Goal: Task Accomplishment & Management: Manage account settings

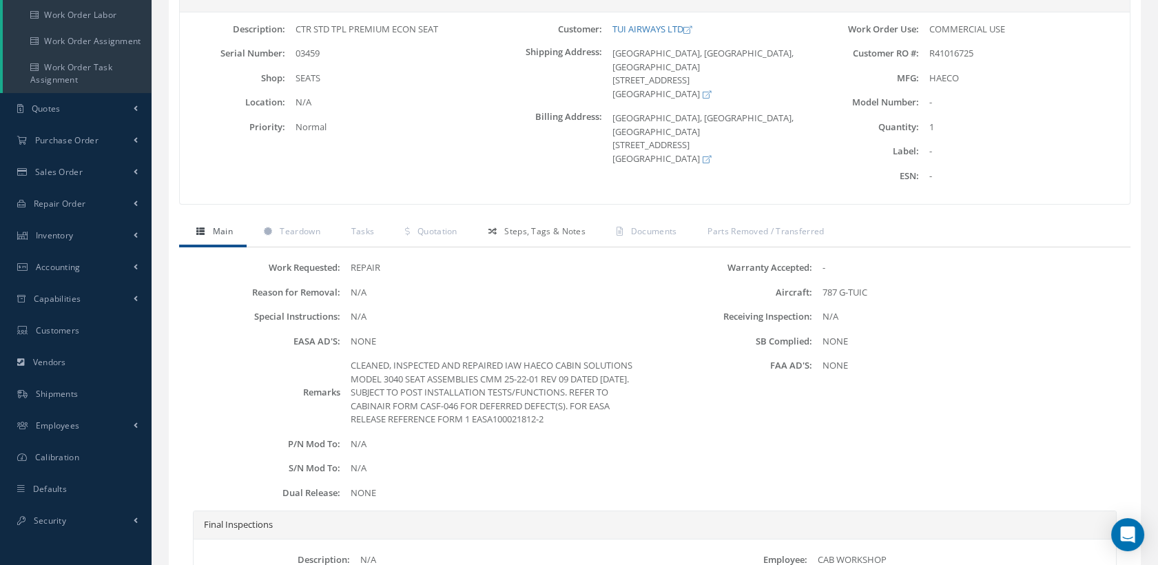
scroll to position [61, 0]
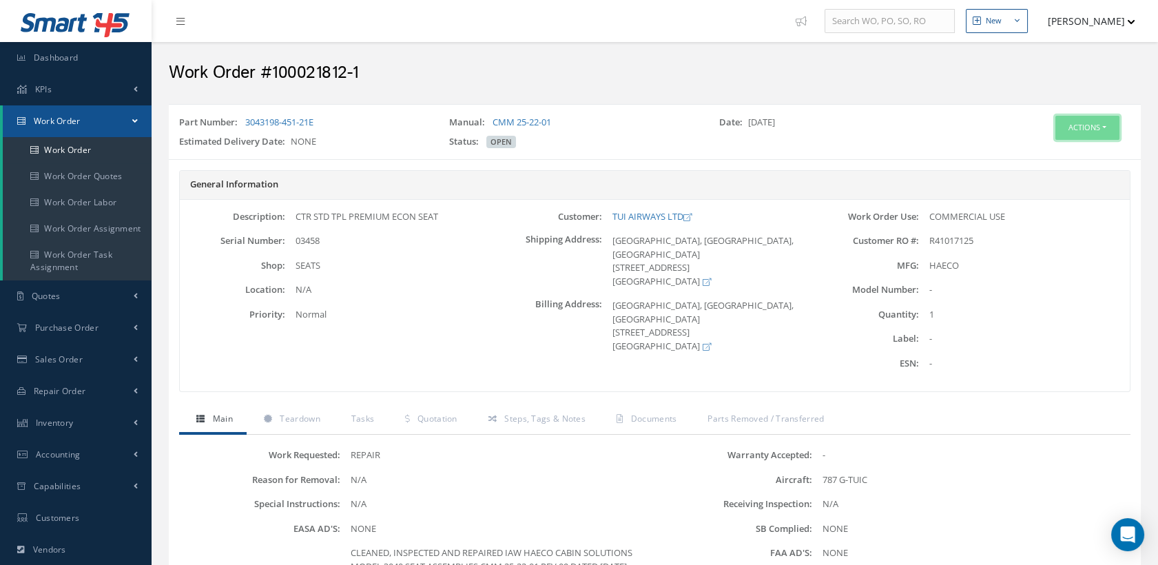
drag, startPoint x: 1080, startPoint y: 120, endPoint x: 1078, endPoint y: 127, distance: 7.2
click at [1080, 120] on button "Actions" at bounding box center [1087, 128] width 64 height 24
click at [1047, 189] on link "Close" at bounding box center [1064, 190] width 110 height 19
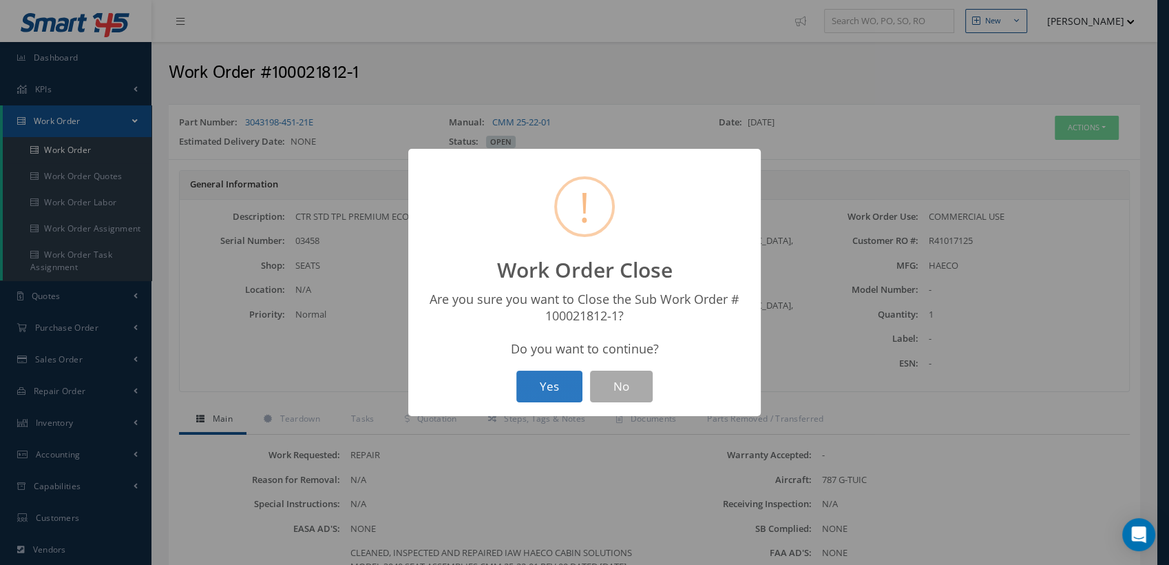
click at [566, 381] on button "Yes" at bounding box center [549, 386] width 66 height 32
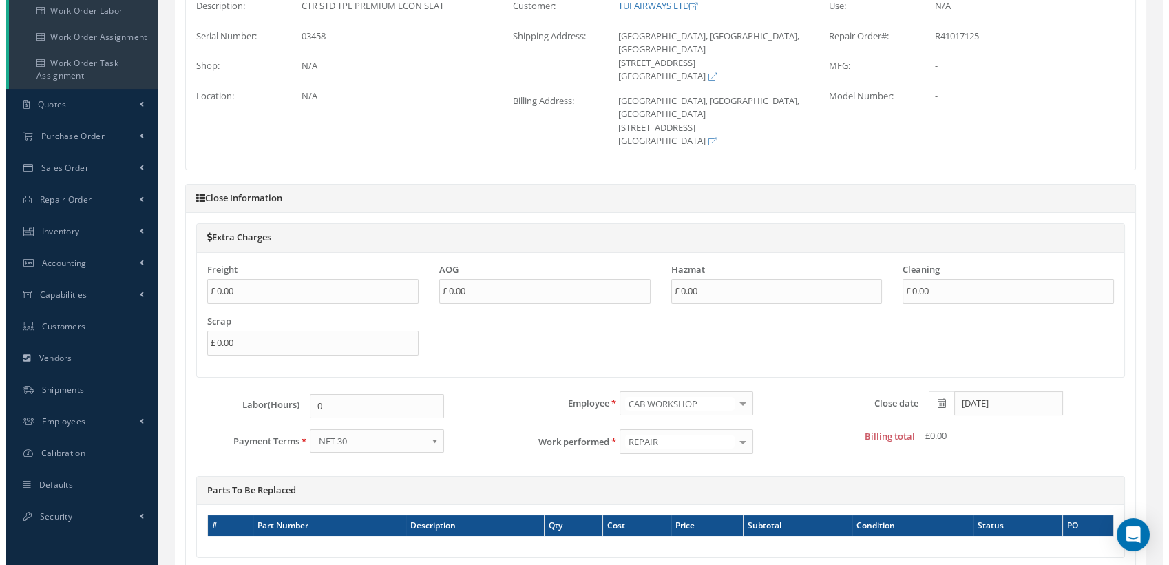
scroll to position [310, 0]
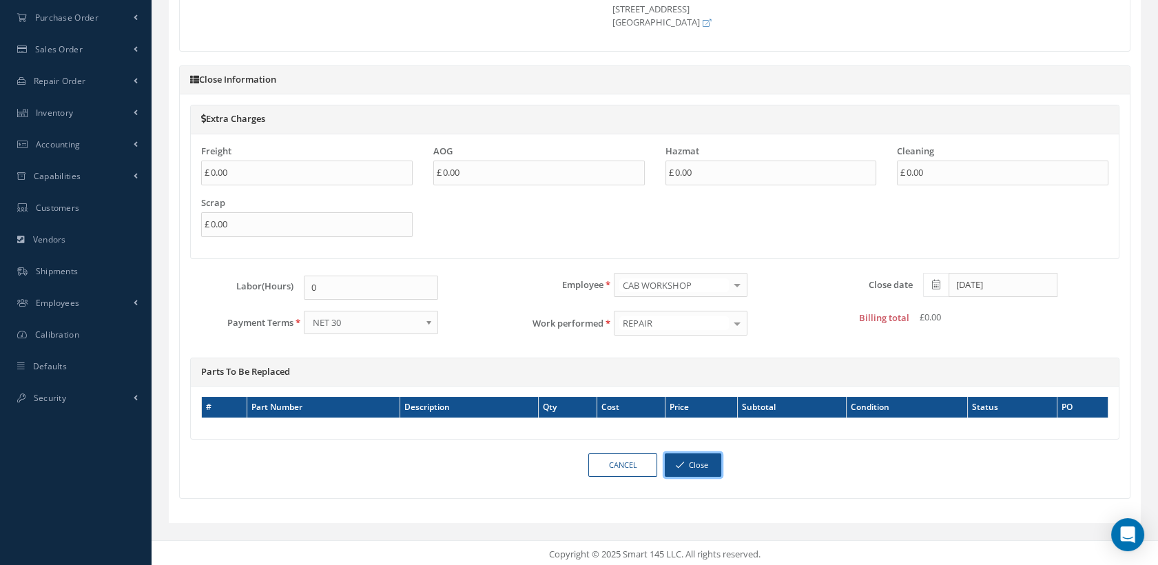
click at [704, 459] on button "Close" at bounding box center [692, 465] width 56 height 24
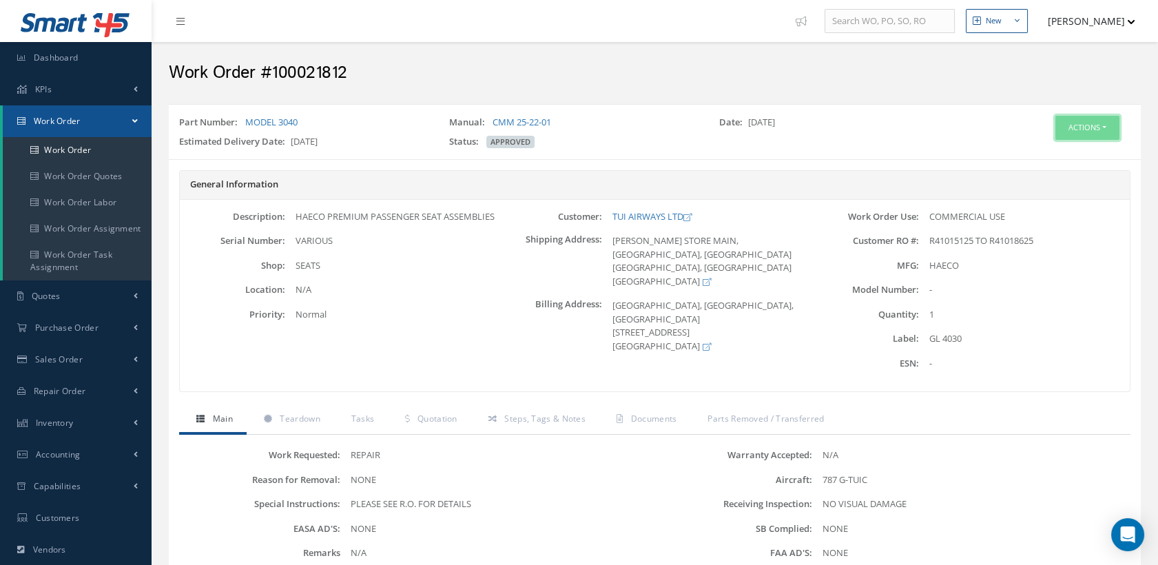
click at [1055, 123] on button "Actions" at bounding box center [1087, 128] width 64 height 24
click at [1051, 149] on link "Edit" at bounding box center [1064, 154] width 110 height 19
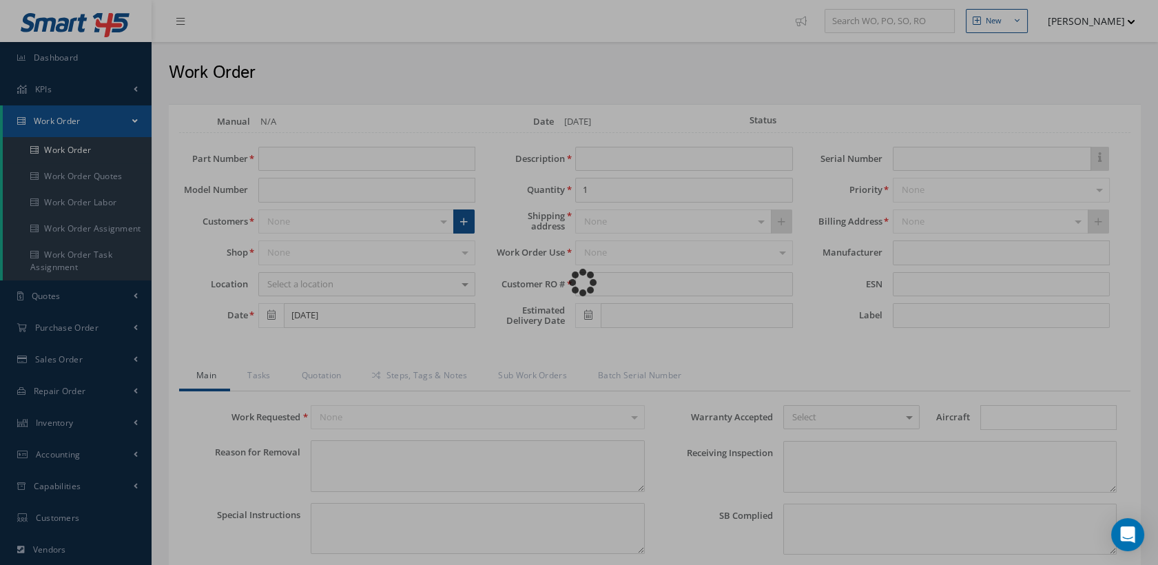
type input "MODEL 3040"
type input "[DATE]"
type input "HAECO PREMIUM PASSENGER SEAT ASSEMBLIES"
type input "R41015125 TO R41018625"
type input "11/04/2025"
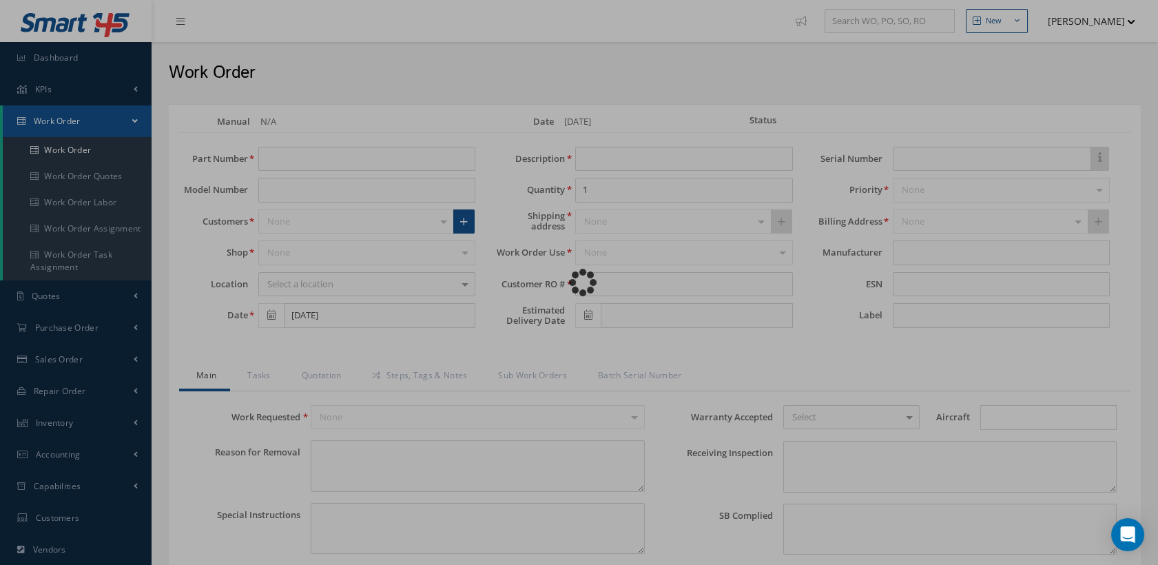
type input "VARIOUS"
type input "GL 4030"
type textarea "NONE"
type textarea "PLEASE SEE R.O. FOR DETAILS"
type input "NONE"
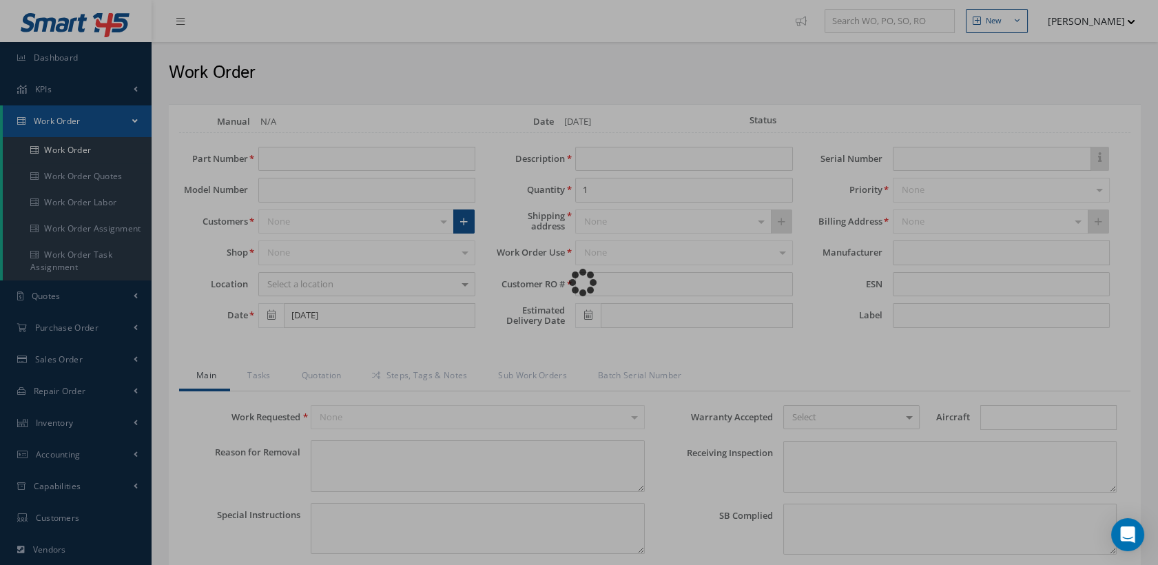
type textarea "NO VISUAL DAMAGE"
type textarea "NONE"
type input "NONE"
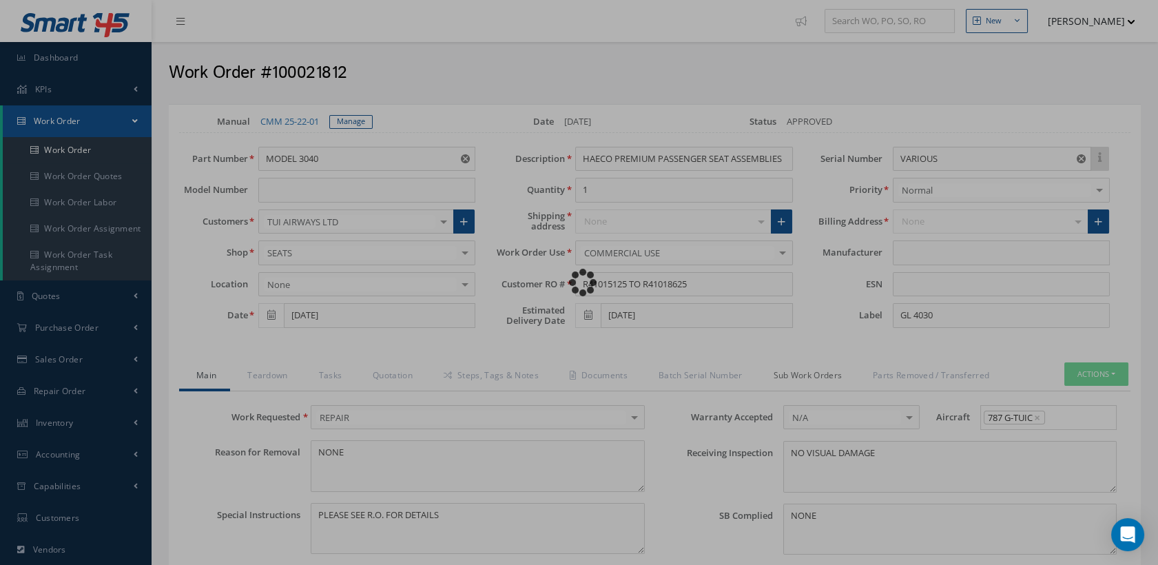
type input "HAECO"
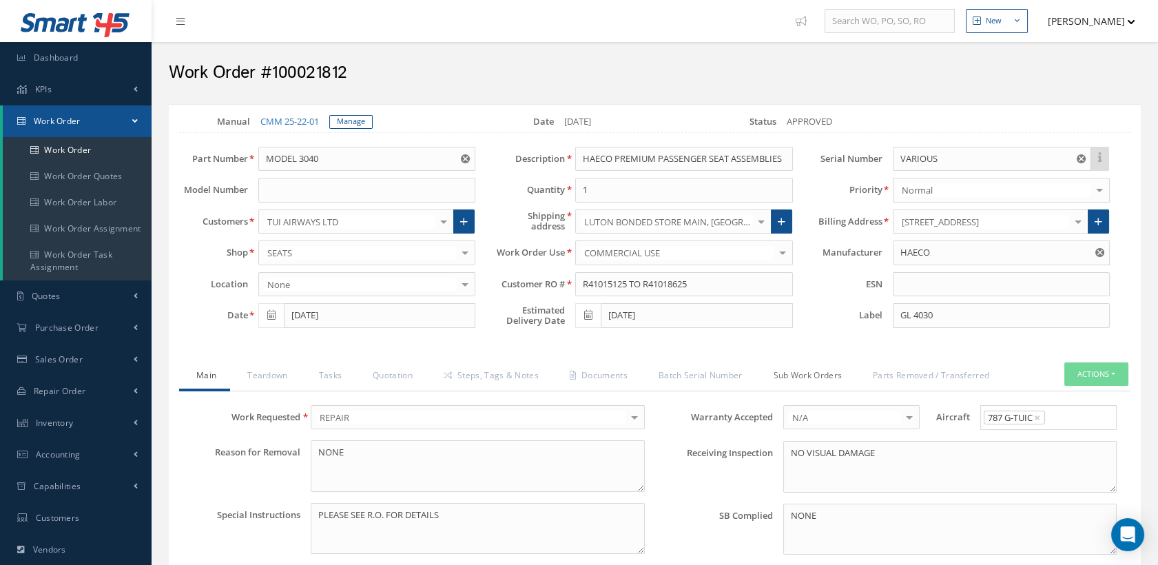
click at [784, 373] on link "Sub Work Orders" at bounding box center [806, 376] width 100 height 29
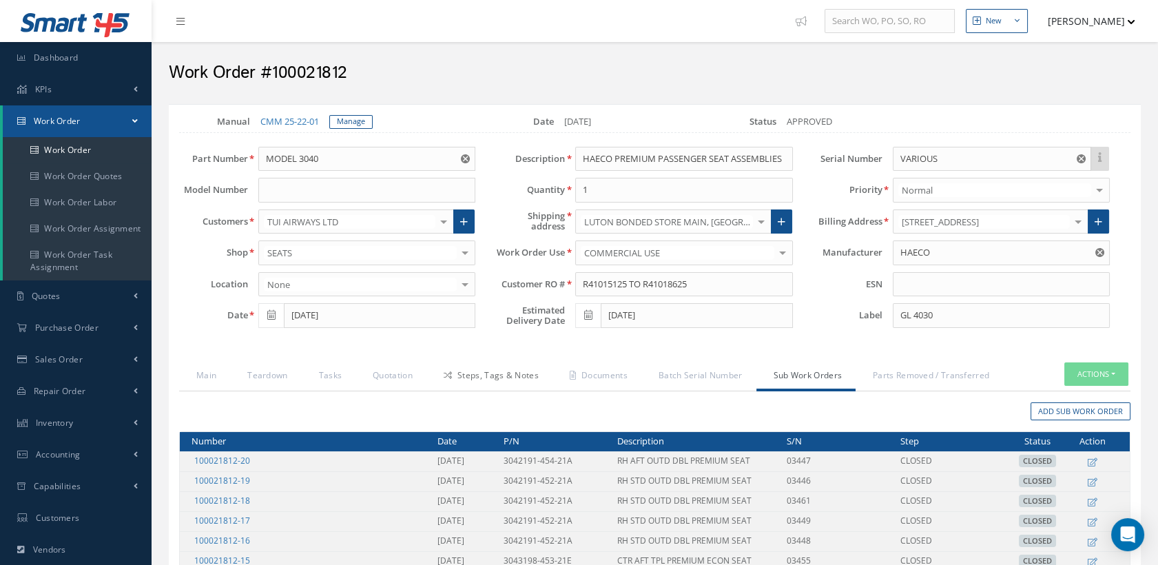
click at [484, 375] on link "Steps, Tags & Notes" at bounding box center [489, 376] width 126 height 29
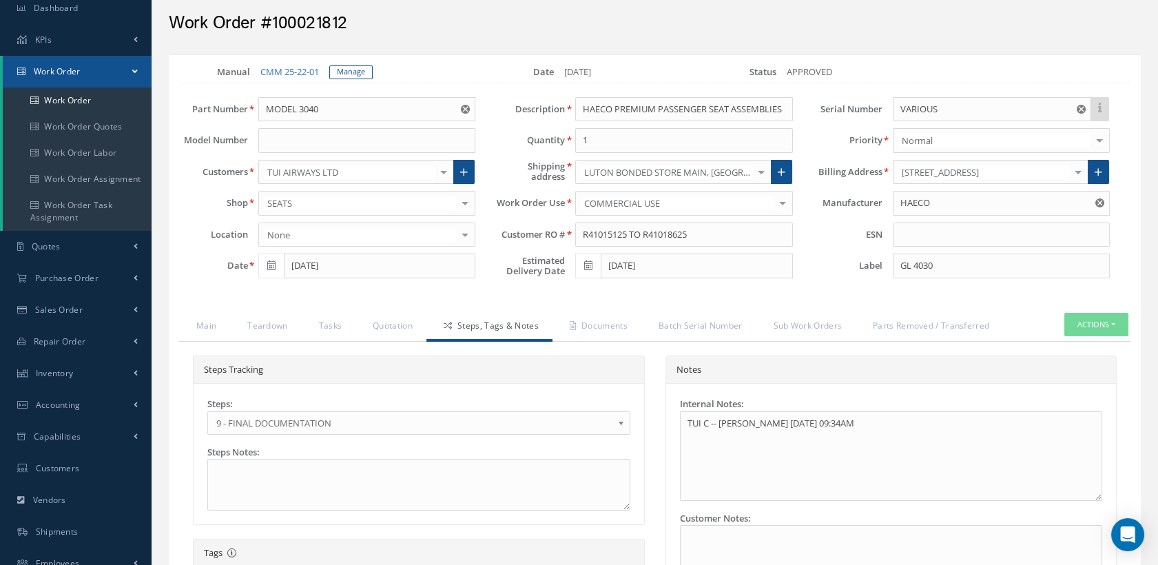
scroll to position [76, 0]
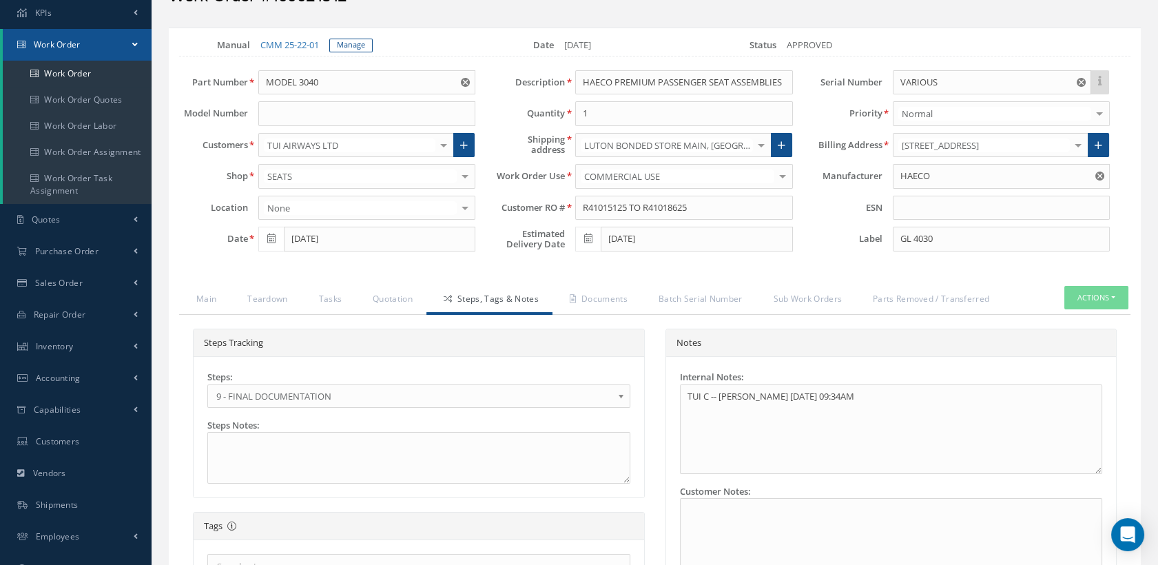
click at [336, 394] on span "9 - FINAL DOCUMENTATION" at bounding box center [414, 396] width 396 height 17
click at [401, 295] on link "Quotation" at bounding box center [390, 300] width 71 height 29
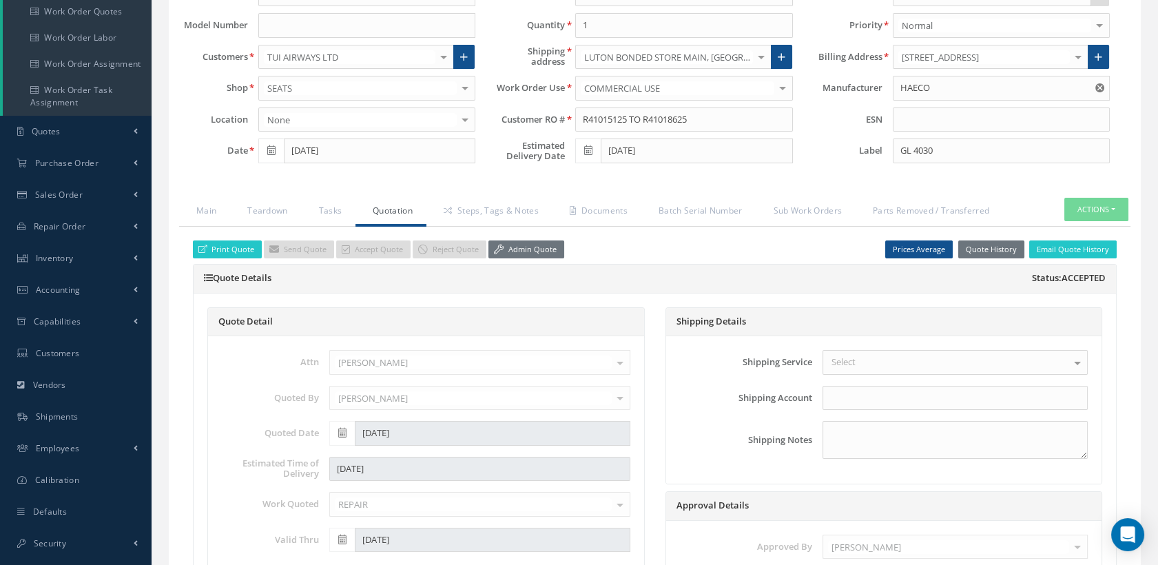
scroll to position [76, 0]
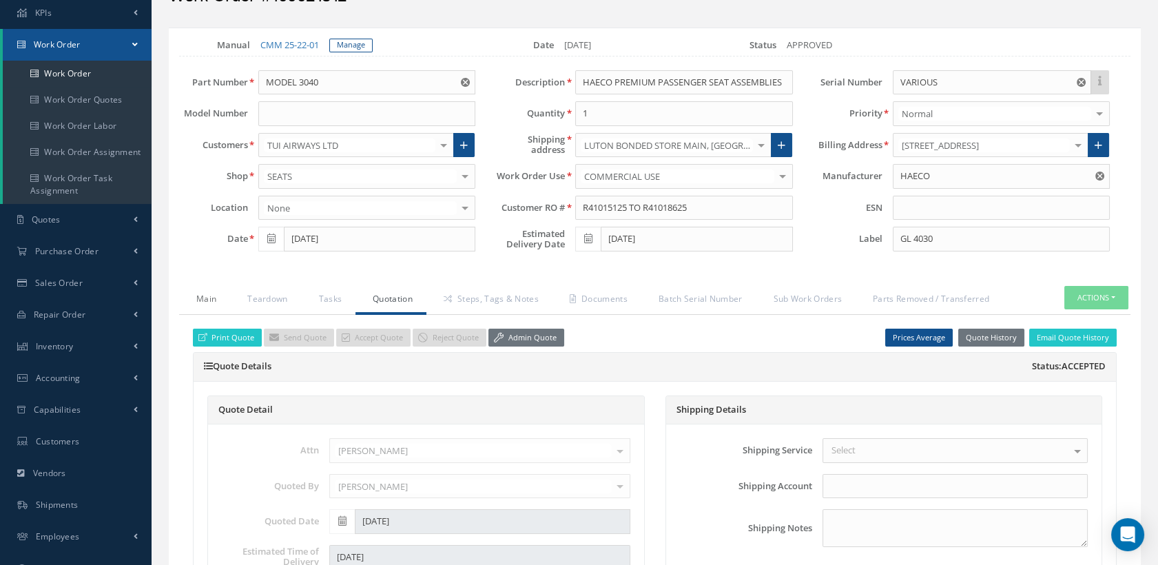
click at [211, 303] on link "Main" at bounding box center [204, 300] width 51 height 29
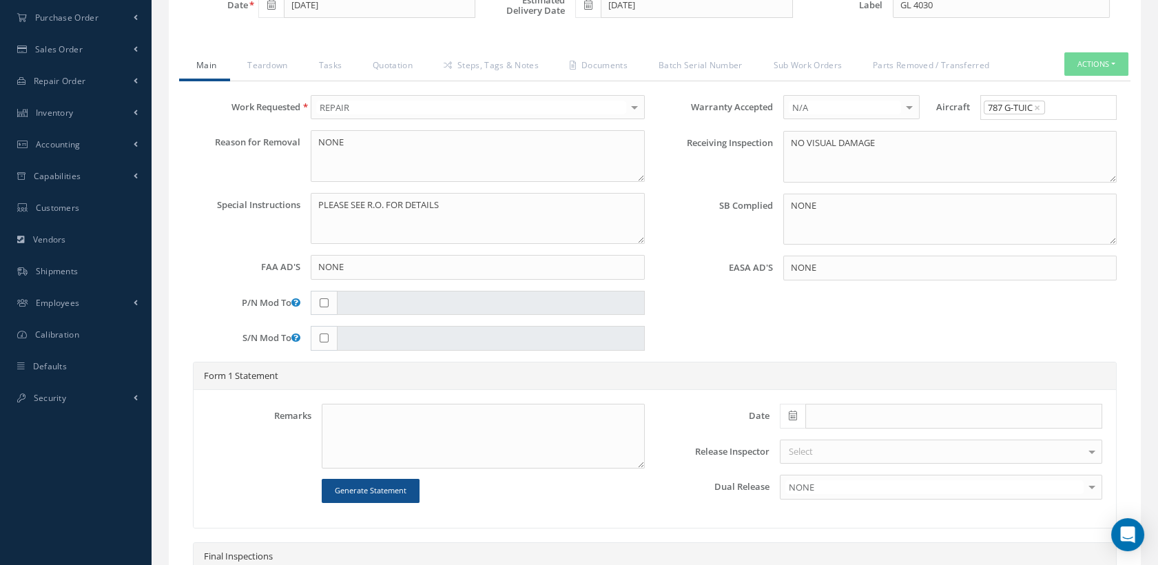
scroll to position [459, 0]
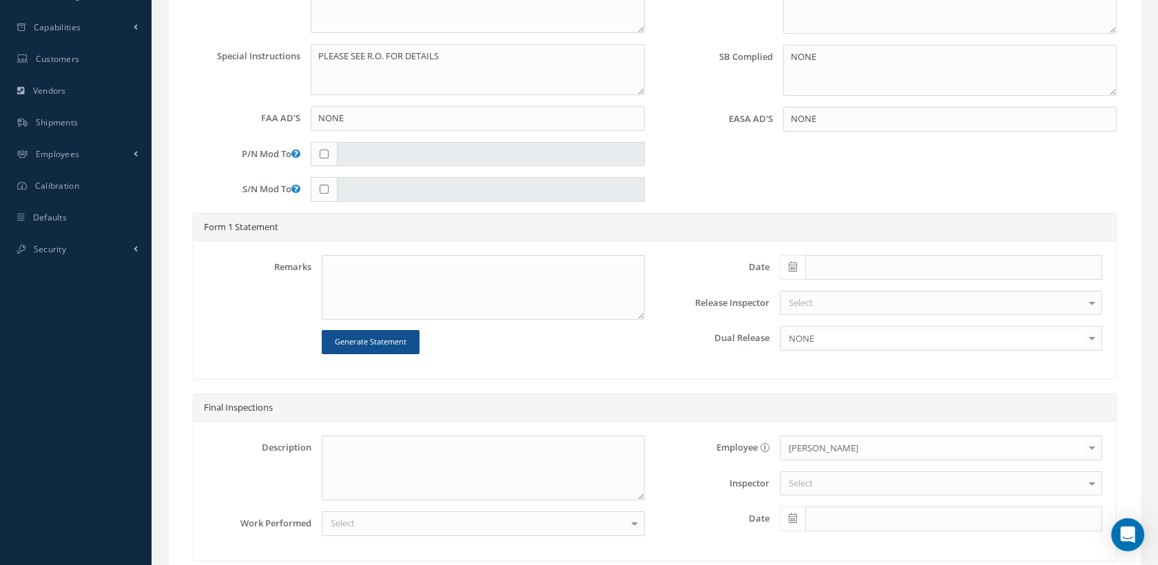
click at [465, 524] on div "Select" at bounding box center [483, 523] width 322 height 25
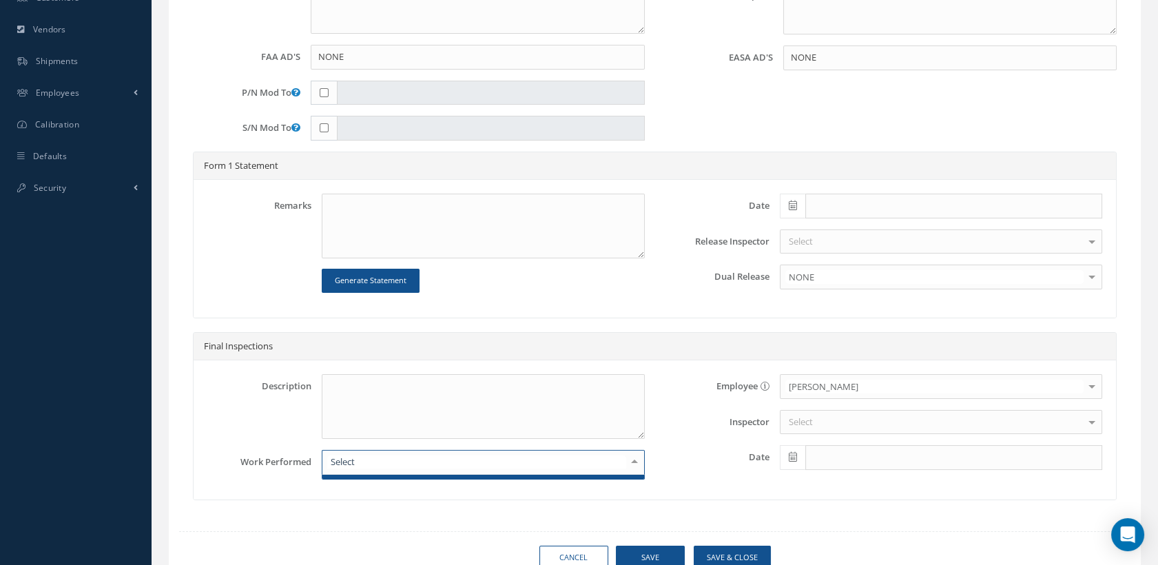
scroll to position [575, 0]
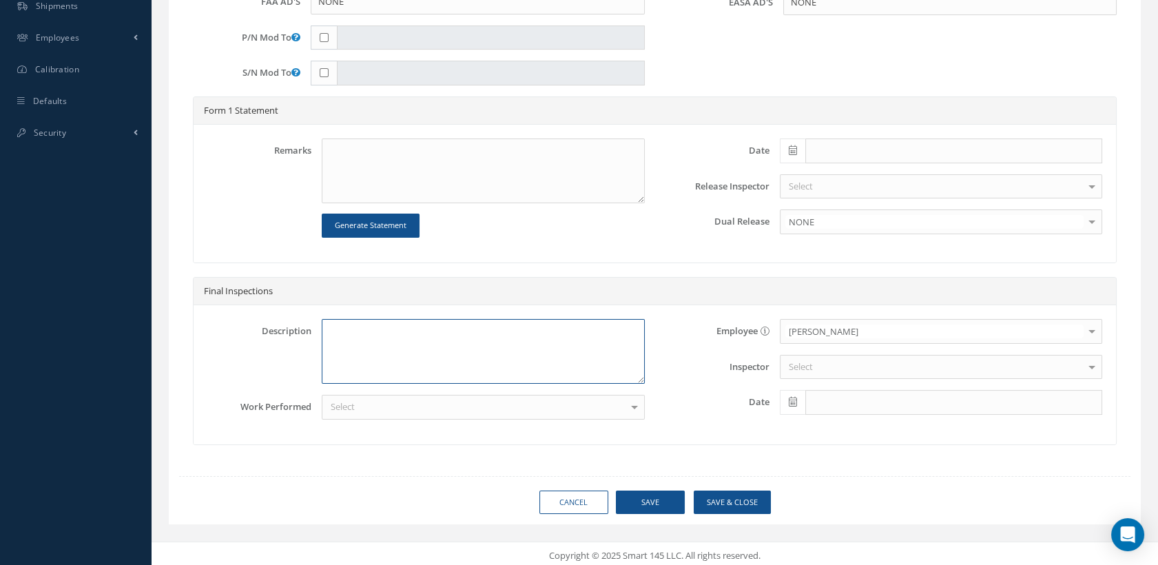
click at [605, 353] on textarea at bounding box center [483, 351] width 322 height 65
click at [629, 399] on div at bounding box center [634, 406] width 19 height 23
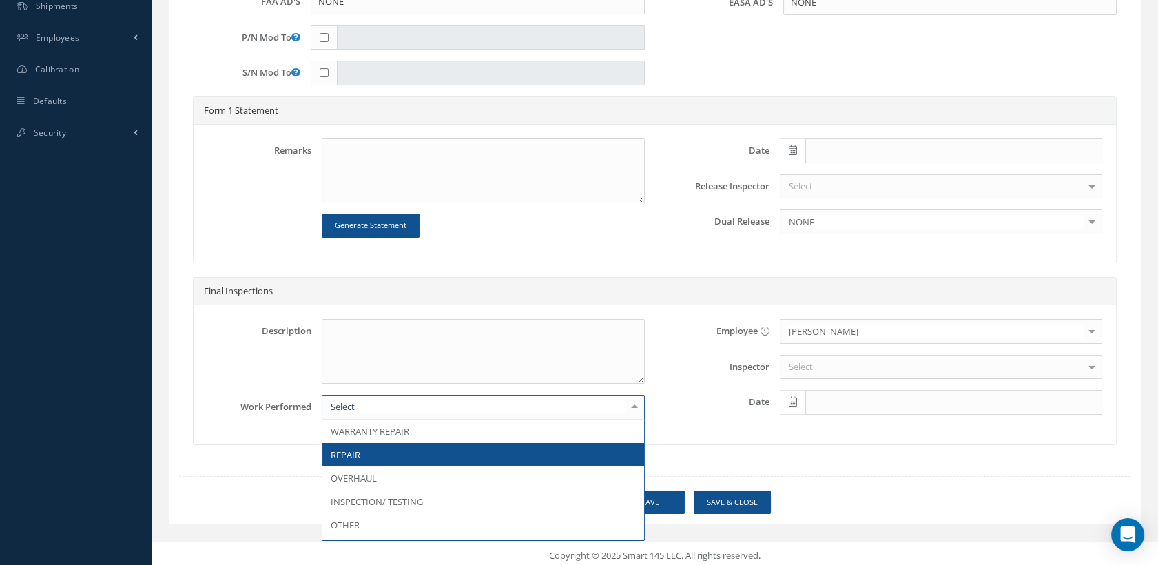
click at [346, 448] on span "REPAIR" at bounding box center [346, 454] width 30 height 12
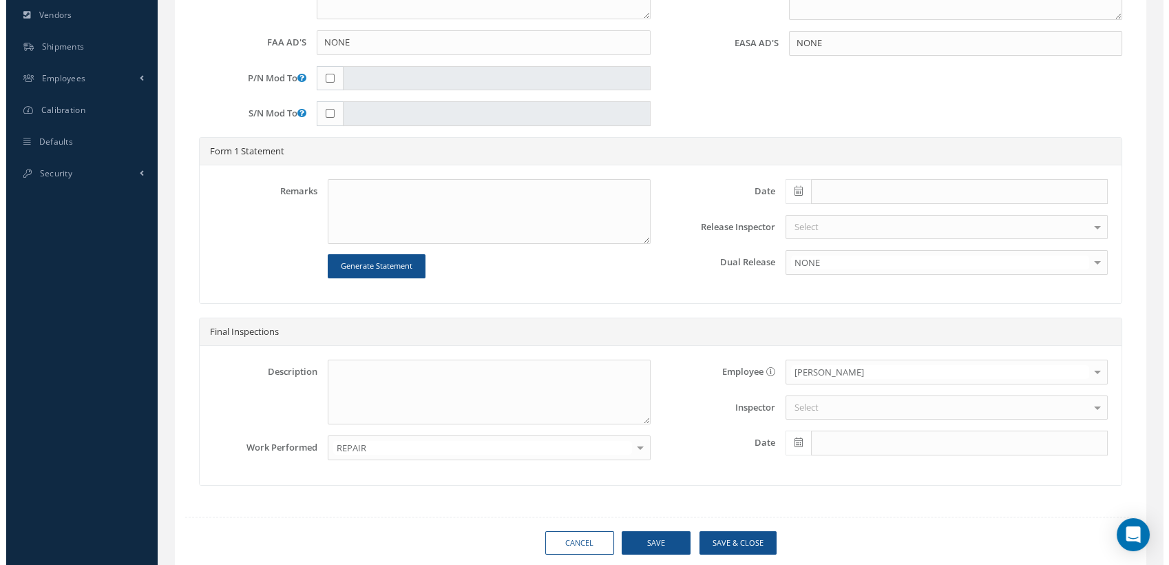
scroll to position [535, 0]
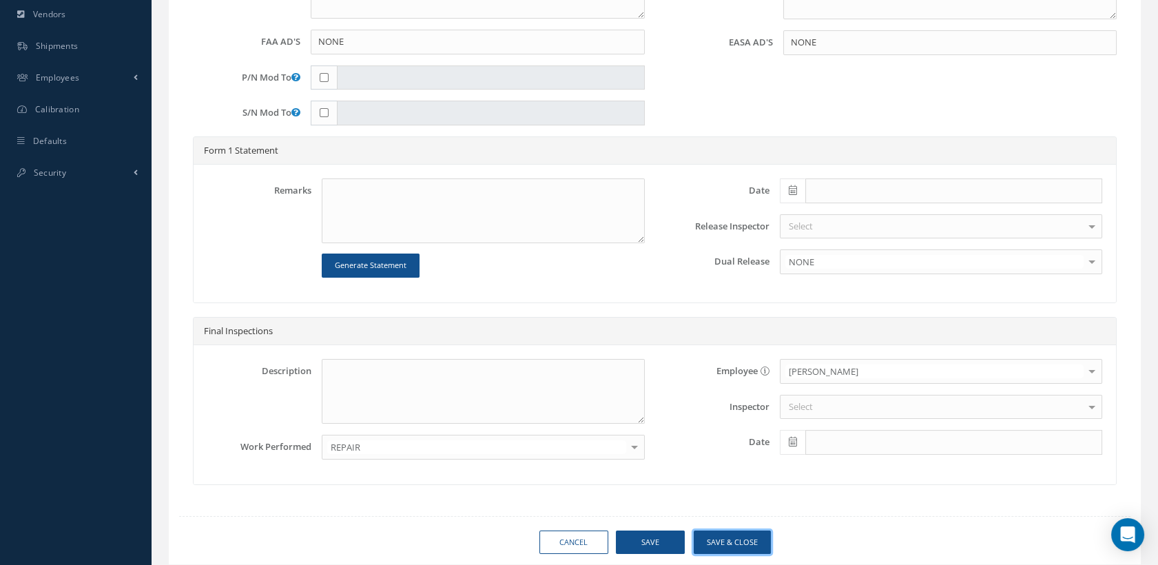
click at [728, 537] on button "Save & Close" at bounding box center [731, 542] width 77 height 24
type input "HAECO"
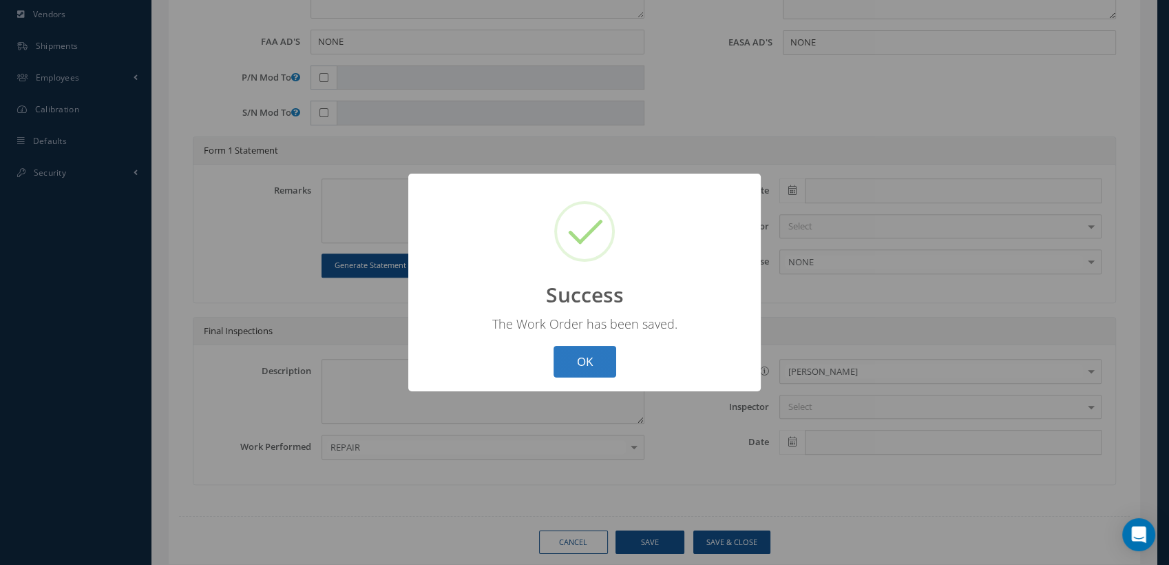
click at [589, 361] on button "OK" at bounding box center [585, 362] width 63 height 32
select select "25"
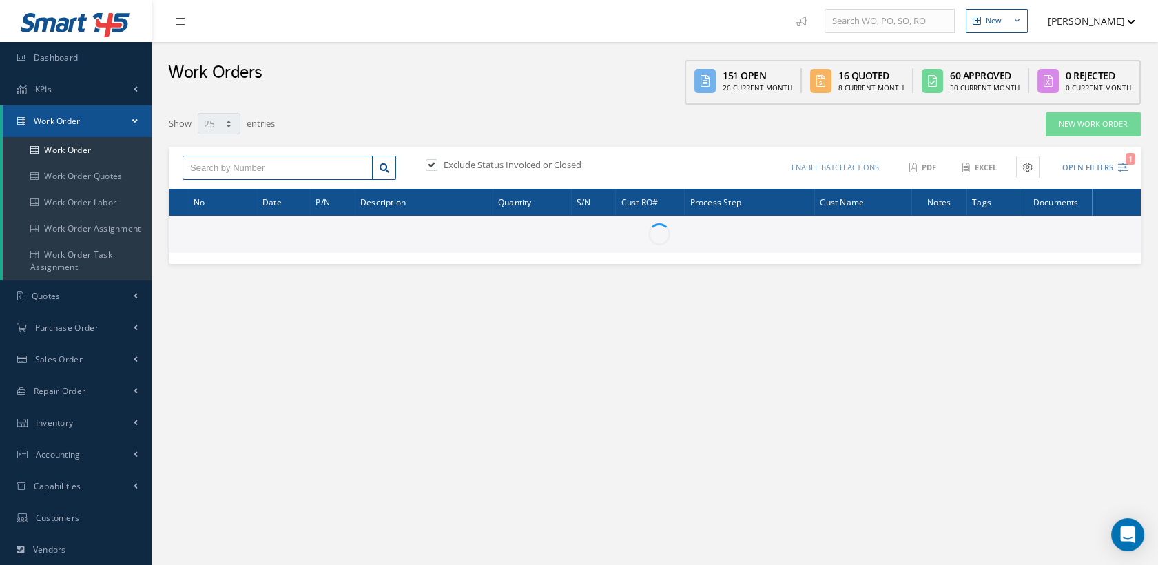
click at [229, 166] on input "text" at bounding box center [277, 168] width 190 height 25
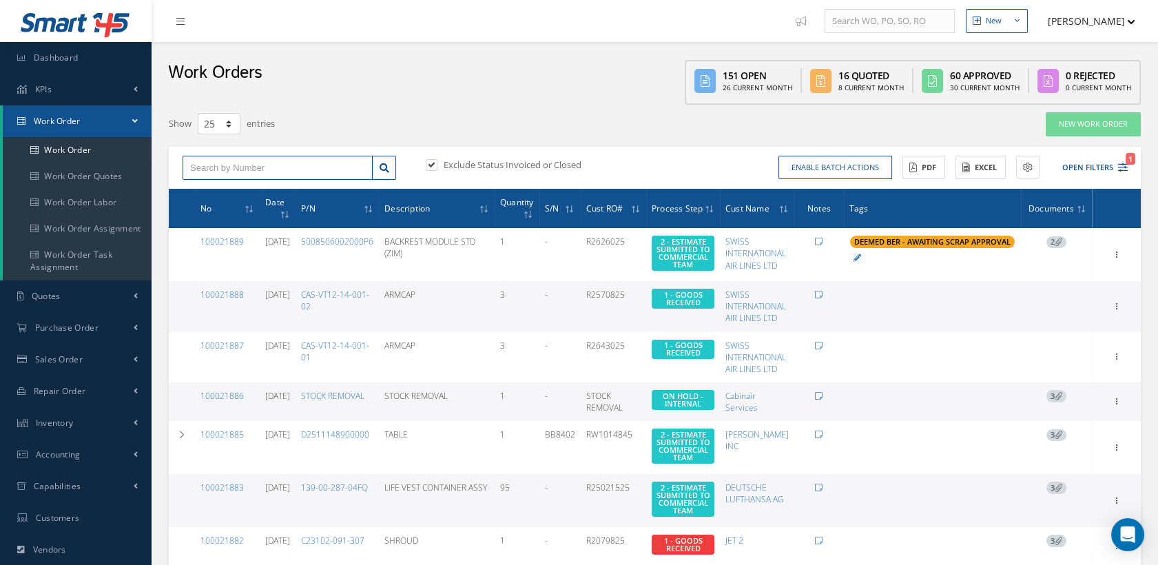
paste input "100021812"
type input "100021812"
click at [390, 167] on link at bounding box center [384, 168] width 24 height 25
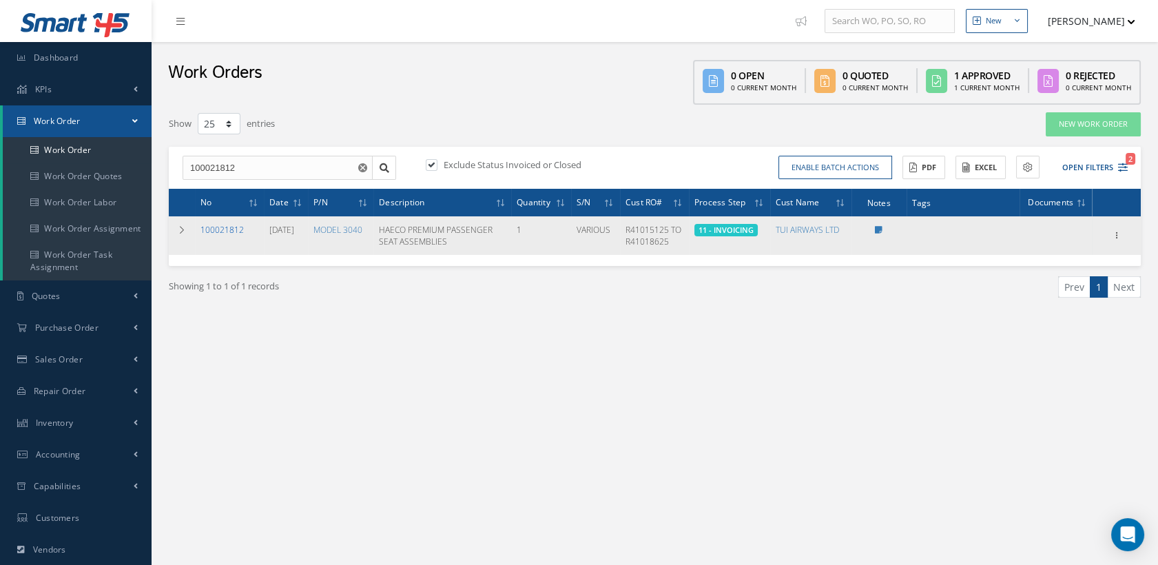
click at [231, 224] on link "100021812" at bounding box center [221, 230] width 43 height 12
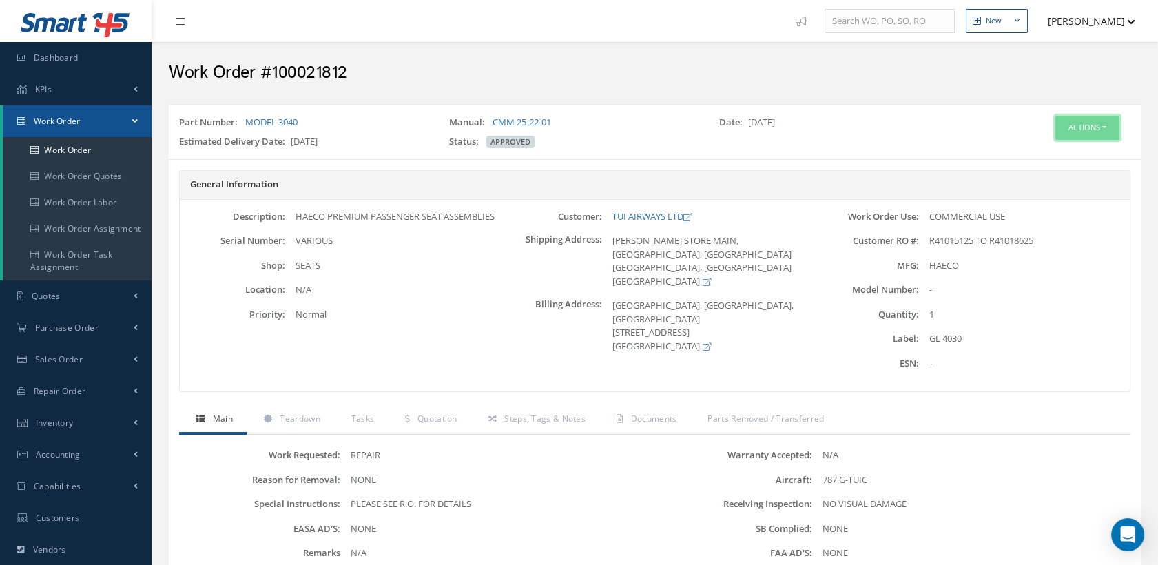
click at [1077, 127] on button "Actions" at bounding box center [1087, 128] width 64 height 24
click at [1052, 147] on link "Edit" at bounding box center [1064, 154] width 110 height 19
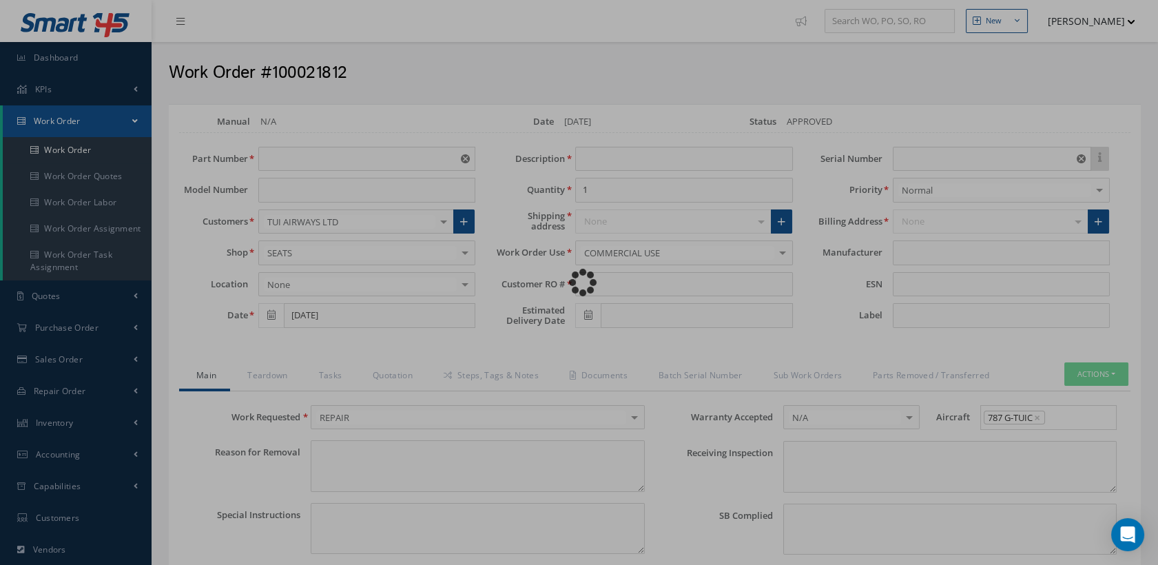
type input "MODEL 3040"
type input "07/29/2025"
type input "HAECO PREMIUM PASSENGER SEAT ASSEMBLIES"
type input "R41015125 TO R41018625"
type input "11/04/2025"
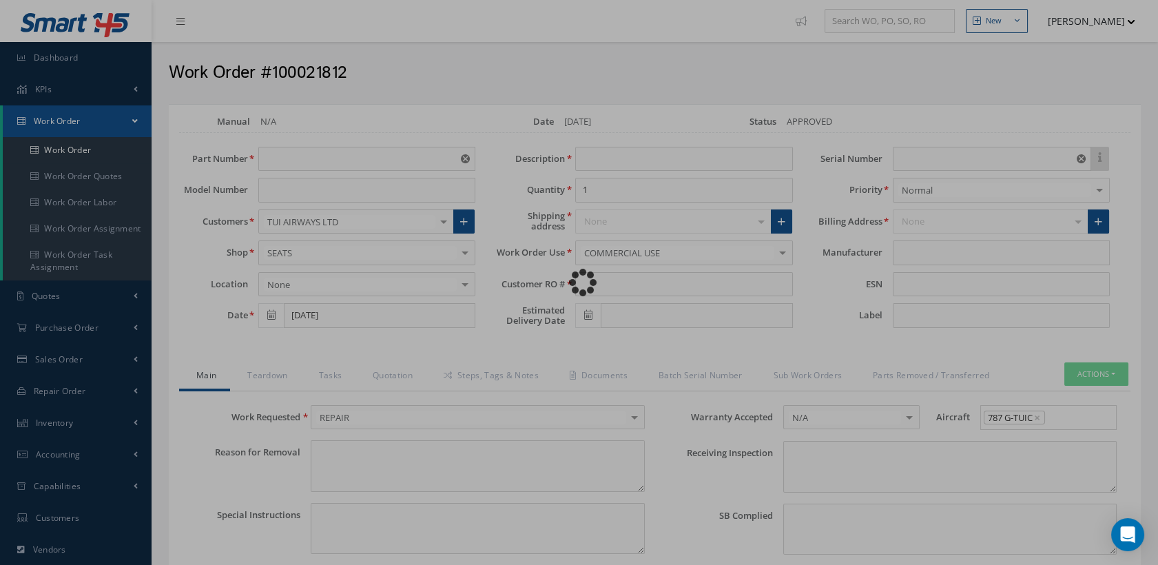
type input "VARIOUS"
type input "GL 4030"
type textarea "NONE"
type textarea "PLEASE SEE R.O. FOR DETAILS"
type input "NONE"
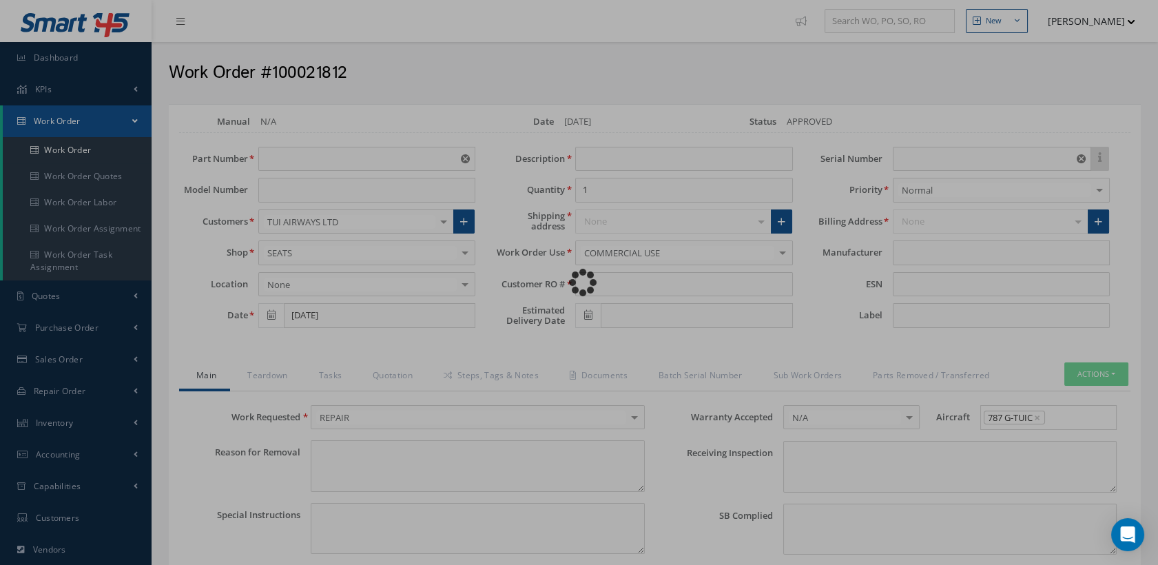
type textarea "NO VISUAL DAMAGE"
type textarea "NONE"
type input "NONE"
type input "HAECO"
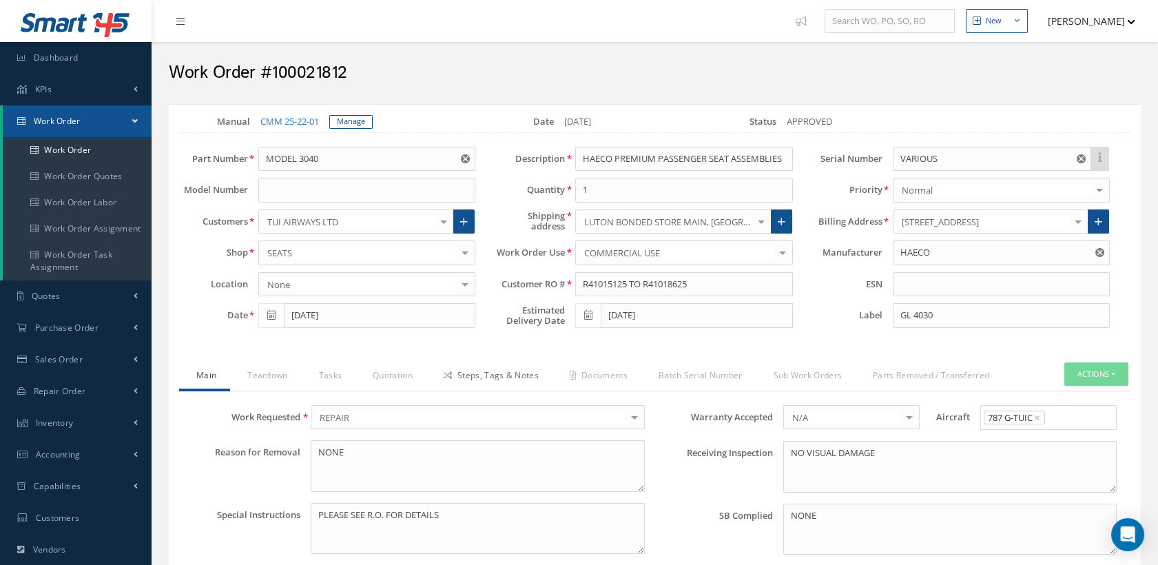
click at [495, 371] on link "Steps, Tags & Notes" at bounding box center [489, 376] width 126 height 29
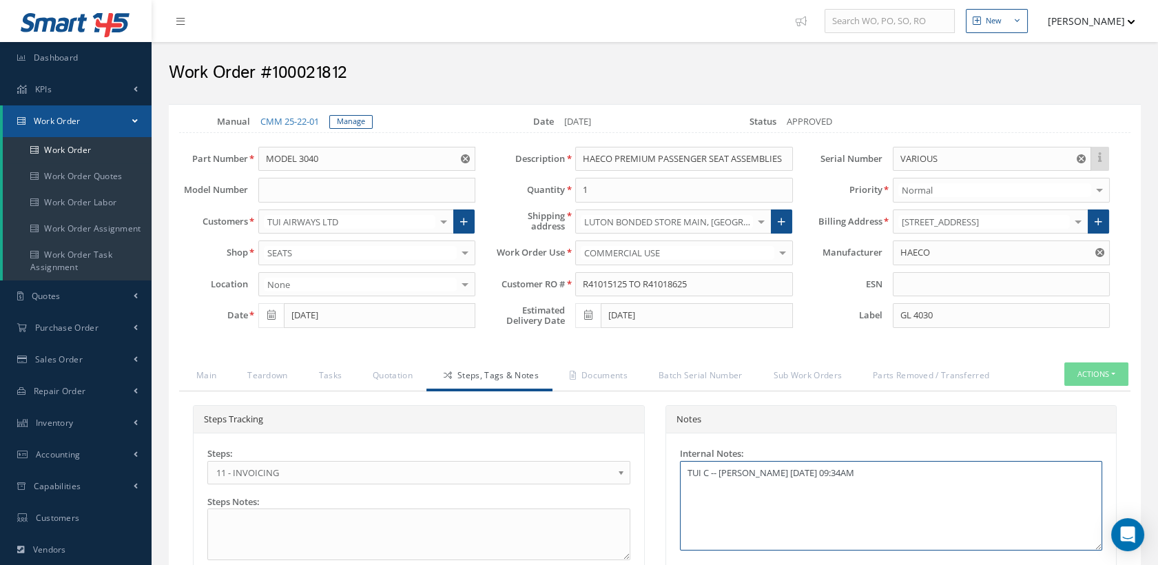
click at [899, 469] on textarea "TUI C -- Sam Smith 07/29/2025 09:34AM" at bounding box center [891, 506] width 423 height 90
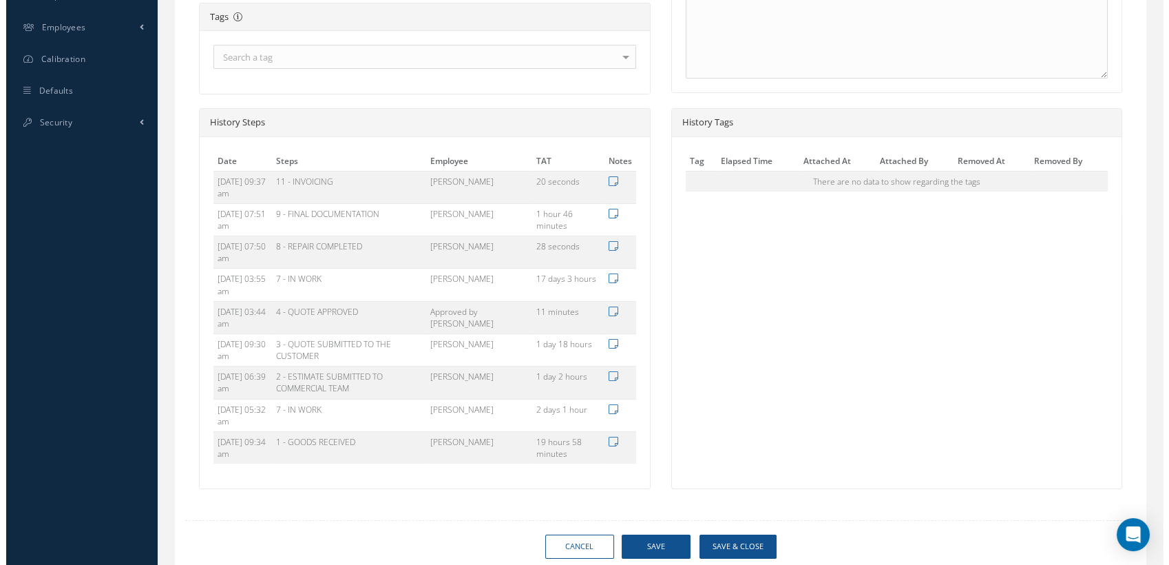
scroll to position [630, 0]
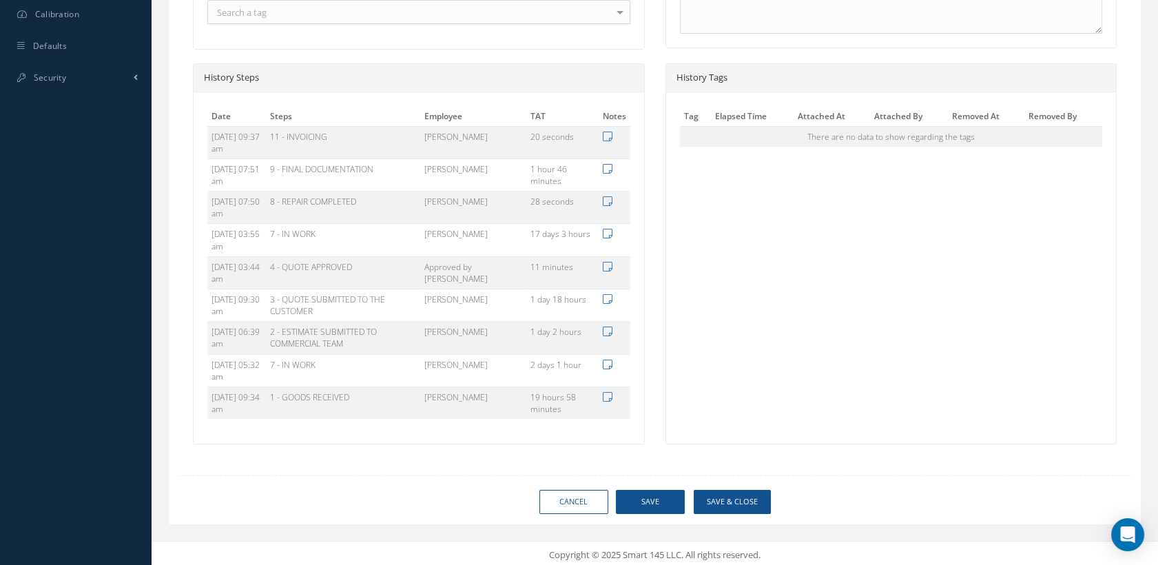
type textarea "TUI C -- Sam Smith 07/29/2025 09:34AM FORM 1S AND WORKCARDS TO UPLOAD"
click at [730, 501] on button "Save & Close" at bounding box center [731, 502] width 77 height 24
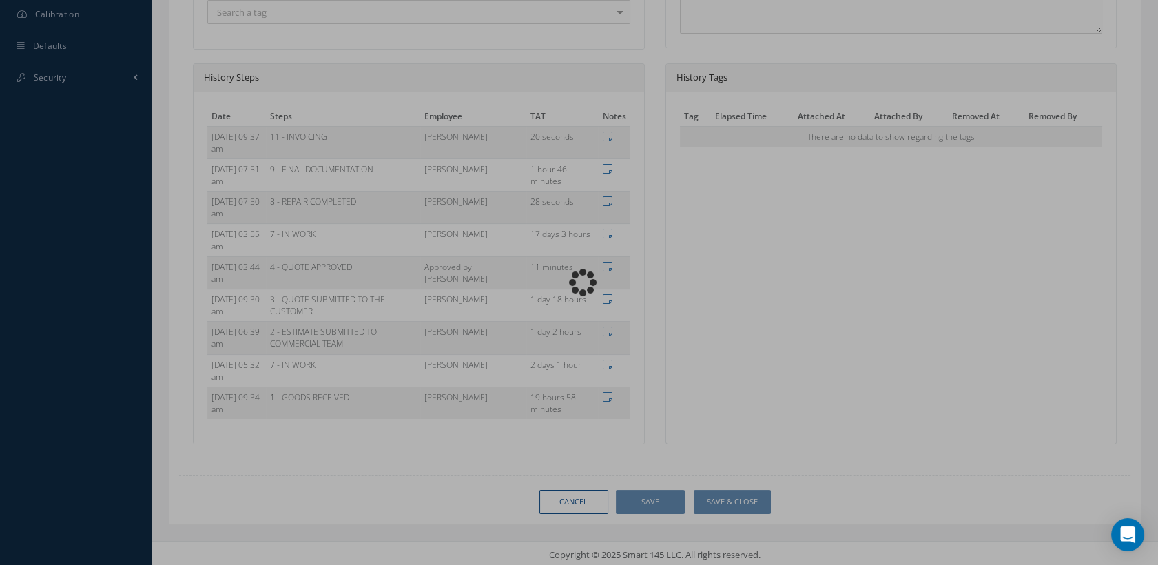
type textarea "TUI C -- Sam Smith 07/29/2025 09:34AM FORM 1S AND WORKCARDS TO UPLOAD -- Clare …"
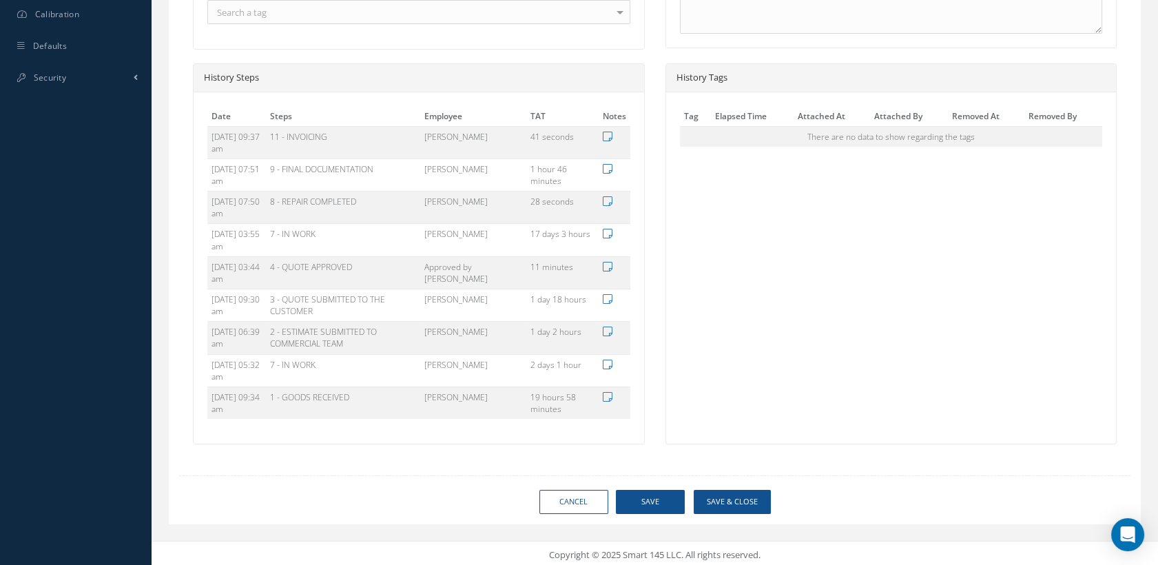
type input "HAECO"
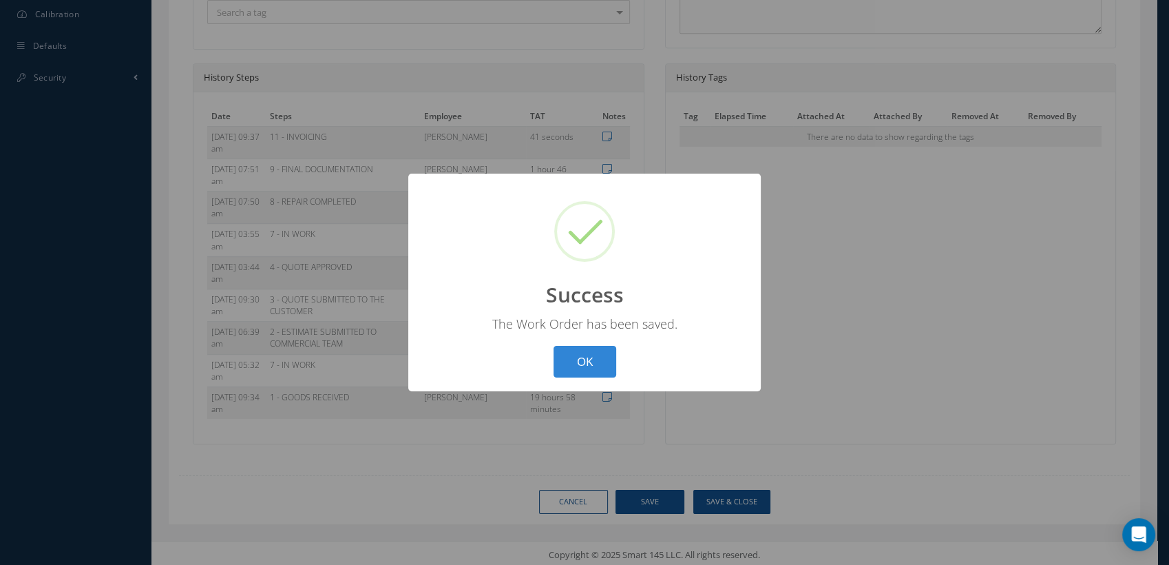
drag, startPoint x: 596, startPoint y: 365, endPoint x: 696, endPoint y: 406, distance: 108.7
click at [596, 364] on button "OK" at bounding box center [585, 362] width 63 height 32
select select "25"
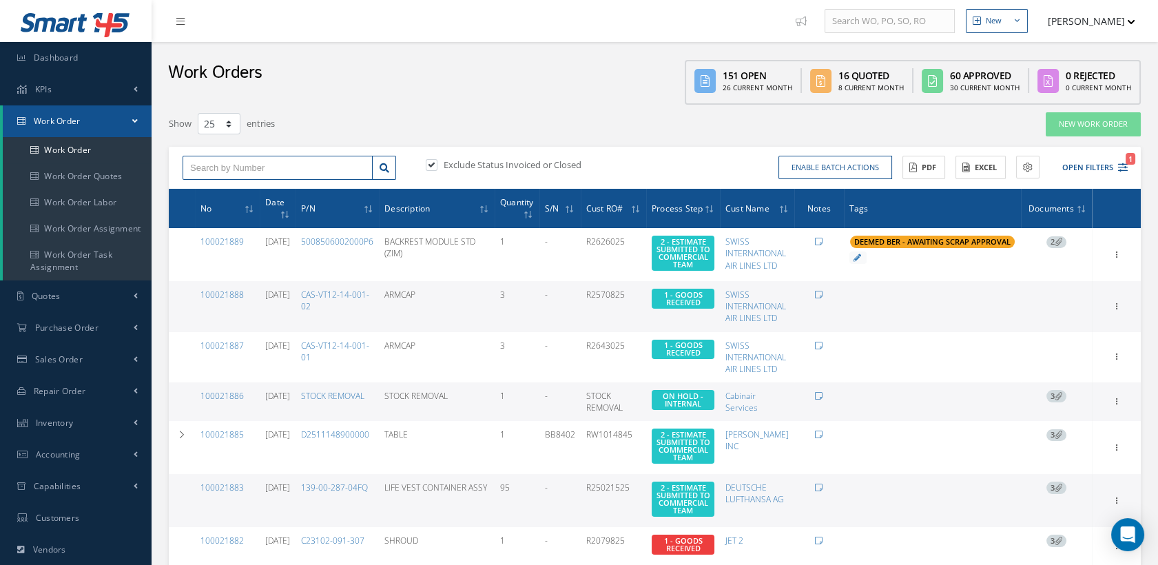
click at [218, 169] on input "text" at bounding box center [277, 168] width 190 height 25
click at [1115, 164] on button "Open Filters 1" at bounding box center [1088, 167] width 78 height 23
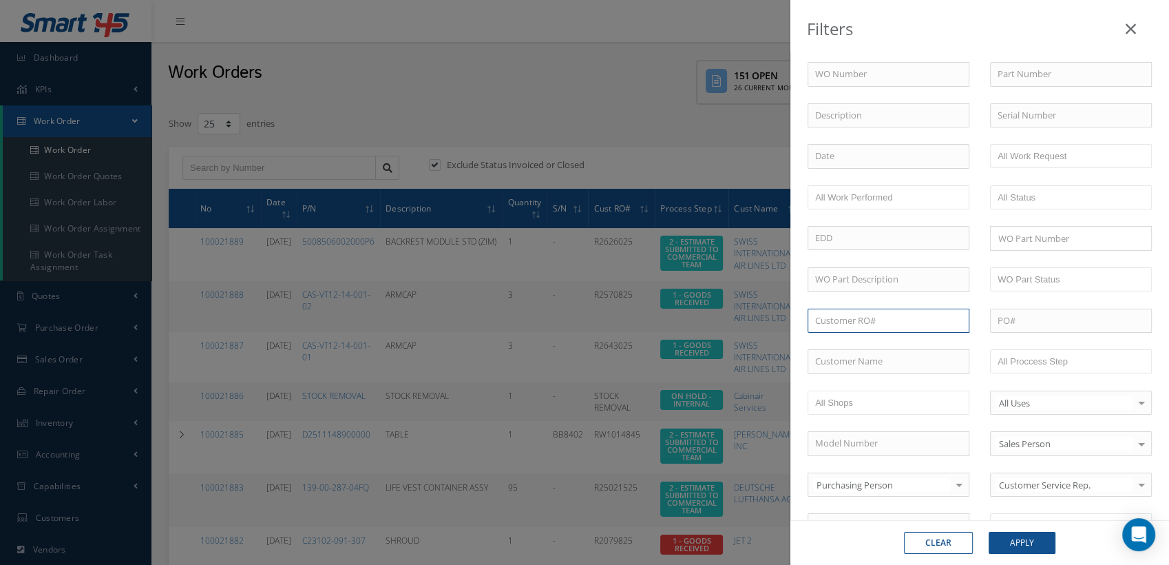
click at [835, 318] on input "text" at bounding box center [889, 320] width 162 height 25
click at [851, 321] on input "text" at bounding box center [889, 320] width 162 height 25
type input "rw1014739"
click at [989, 532] on button "Apply" at bounding box center [1022, 543] width 67 height 22
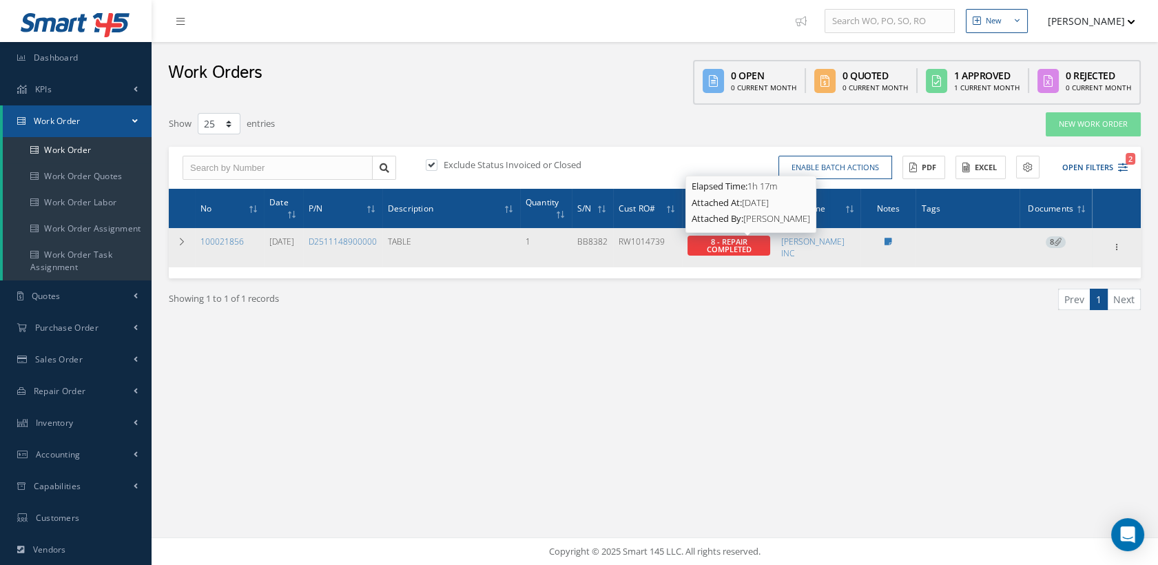
click at [742, 240] on span "8 - REPAIR COMPLETED" at bounding box center [728, 245] width 45 height 18
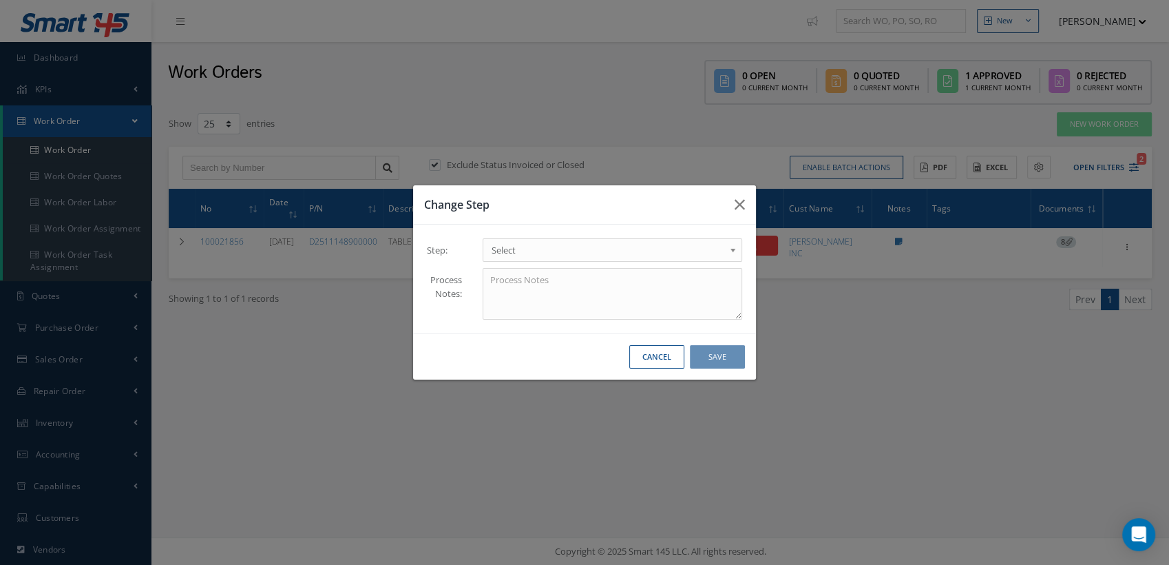
click at [625, 251] on span "Select" at bounding box center [608, 250] width 233 height 17
click at [718, 350] on button "Save" at bounding box center [717, 357] width 55 height 24
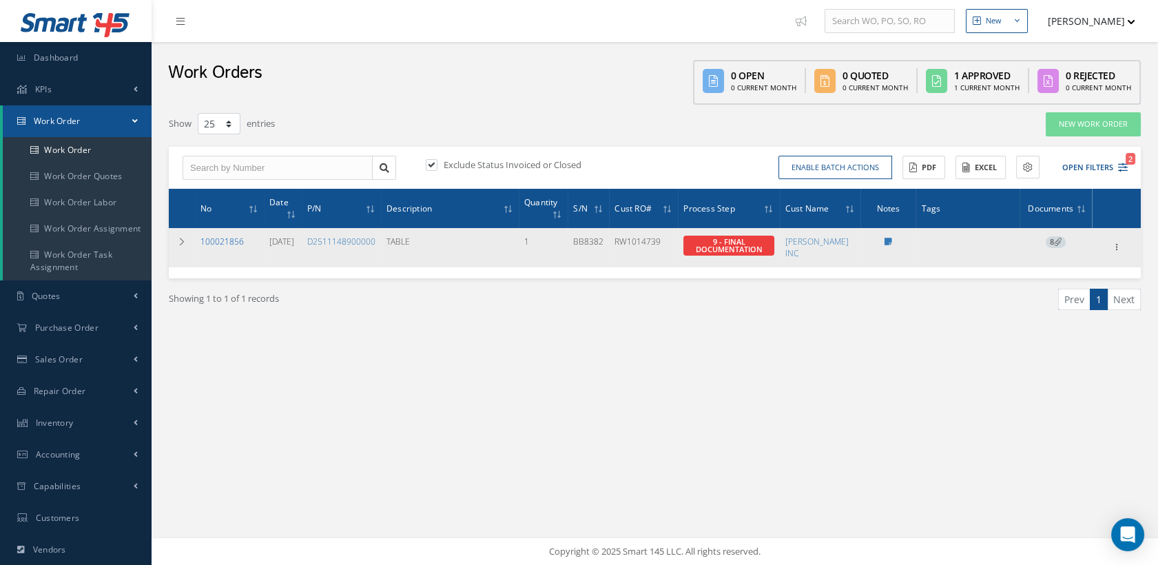
click at [237, 240] on link "100021856" at bounding box center [221, 242] width 43 height 12
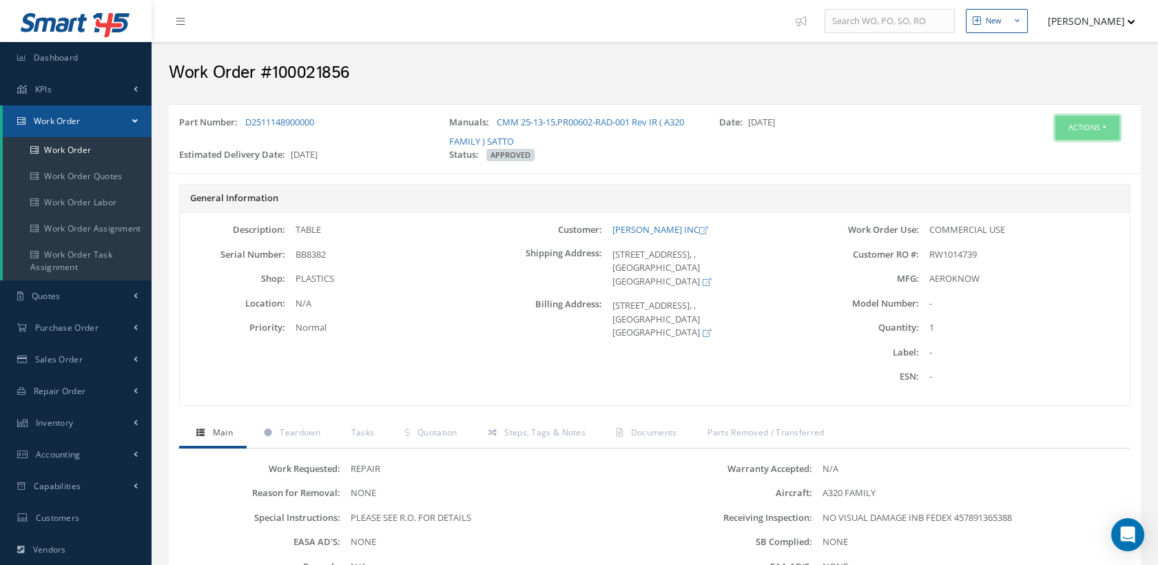
click at [1068, 124] on button "Actions" at bounding box center [1087, 128] width 64 height 24
click at [1044, 151] on link "Edit" at bounding box center [1064, 154] width 110 height 19
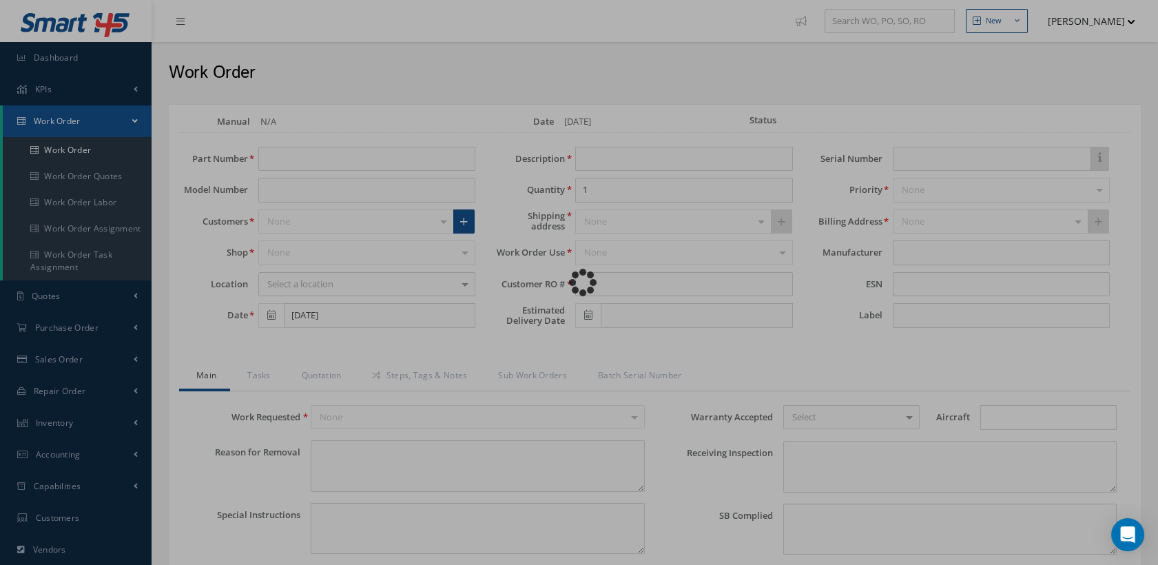
type input "D2511148900000"
type input "[DATE]"
type input "TABLE"
type input "RW1014739"
type input "[DATE]"
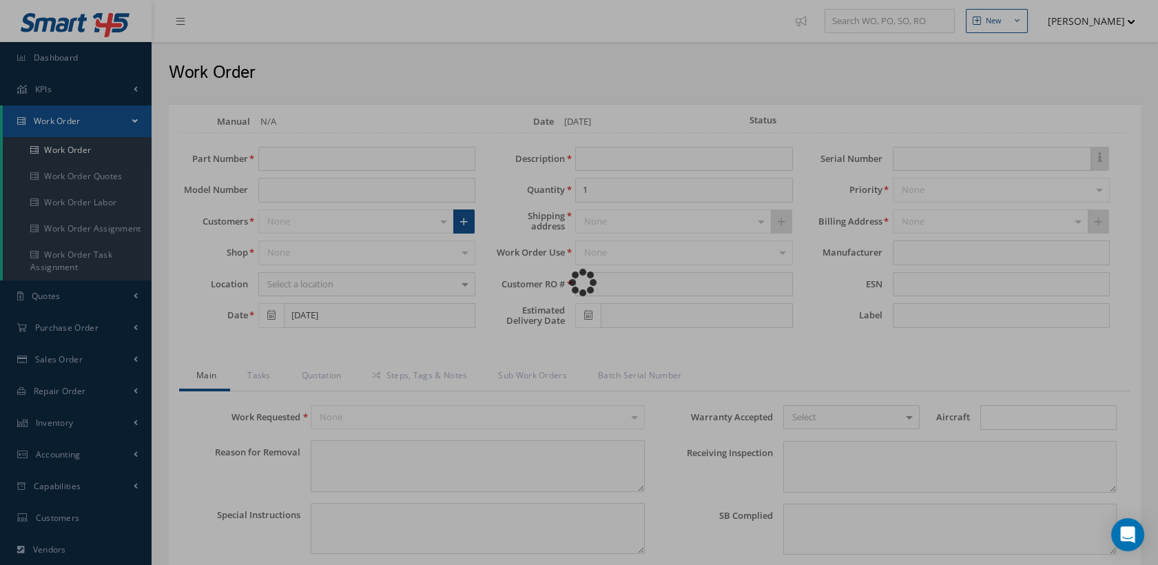
type input "BB8382"
type textarea "NONE"
type textarea "PLEASE SEE R.O. FOR DETAILS"
type input "NONE"
type textarea "NO VISUAL DAMAGE INB FEDEX 457891365388"
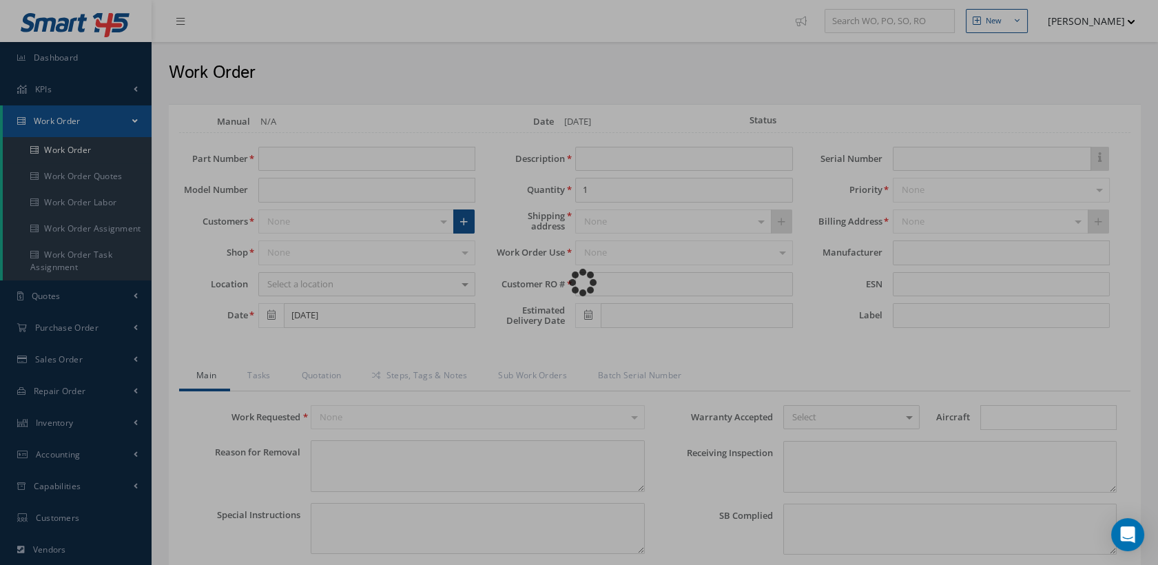
type textarea "NONE"
type input "NONE"
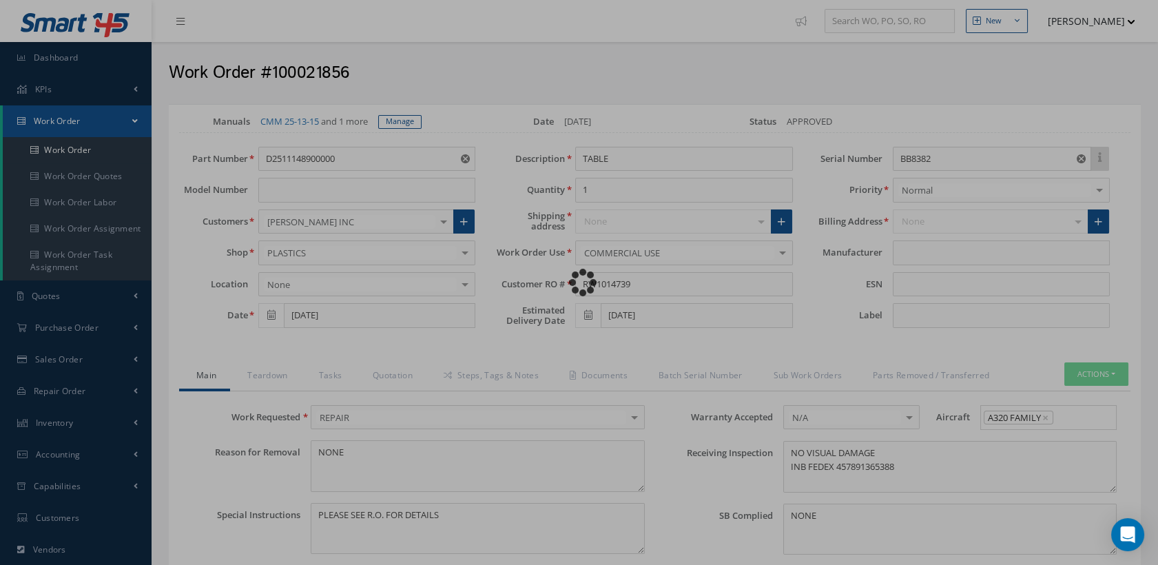
type input "AEROKNOW"
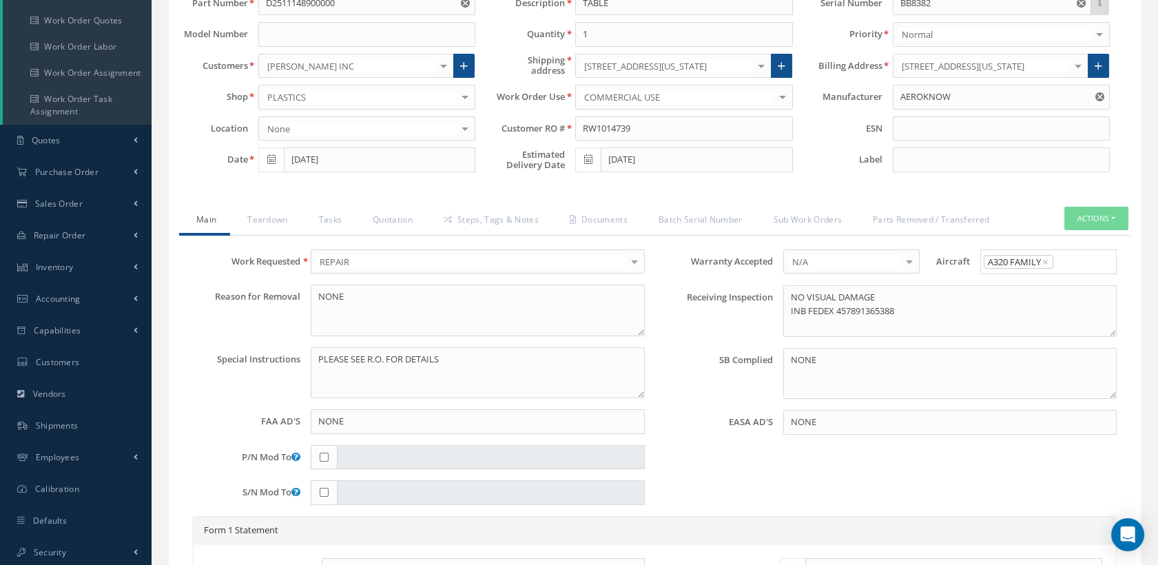
scroll to position [153, 0]
drag, startPoint x: 271, startPoint y: 231, endPoint x: 297, endPoint y: 243, distance: 28.7
click at [271, 231] on link "Teardown" at bounding box center [265, 223] width 71 height 29
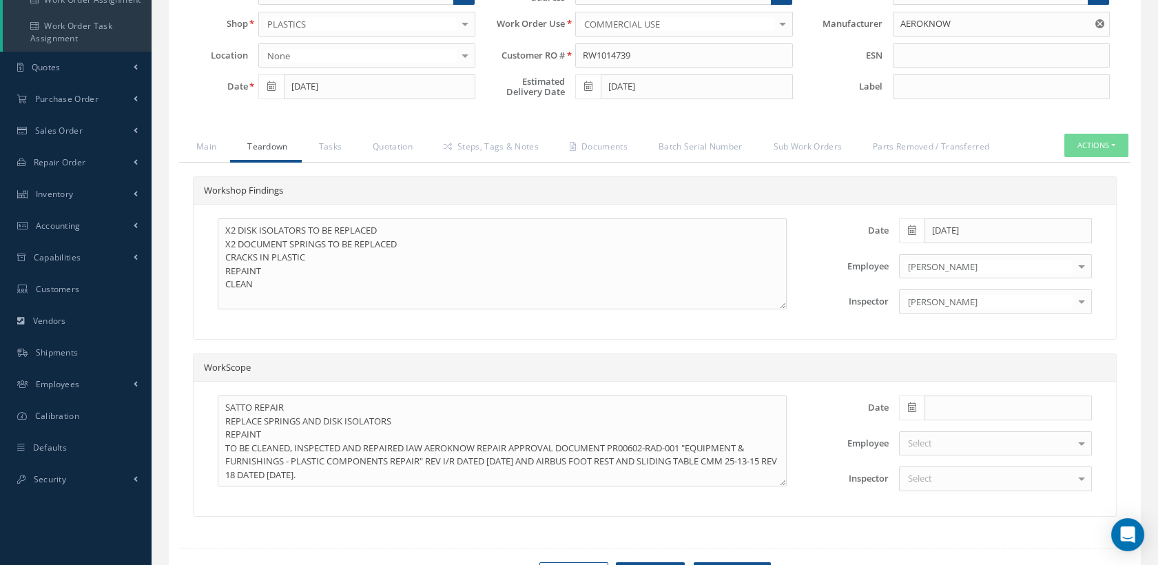
scroll to position [314, 0]
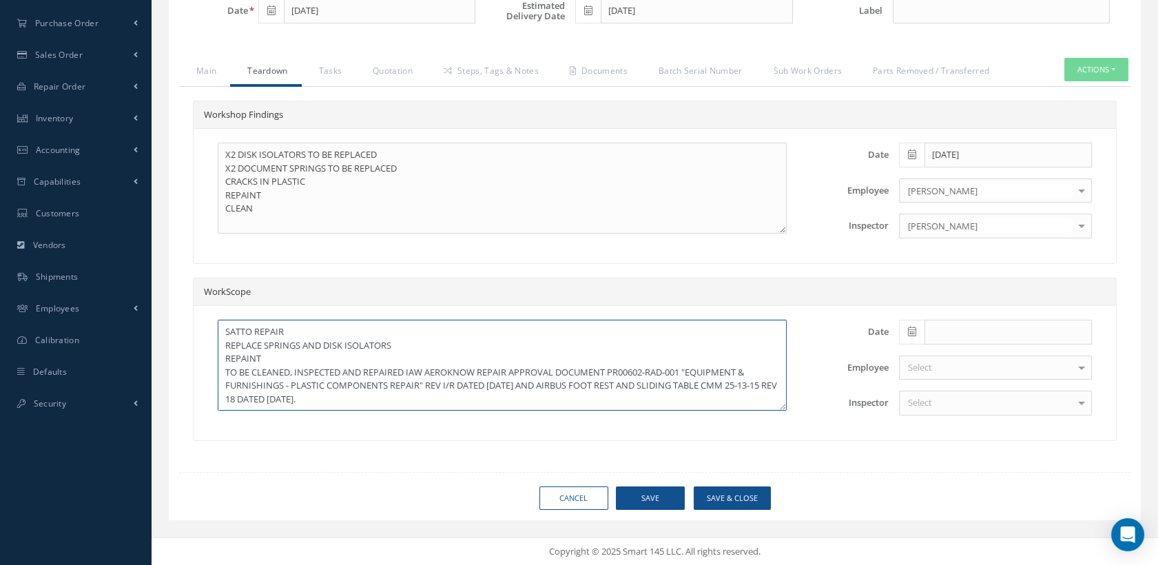
drag, startPoint x: 399, startPoint y: 404, endPoint x: 253, endPoint y: 372, distance: 148.7
click at [253, 372] on textarea "SATTO REPAIR REPLACE SPRINGS AND DISK ISOLATORS REPAINT TO BE CLEANED, INSPECTE…" at bounding box center [502, 365] width 569 height 91
click at [210, 69] on link "Main" at bounding box center [204, 72] width 51 height 29
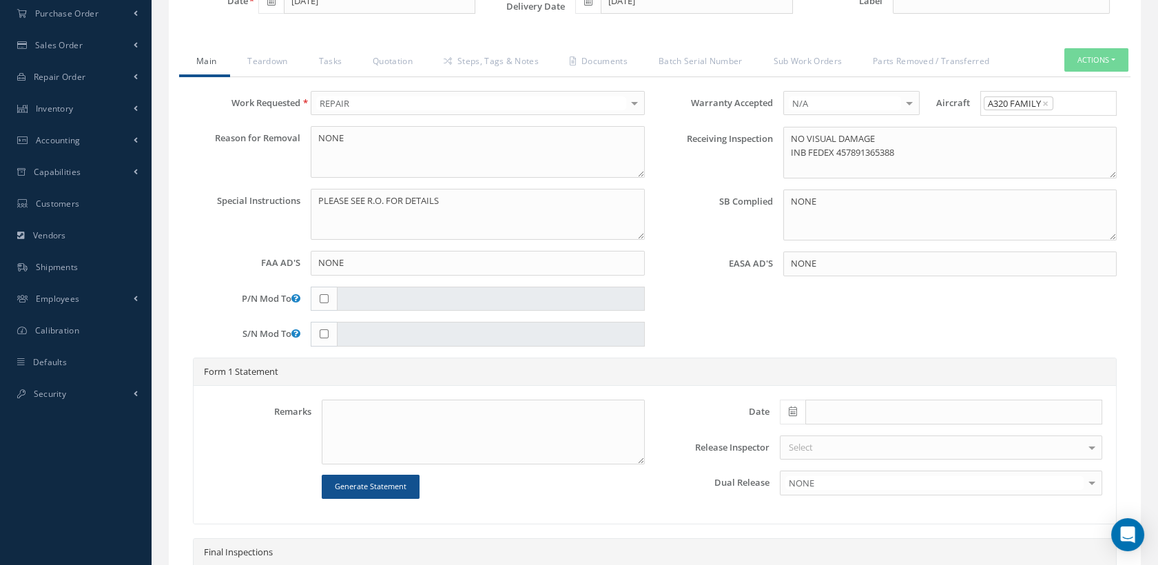
scroll to position [390, 0]
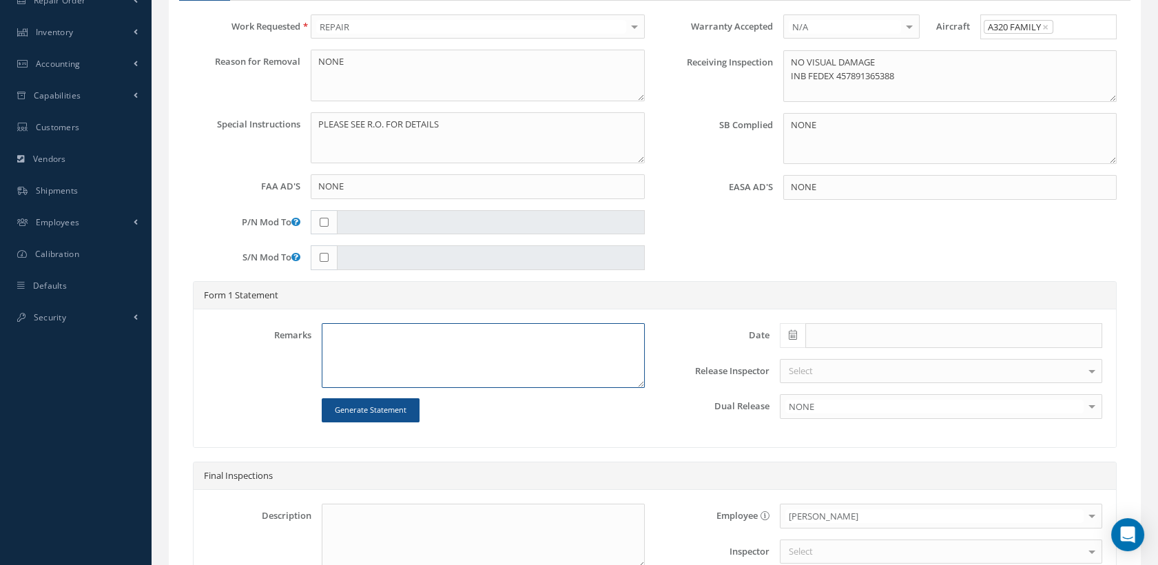
click at [374, 359] on textarea at bounding box center [483, 355] width 322 height 65
paste textarea "CLEANED, INSPECTED AND REPAIRED IAW AEROKNOW REPAIR APPROVAL DOCUMENT PR00602-R…"
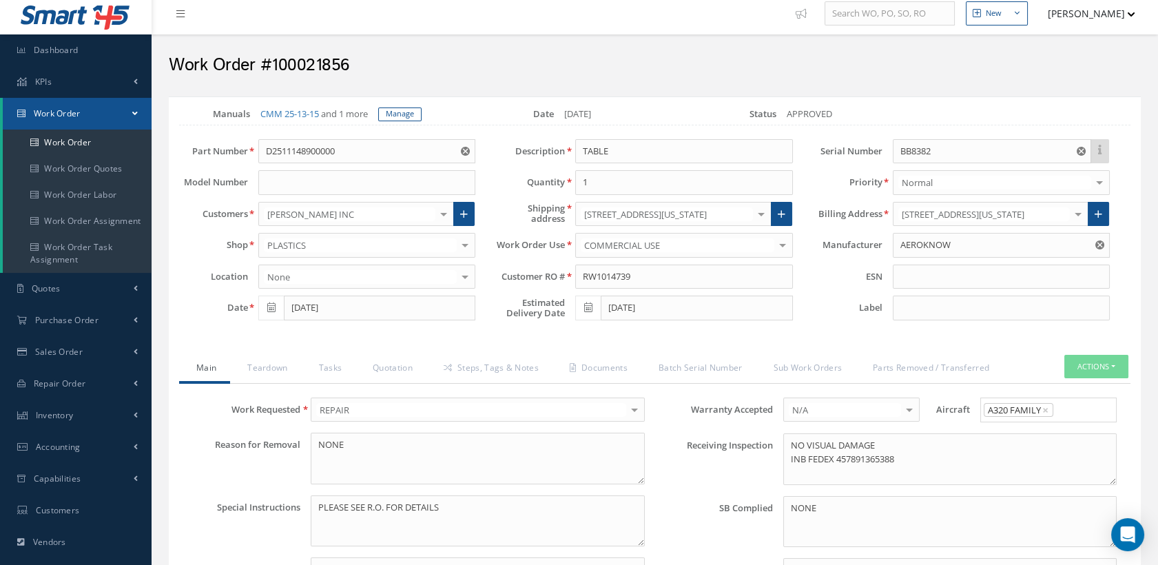
scroll to position [0, 0]
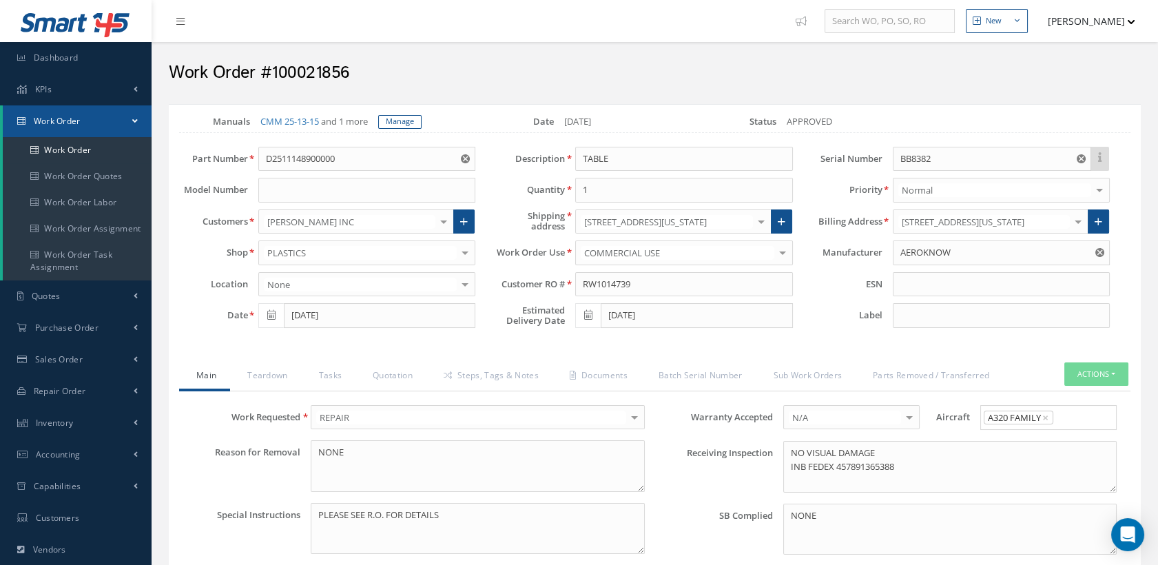
drag, startPoint x: 356, startPoint y: 70, endPoint x: 273, endPoint y: 63, distance: 82.9
click at [273, 63] on h2 "Work Order #100021856" at bounding box center [655, 73] width 972 height 21
copy h2 "100021856"
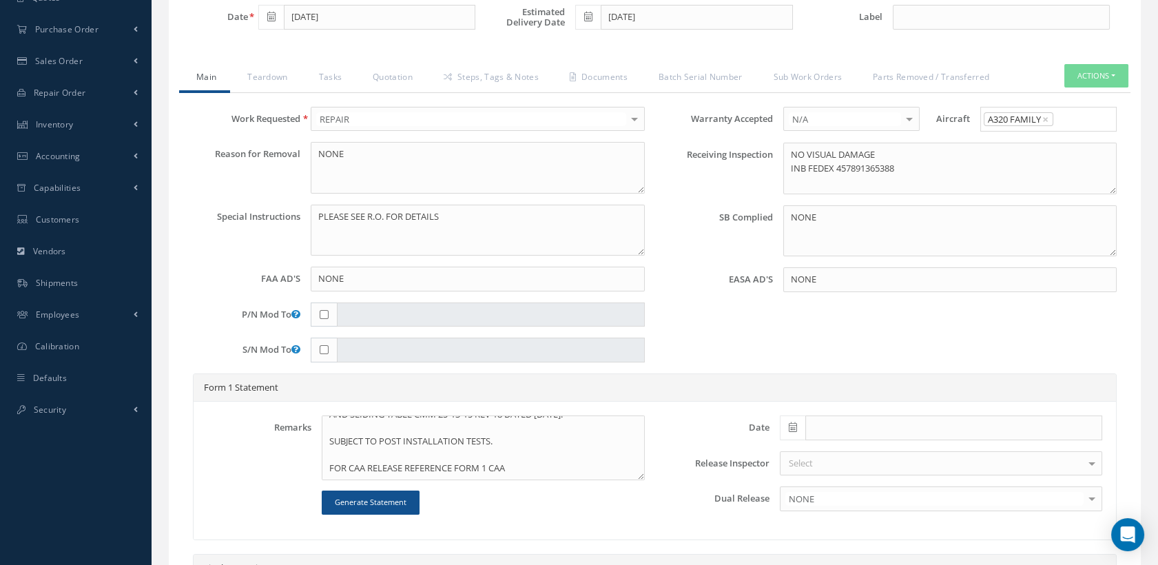
scroll to position [306, 0]
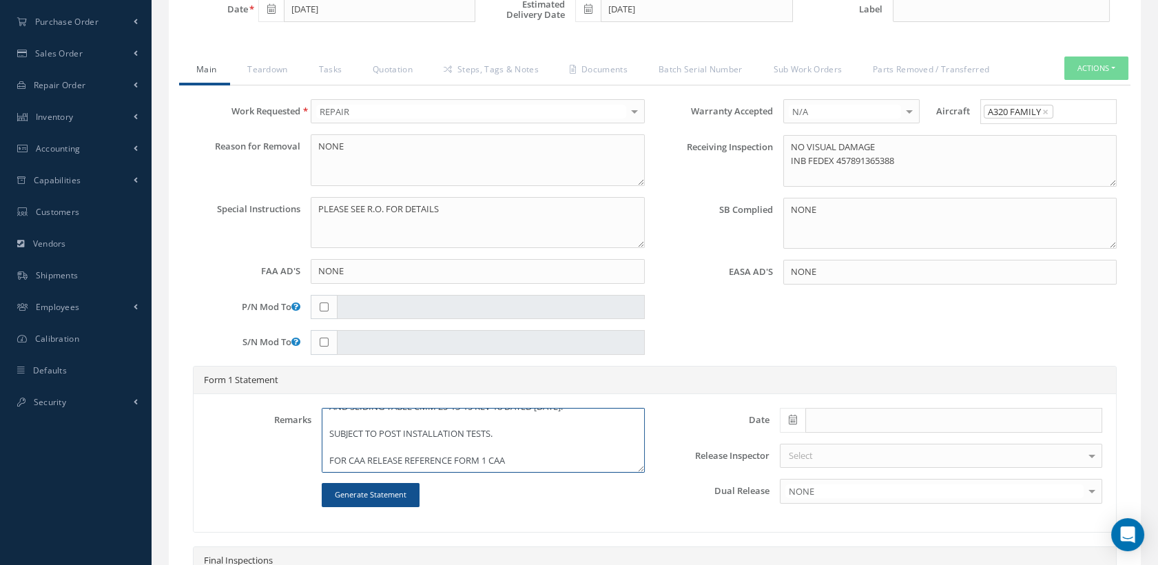
click at [516, 472] on textarea "CLEANED, INSPECTED AND REPAIRED IAW AEROKNOW REPAIR APPROVAL DOCUMENT PR00602-R…" at bounding box center [483, 440] width 322 height 65
paste textarea "100021856"
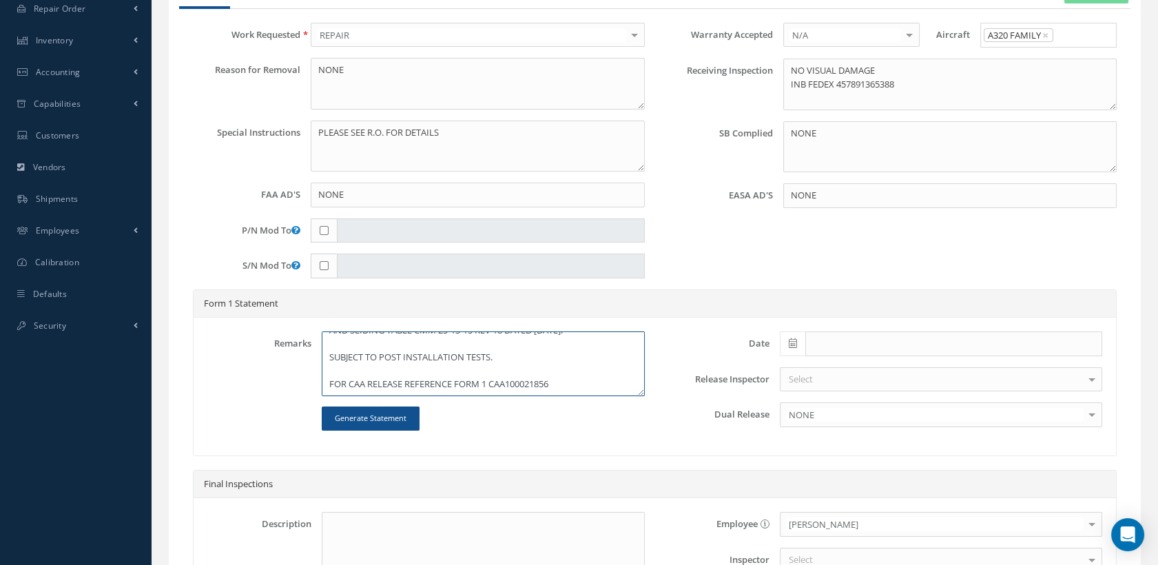
type textarea "CLEANED, INSPECTED AND REPAIRED IAW AEROKNOW REPAIR APPROVAL DOCUMENT PR00602-R…"
click at [786, 348] on span at bounding box center [791, 343] width 25 height 25
click at [817, 333] on th "Today" at bounding box center [851, 332] width 145 height 21
type input "[DATE]"
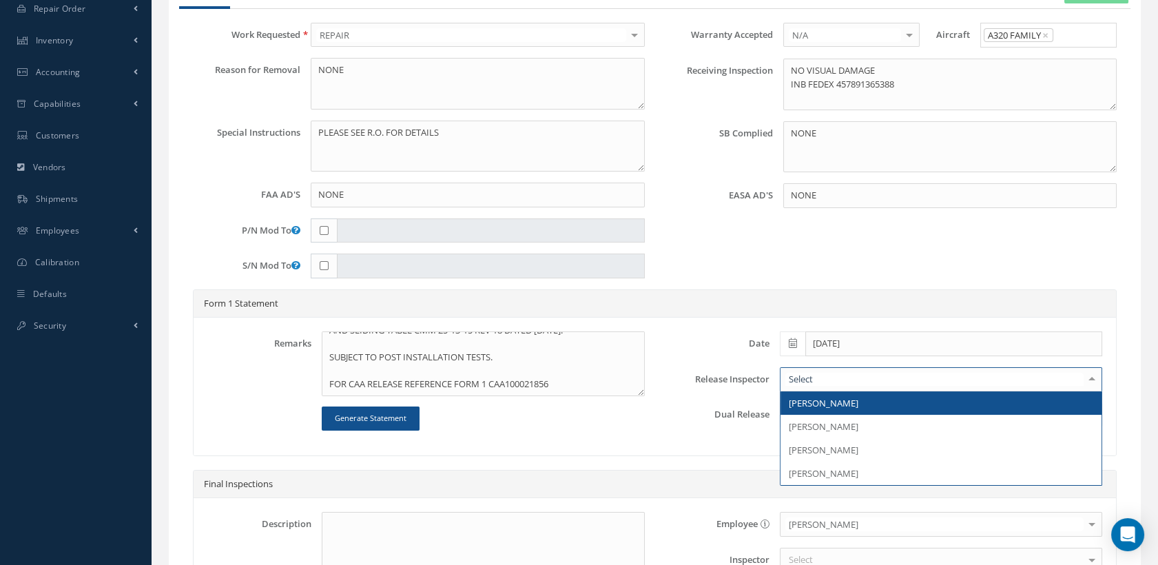
click at [810, 409] on span "[PERSON_NAME]" at bounding box center [823, 403] width 70 height 12
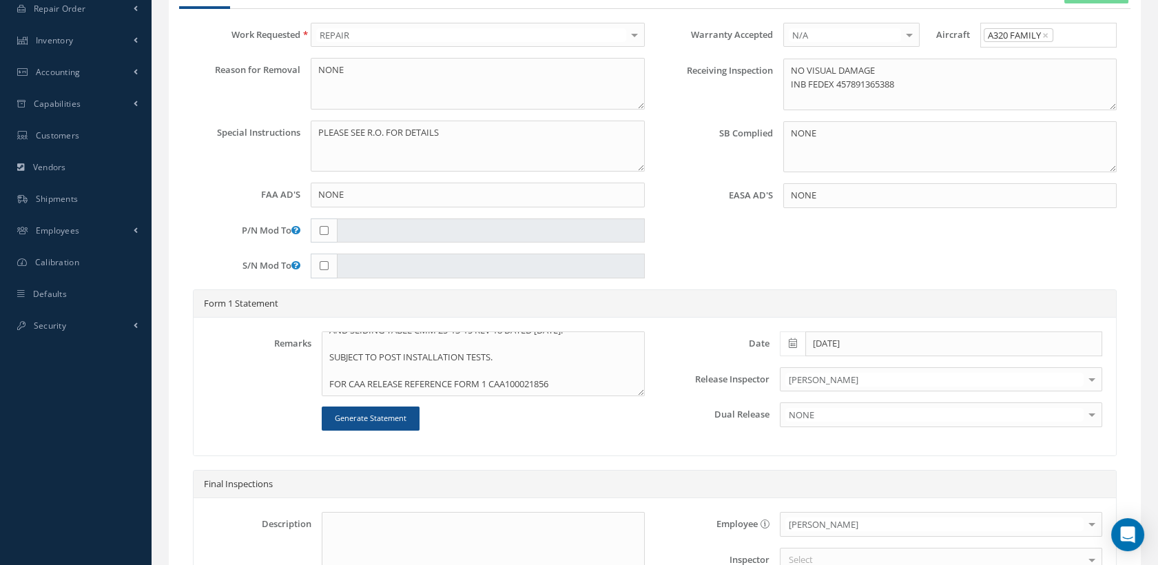
scroll to position [535, 0]
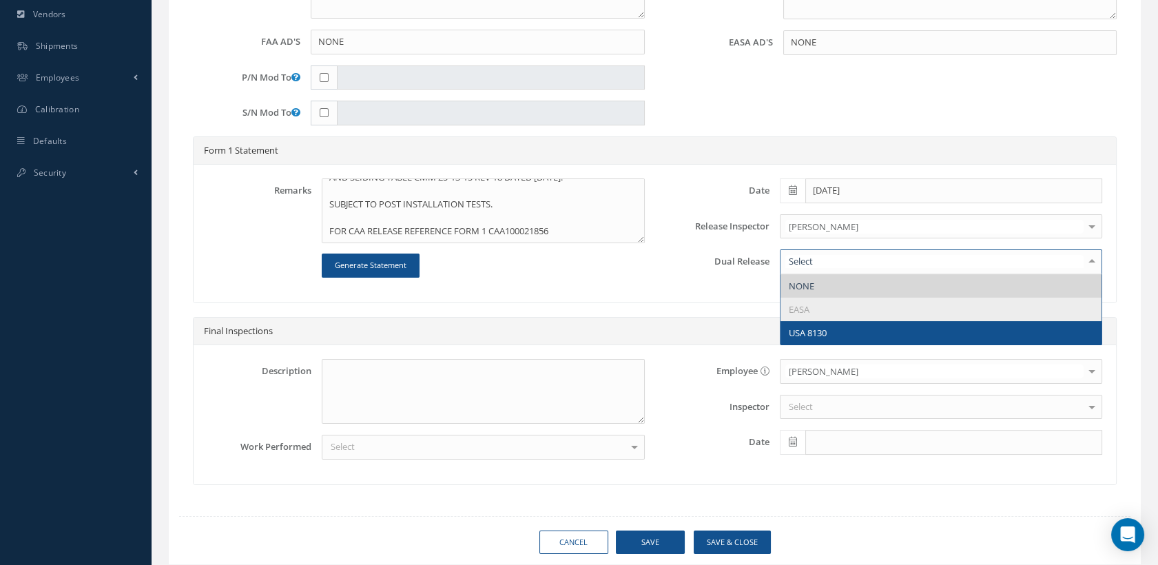
click at [793, 339] on span "USA 8130" at bounding box center [807, 332] width 38 height 12
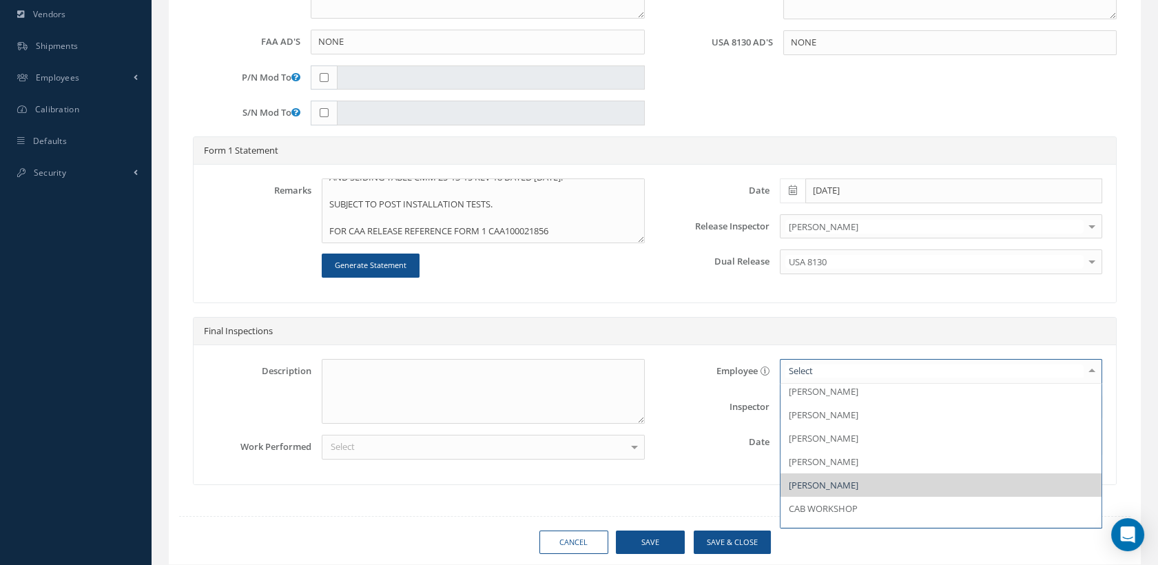
scroll to position [43, 0]
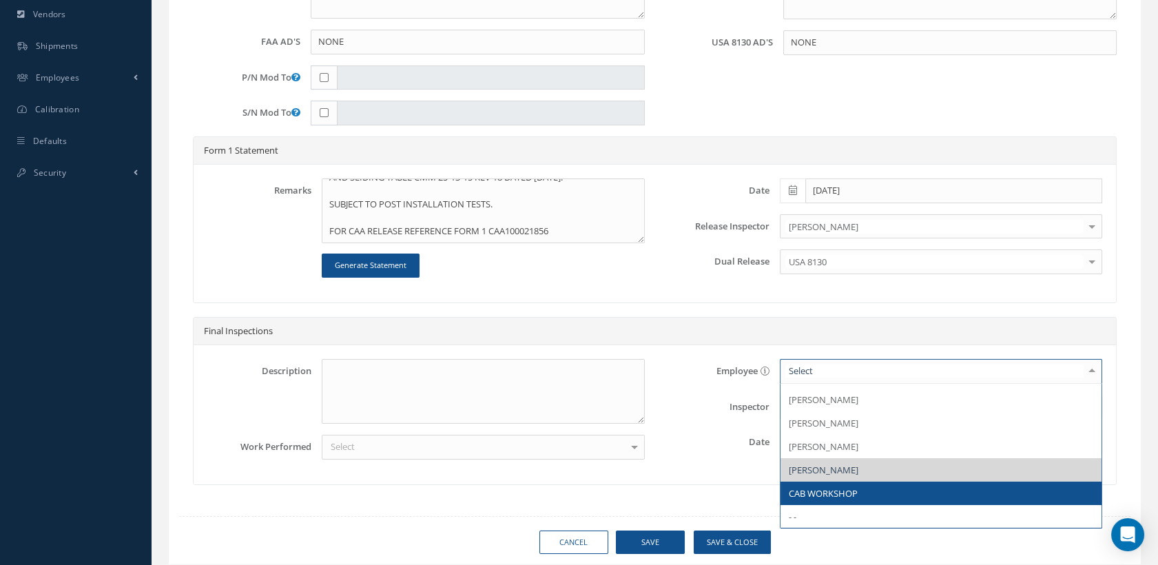
click at [816, 499] on span "CAB WORKSHOP" at bounding box center [822, 493] width 69 height 12
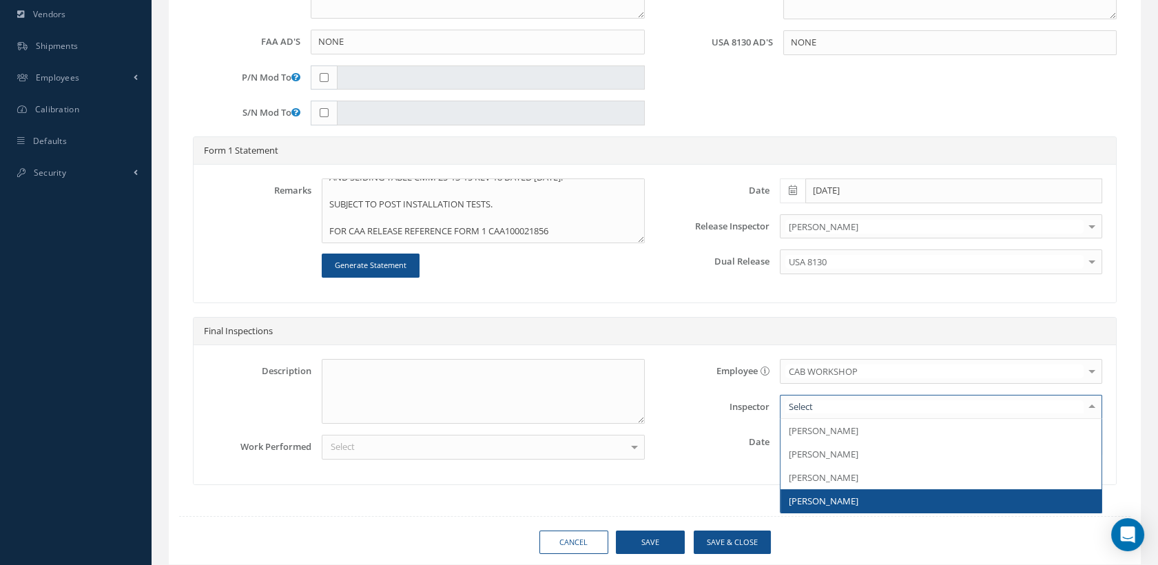
click at [806, 504] on span "[PERSON_NAME]" at bounding box center [823, 500] width 70 height 12
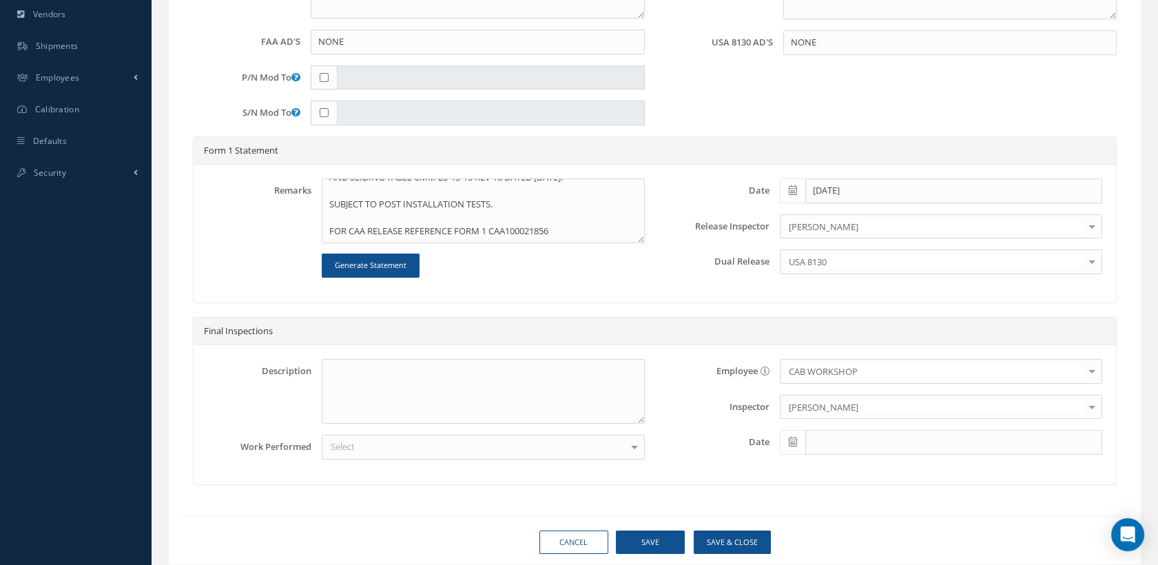
click at [793, 446] on icon at bounding box center [792, 442] width 8 height 10
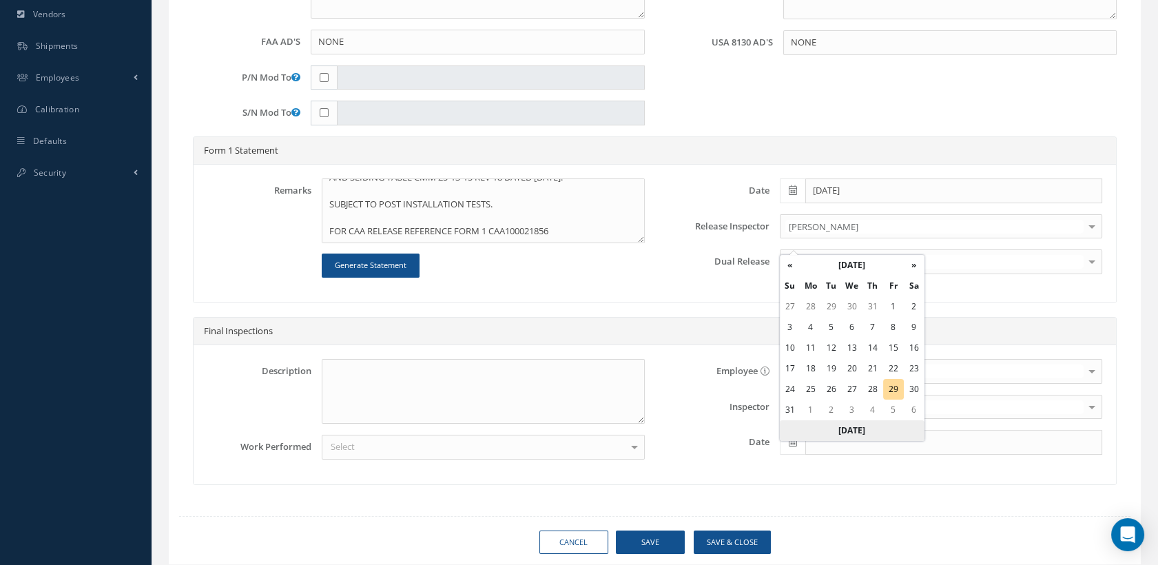
click at [826, 430] on th "Today" at bounding box center [851, 430] width 145 height 21
type input "[DATE]"
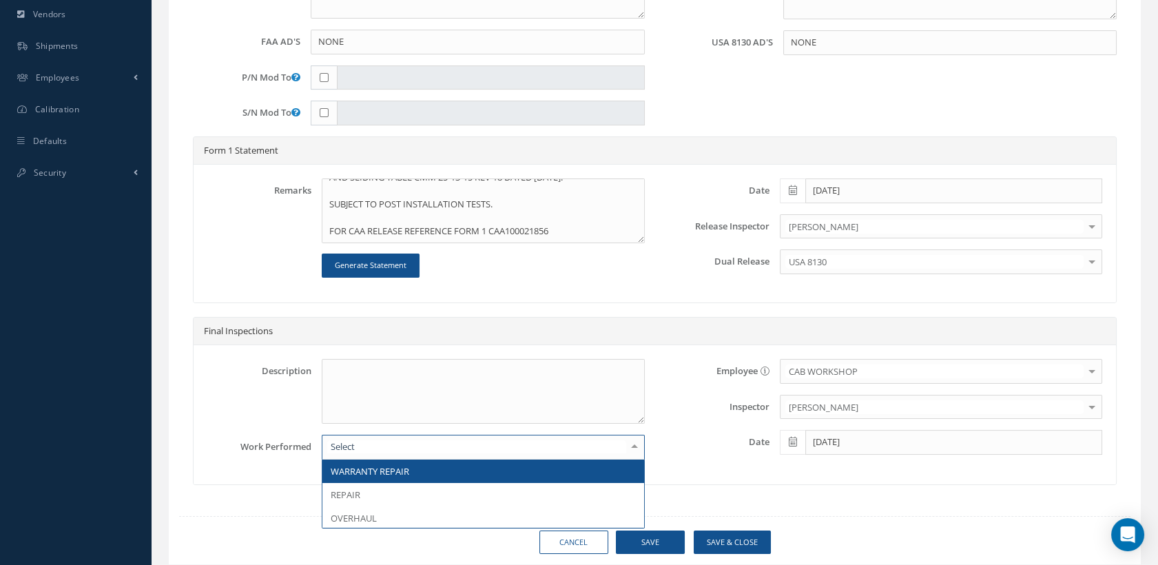
click at [404, 456] on div at bounding box center [483, 447] width 322 height 25
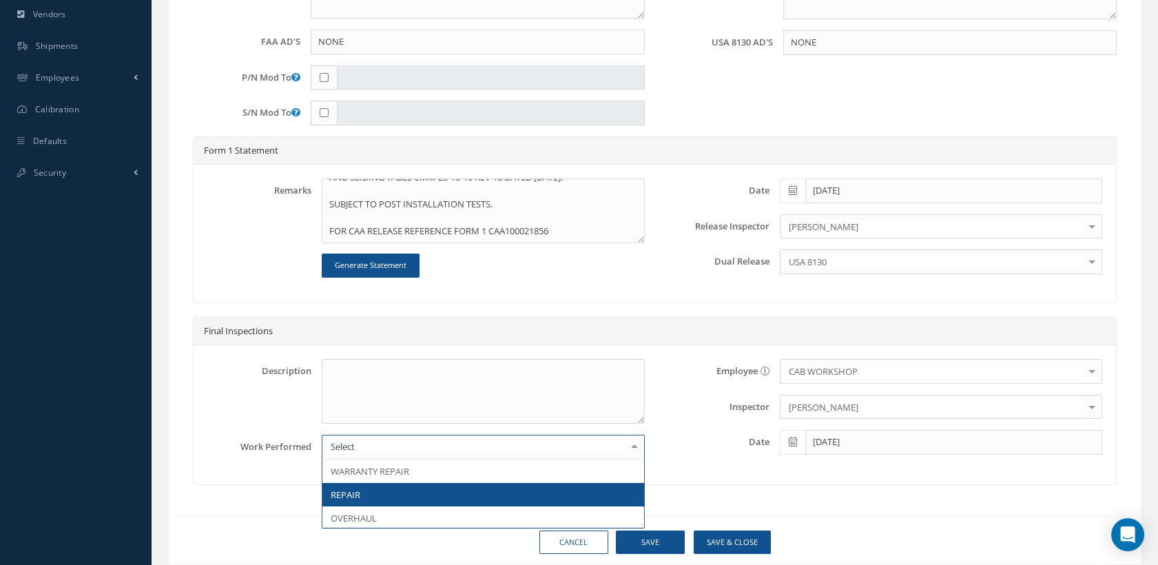
click at [373, 497] on span "REPAIR" at bounding box center [482, 494] width 321 height 23
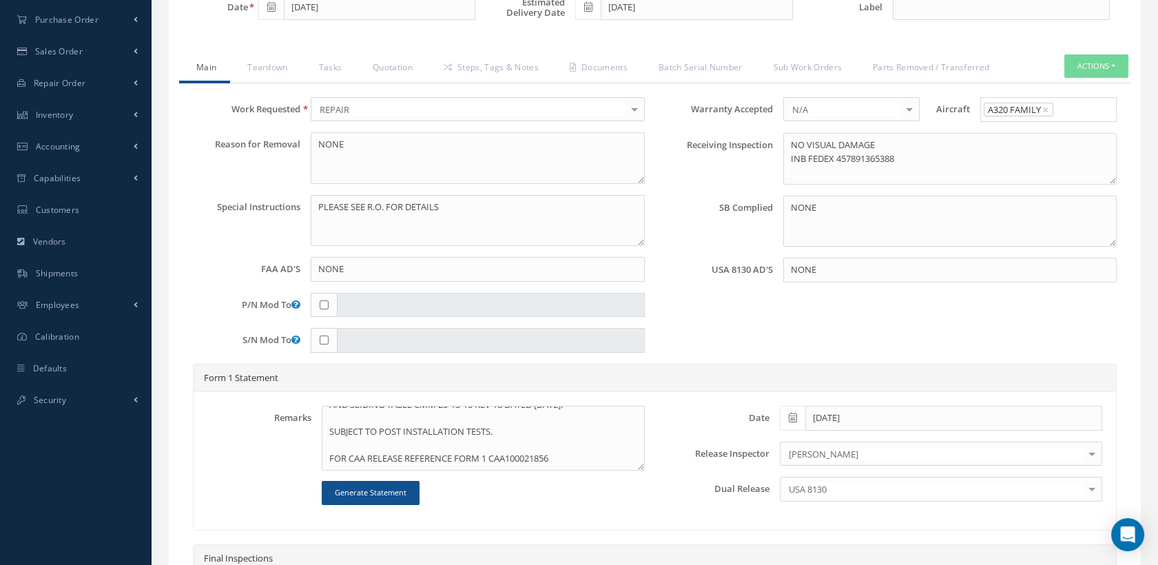
scroll to position [229, 0]
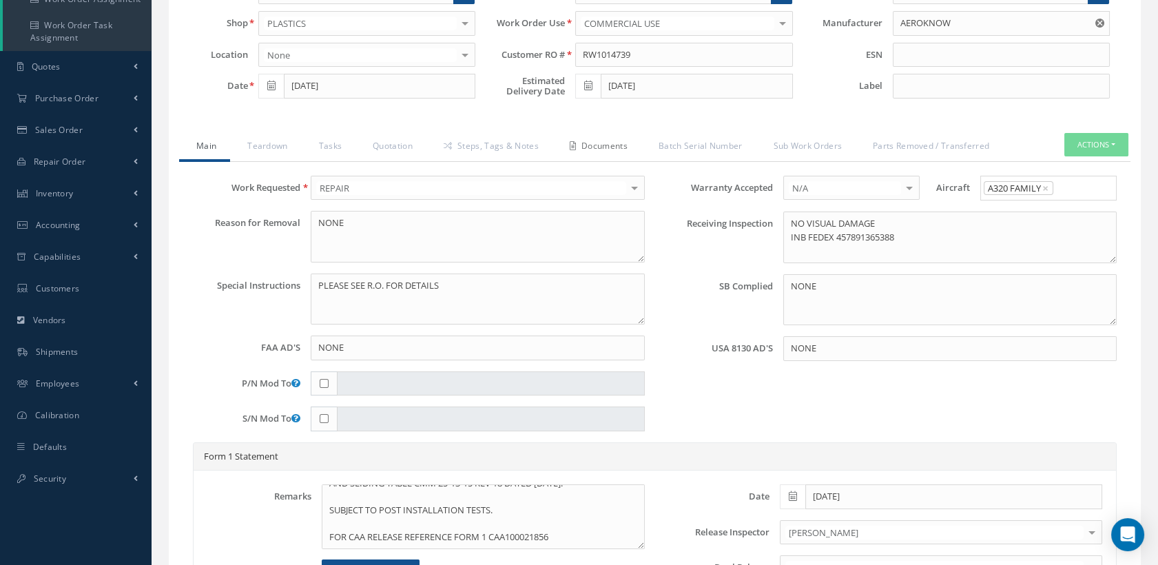
click at [618, 151] on link "Documents" at bounding box center [596, 147] width 89 height 29
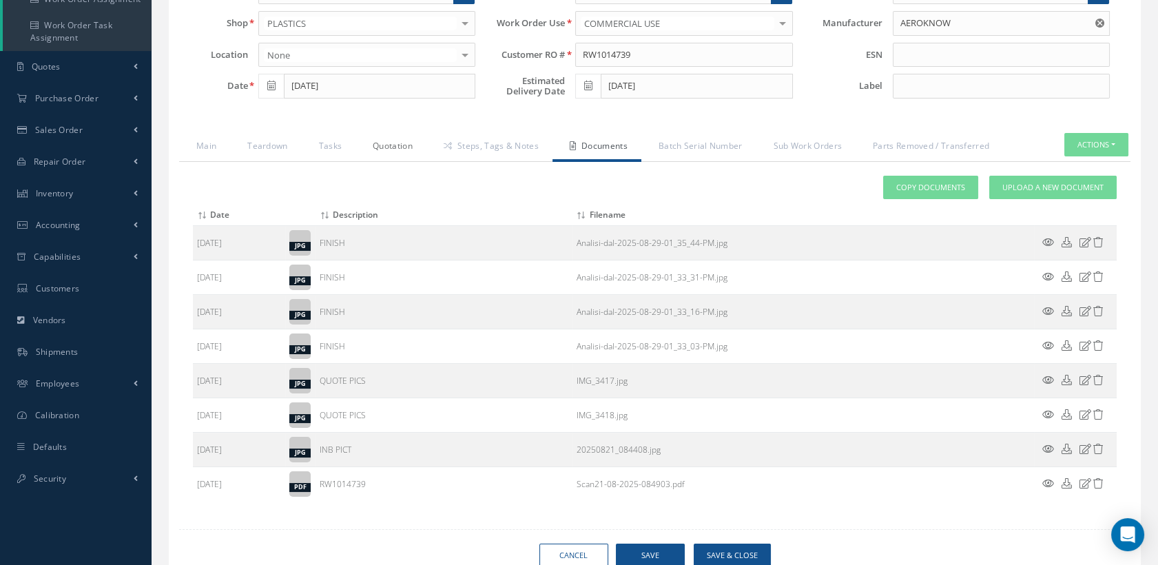
click at [401, 156] on link "Quotation" at bounding box center [390, 147] width 71 height 29
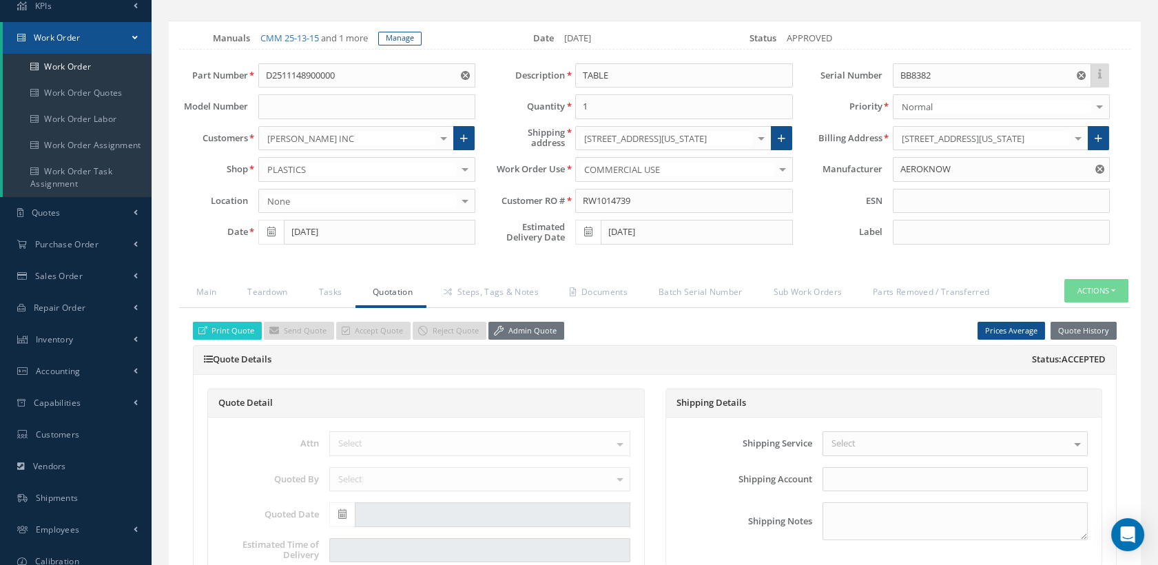
scroll to position [0, 0]
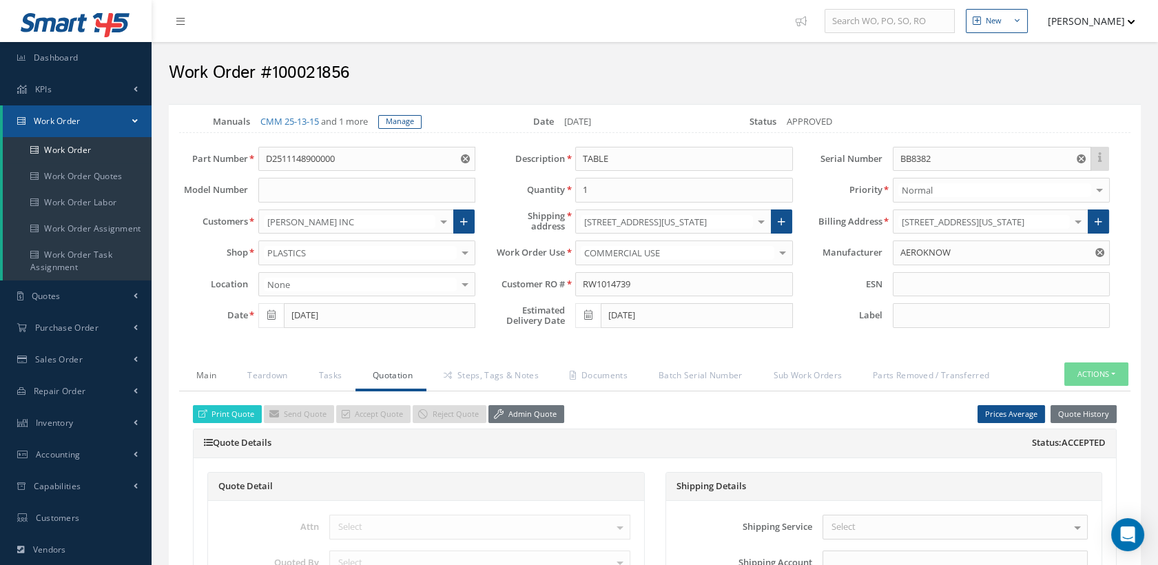
click at [198, 386] on link "Main" at bounding box center [204, 376] width 51 height 29
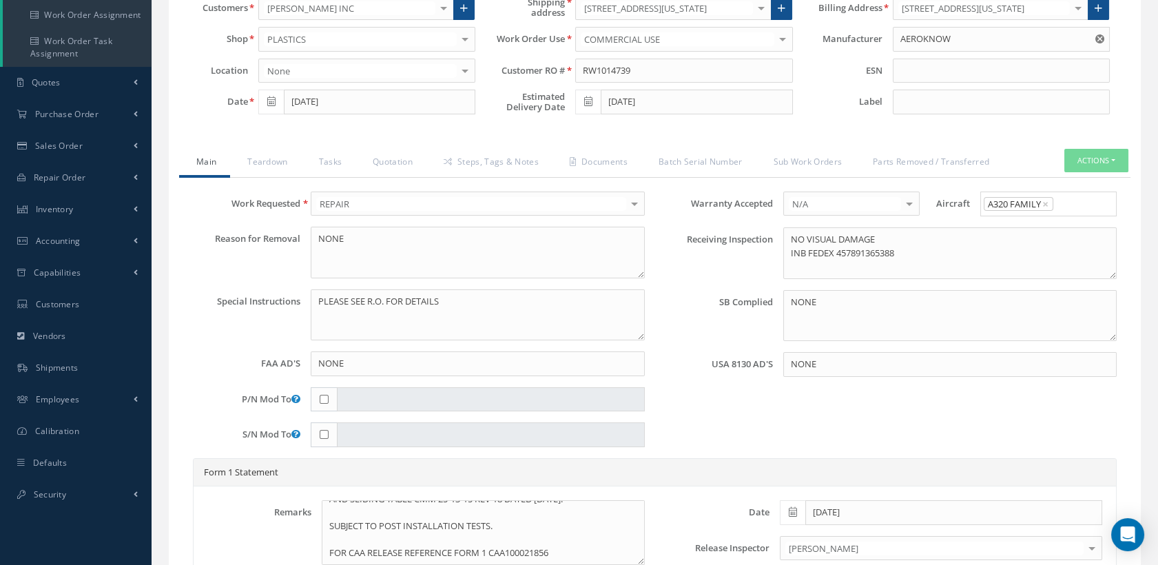
scroll to position [229, 0]
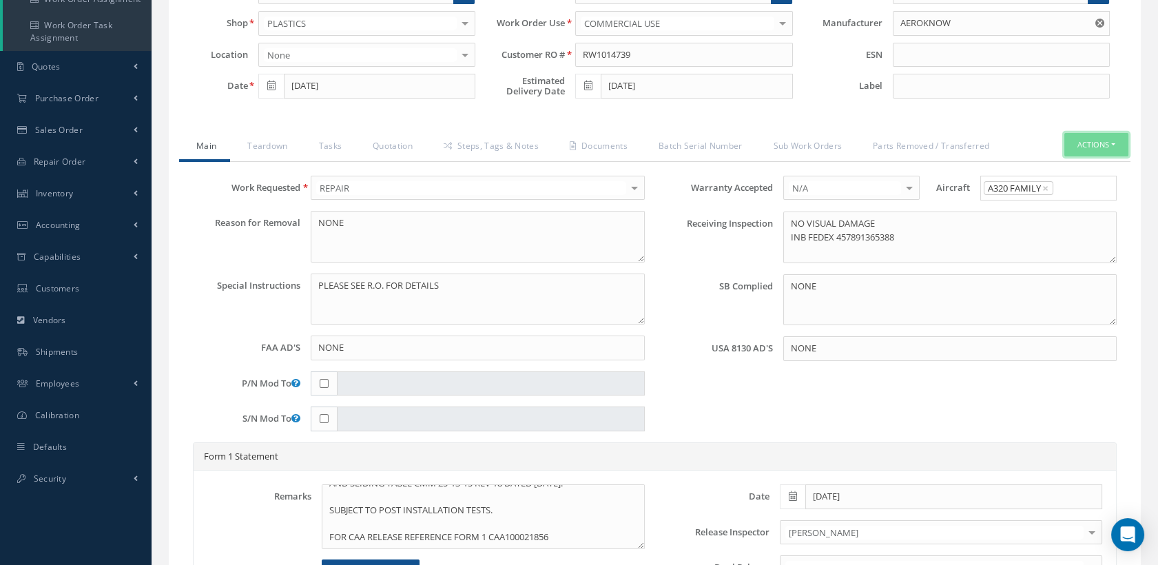
click at [1078, 155] on button "Actions" at bounding box center [1096, 145] width 64 height 24
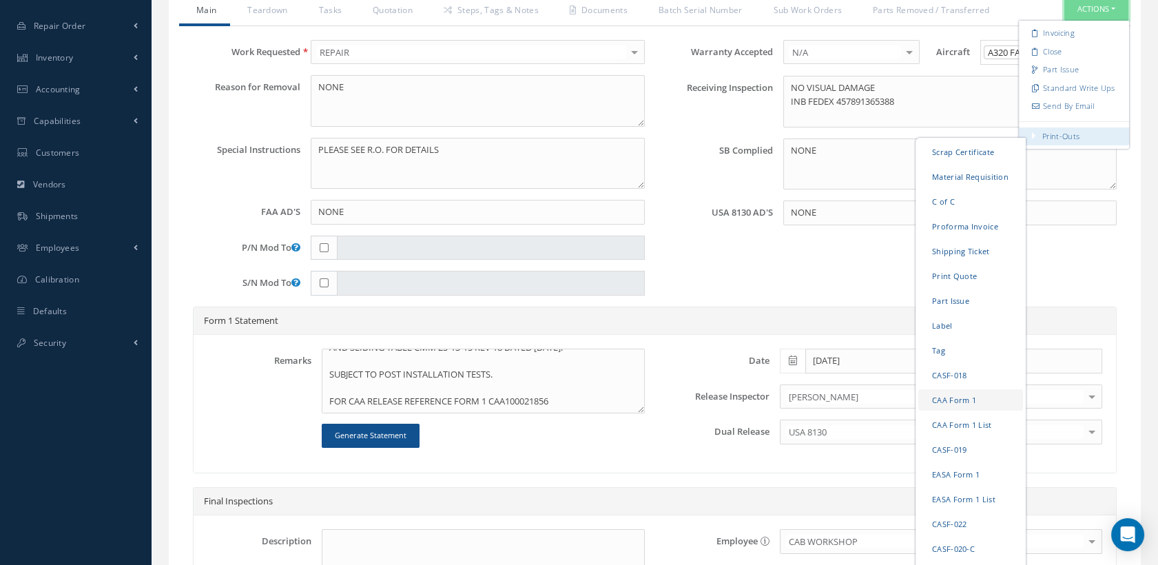
scroll to position [459, 0]
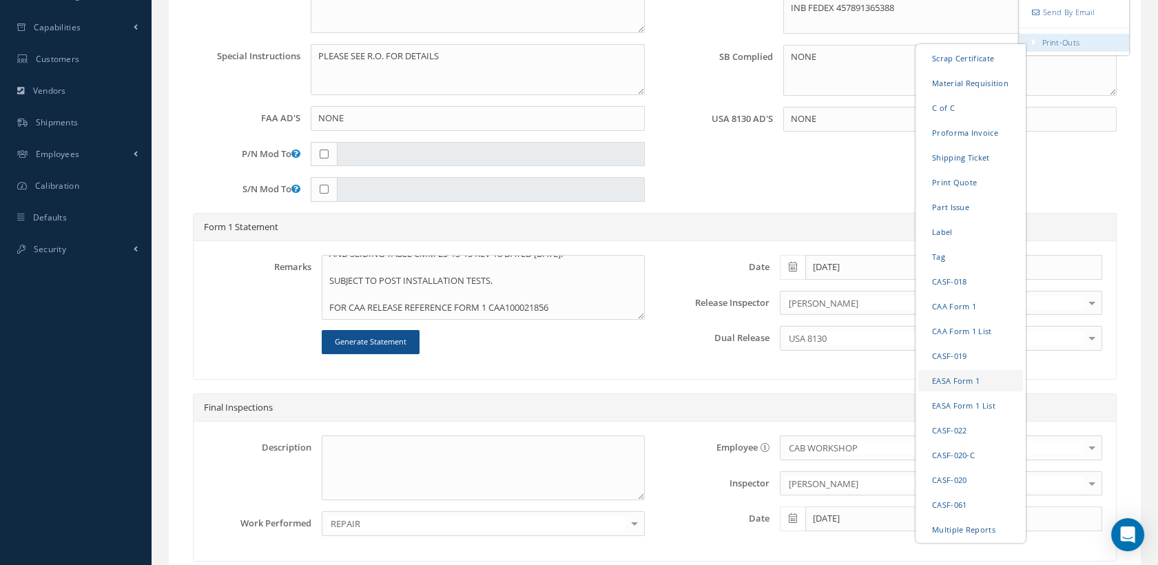
click at [959, 390] on link "EASA Form 1" at bounding box center [970, 379] width 105 height 21
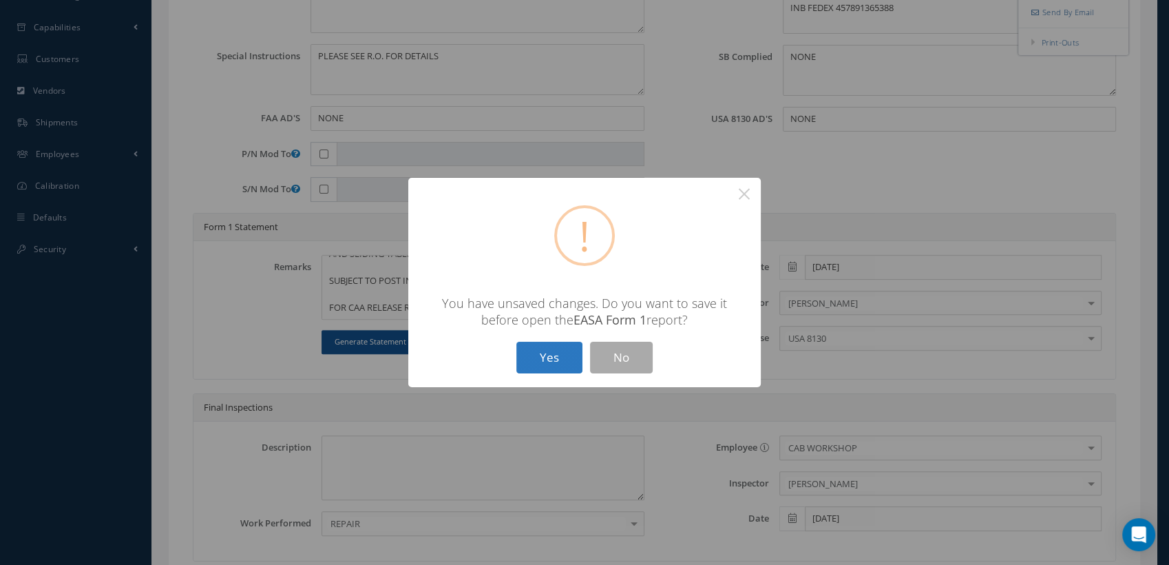
click at [567, 359] on button "Yes" at bounding box center [549, 358] width 66 height 32
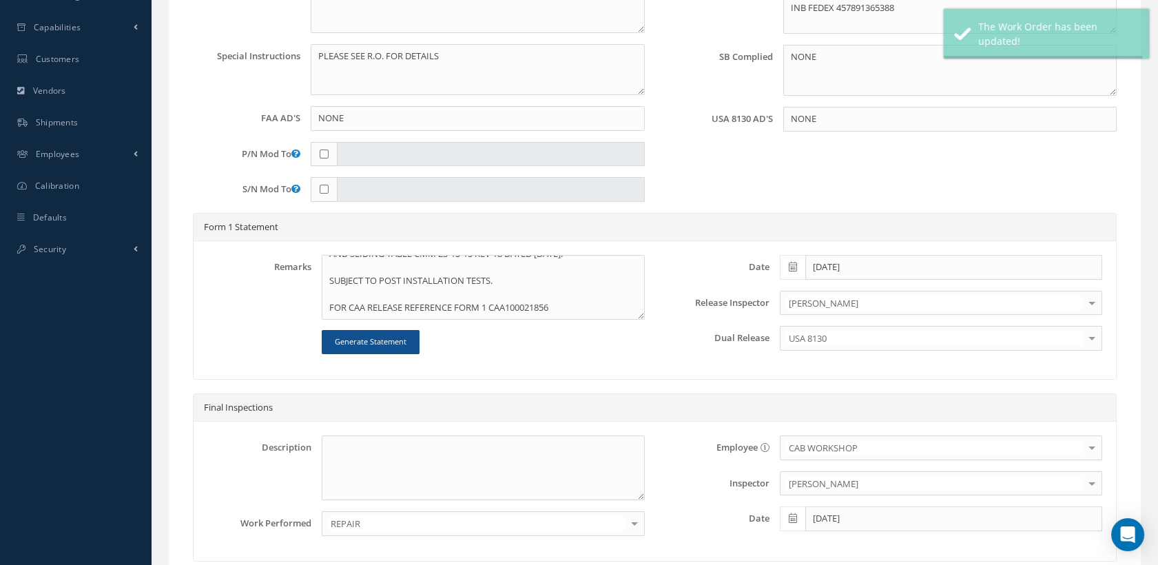
type input "AEROKNOW"
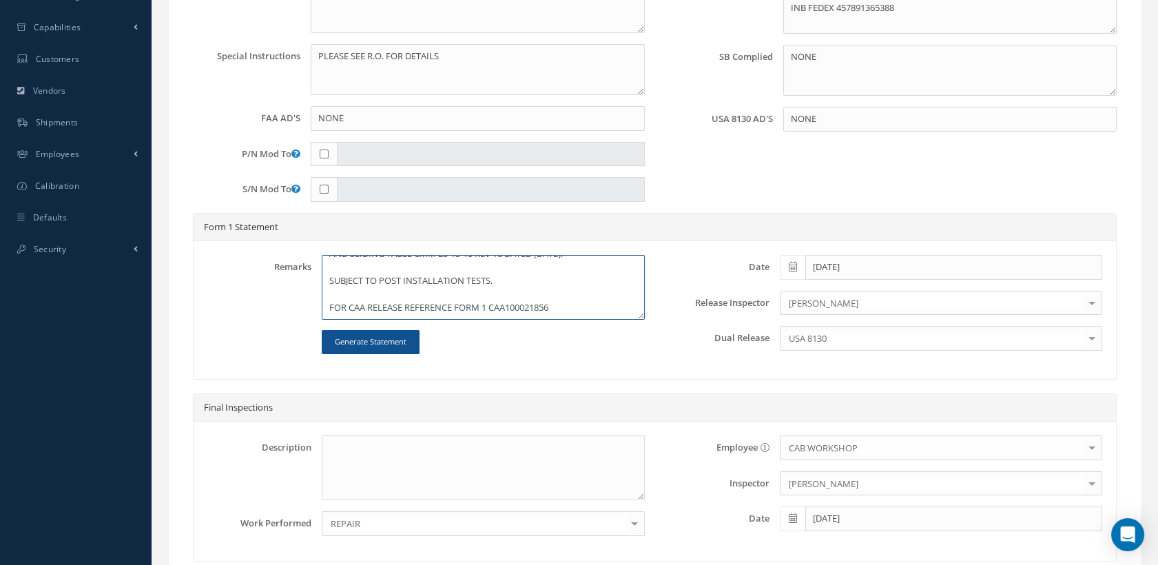
click at [359, 320] on textarea "CLEANED, INSPECTED AND REPAIRED IAW AEROKNOW REPAIR APPROVAL DOCUMENT PR00602-R…" at bounding box center [483, 287] width 322 height 65
click at [503, 320] on textarea "CLEANED, INSPECTED AND REPAIRED IAW AEROKNOW REPAIR APPROVAL DOCUMENT PR00602-R…" at bounding box center [483, 287] width 322 height 65
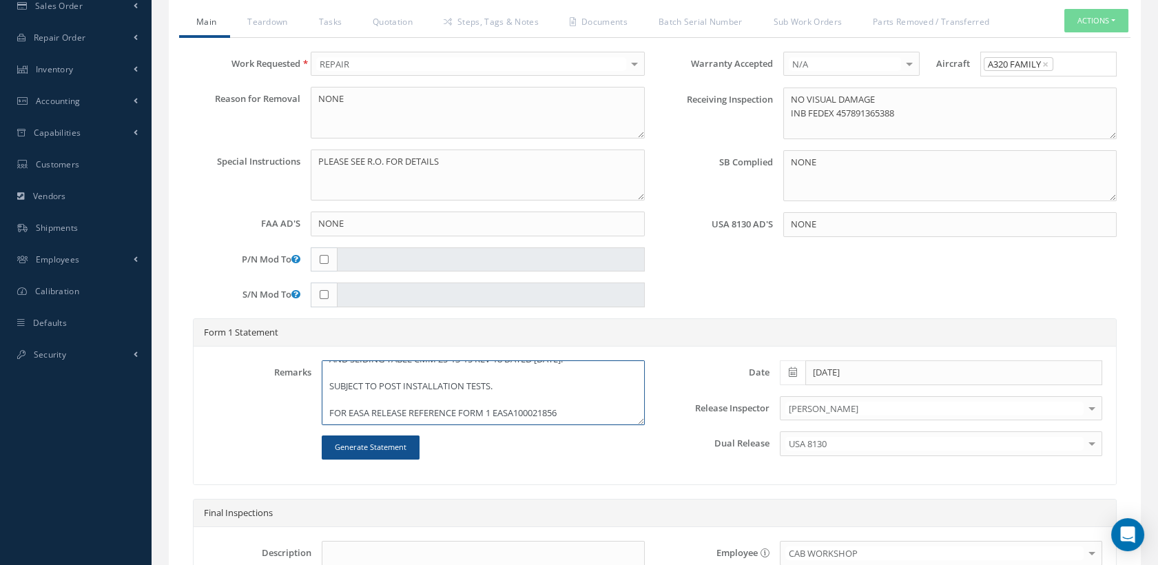
scroll to position [229, 0]
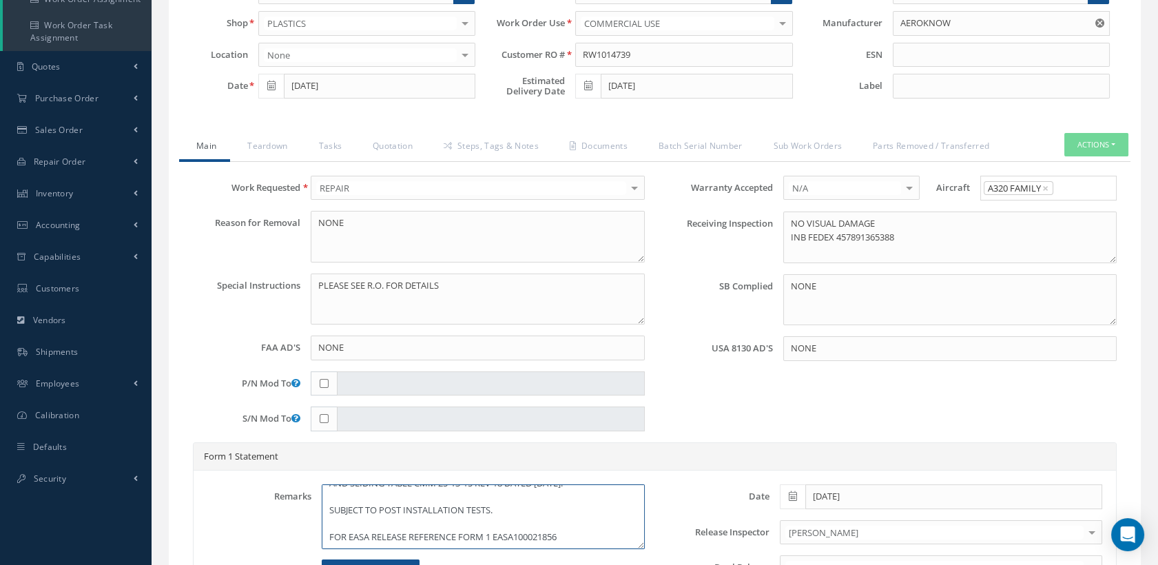
type textarea "CLEANED, INSPECTED AND REPAIRED IAW AEROKNOW REPAIR APPROVAL DOCUMENT PR00602-R…"
click at [1082, 156] on button "Actions" at bounding box center [1096, 145] width 64 height 24
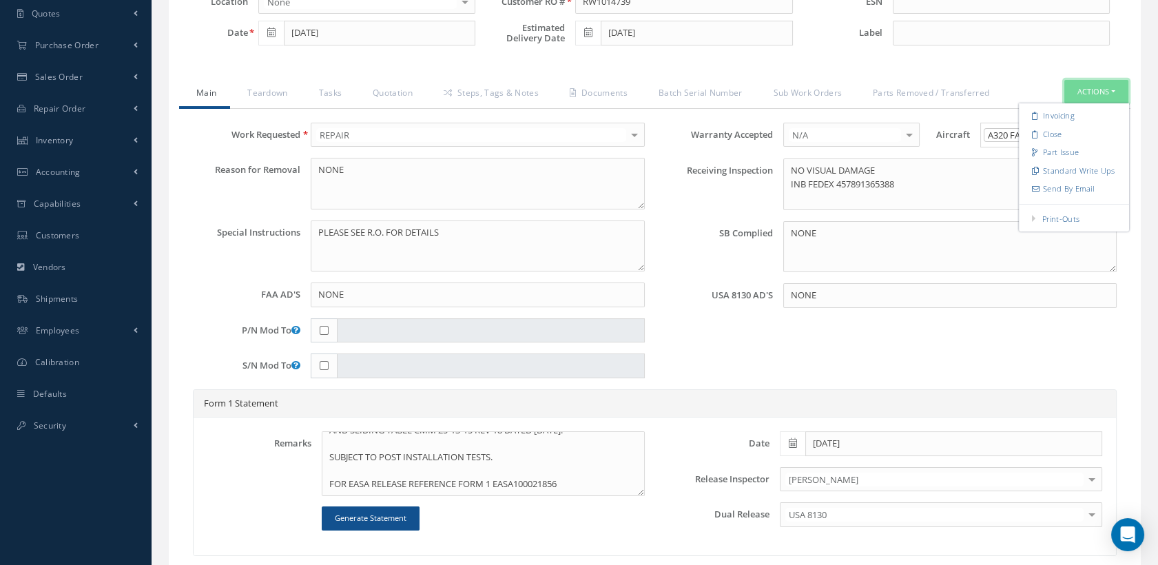
scroll to position [306, 0]
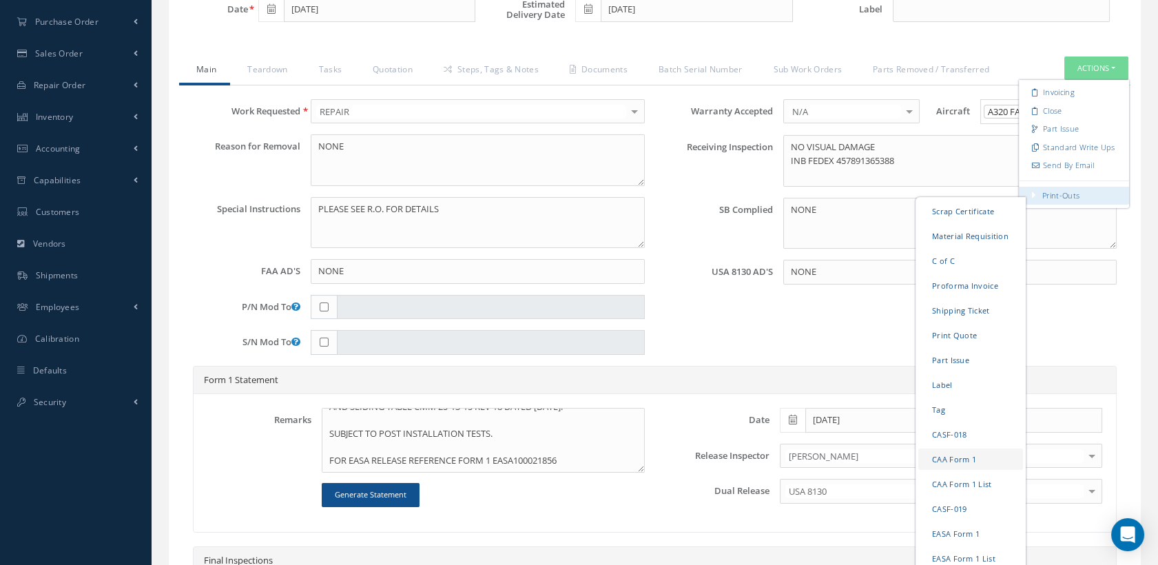
click at [956, 469] on link "CAA Form 1" at bounding box center [970, 458] width 105 height 21
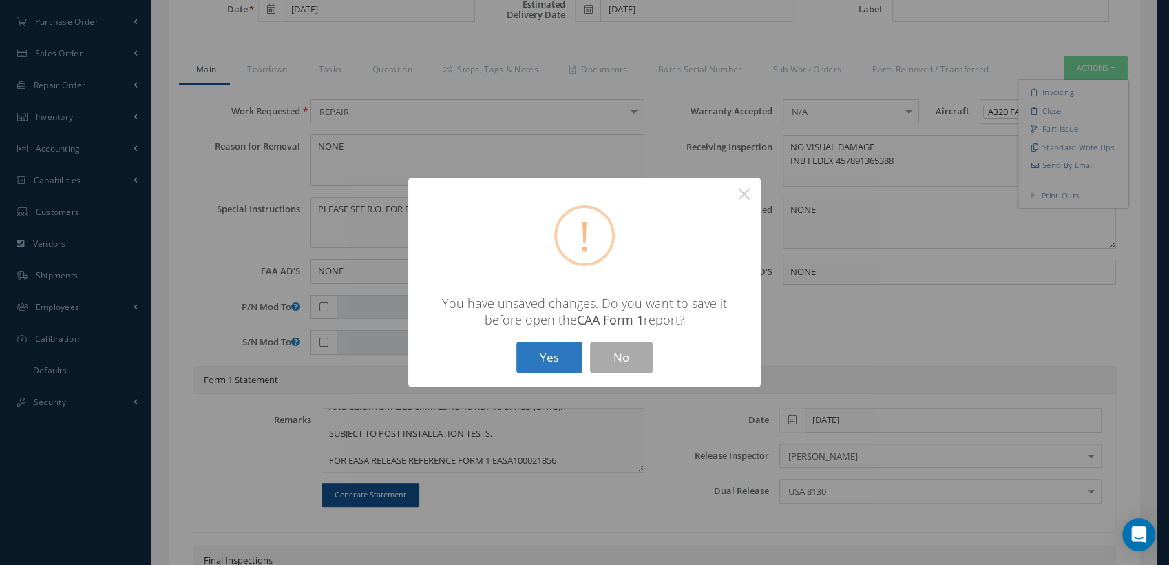
click at [568, 360] on button "Yes" at bounding box center [549, 358] width 66 height 32
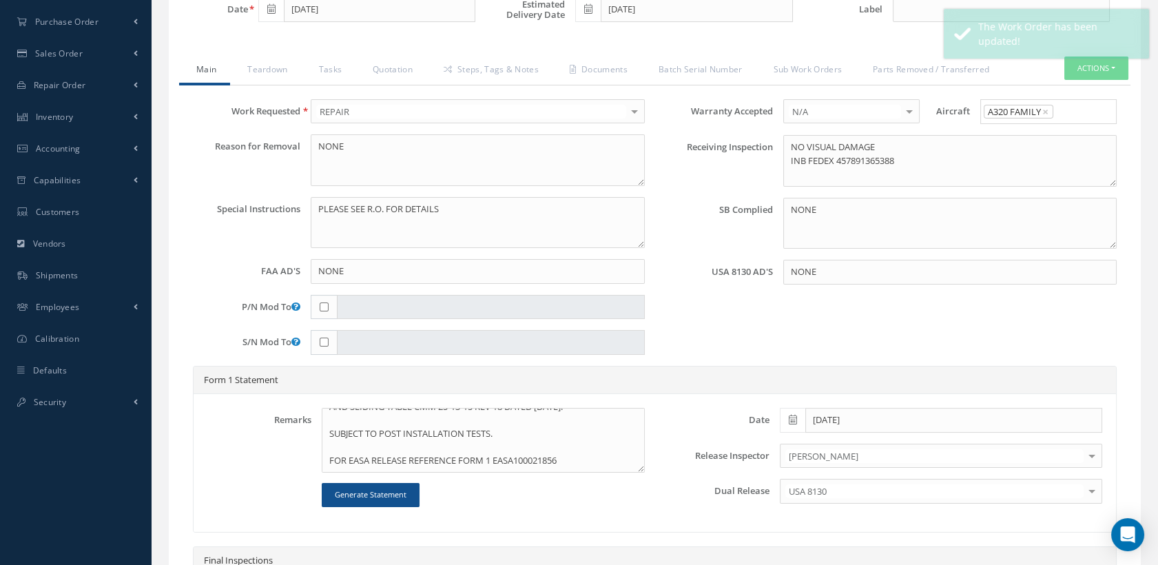
type input "AEROKNOW"
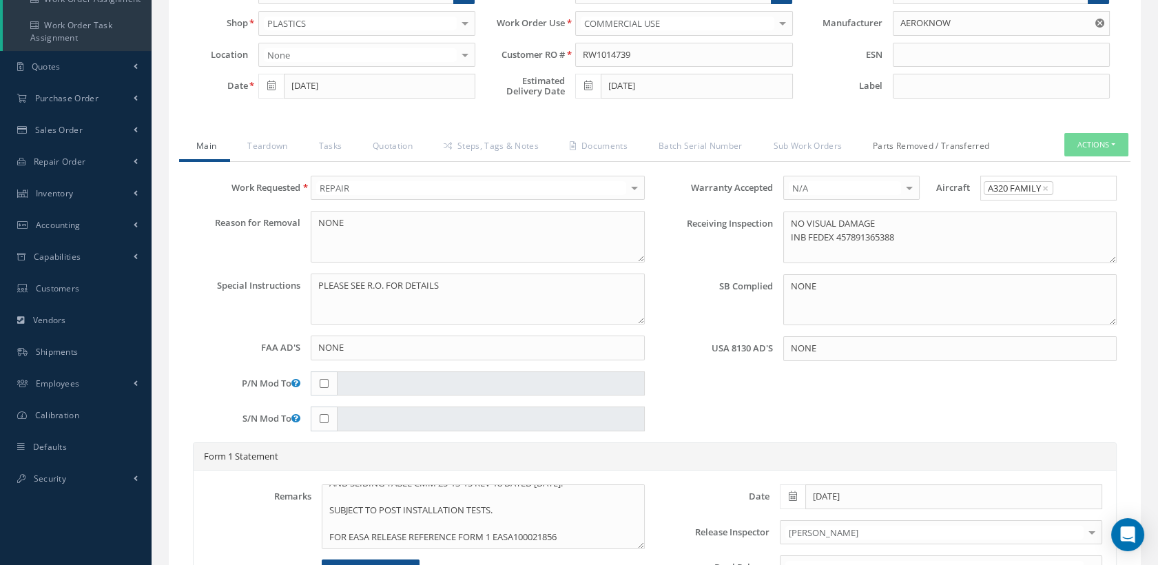
scroll to position [153, 0]
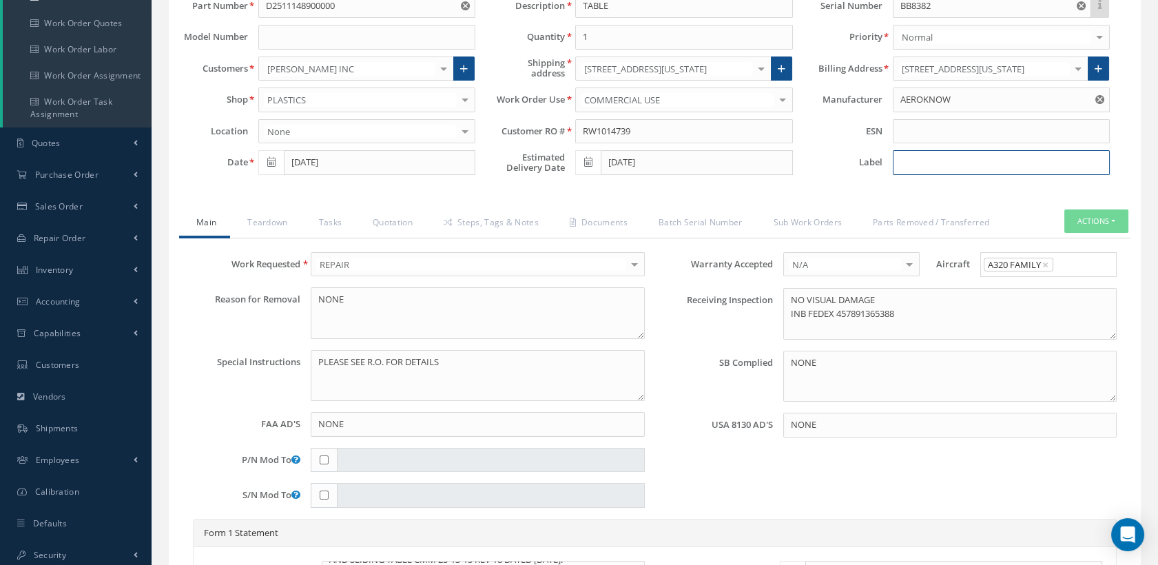
click at [925, 170] on input at bounding box center [1000, 162] width 217 height 25
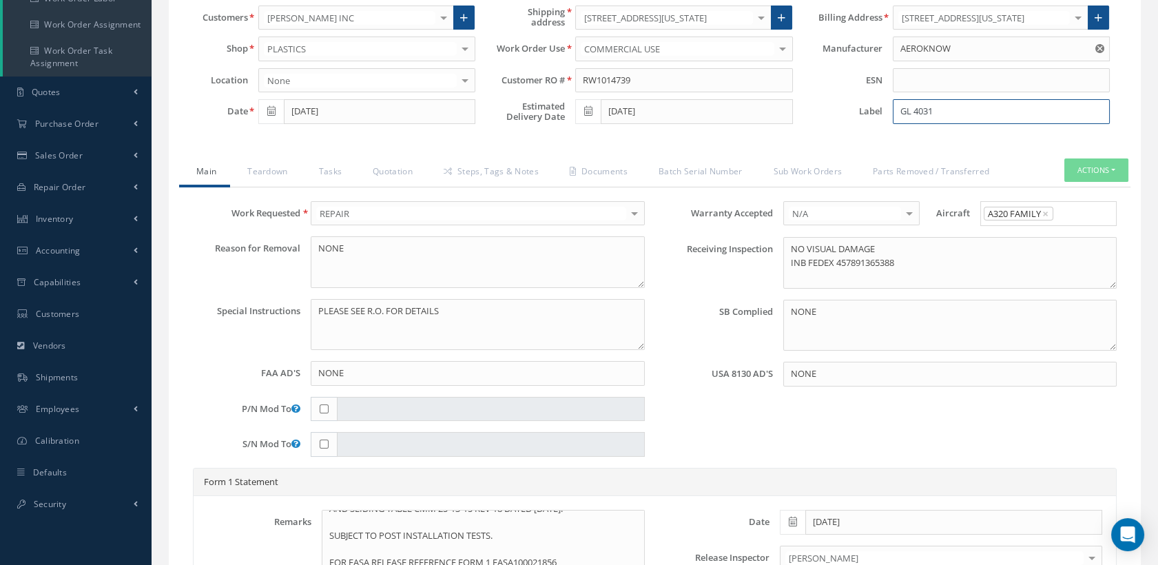
scroll to position [229, 0]
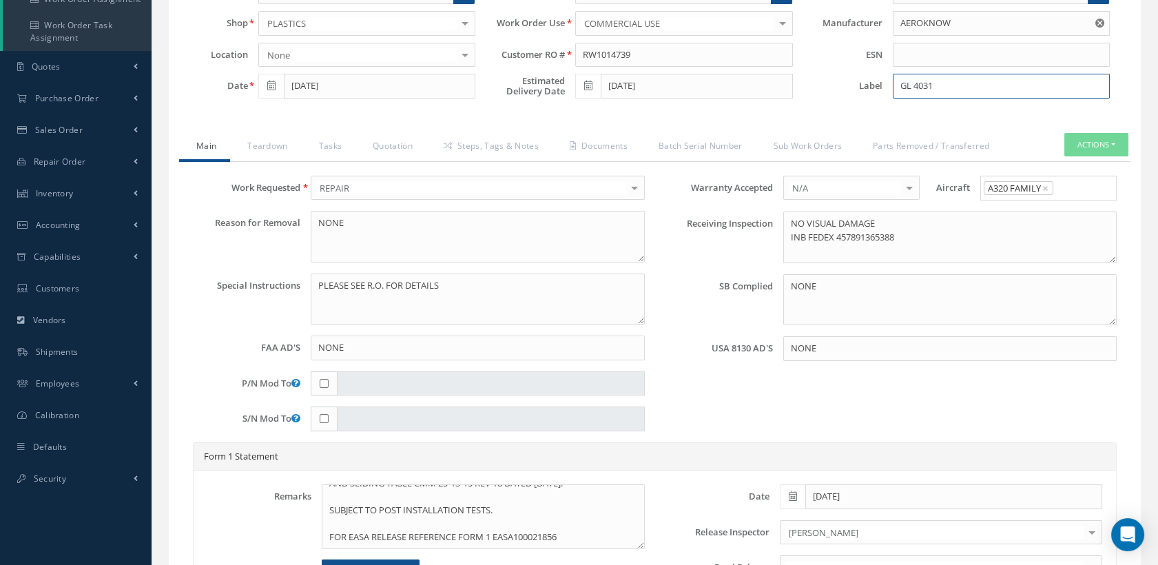
type input "GL 4031"
click at [1073, 156] on button "Actions" at bounding box center [1096, 145] width 64 height 24
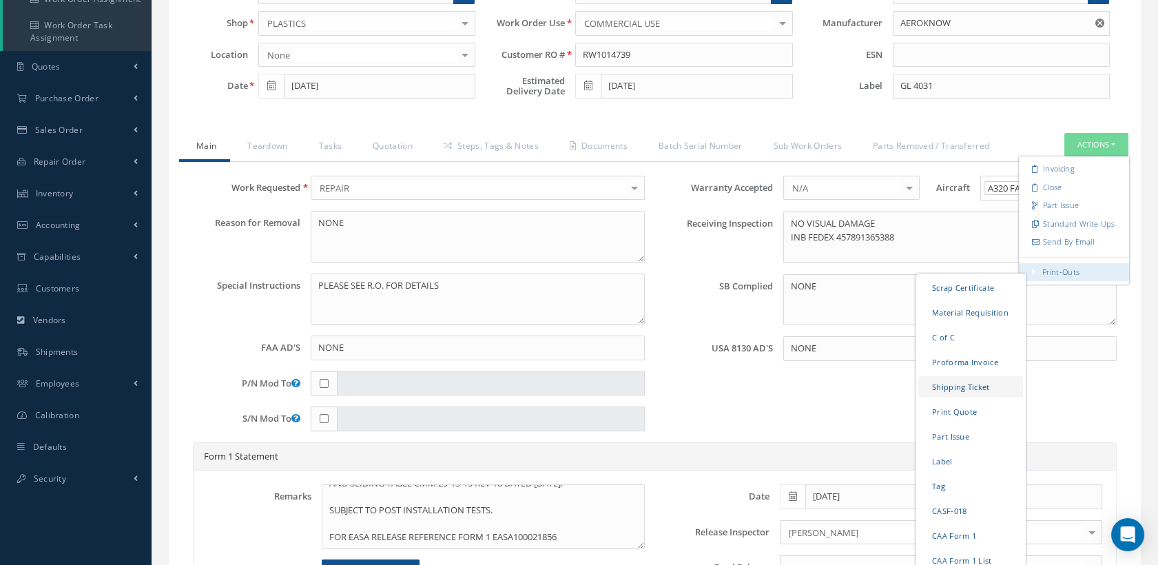
click at [971, 390] on link "Shipping Ticket" at bounding box center [970, 385] width 105 height 21
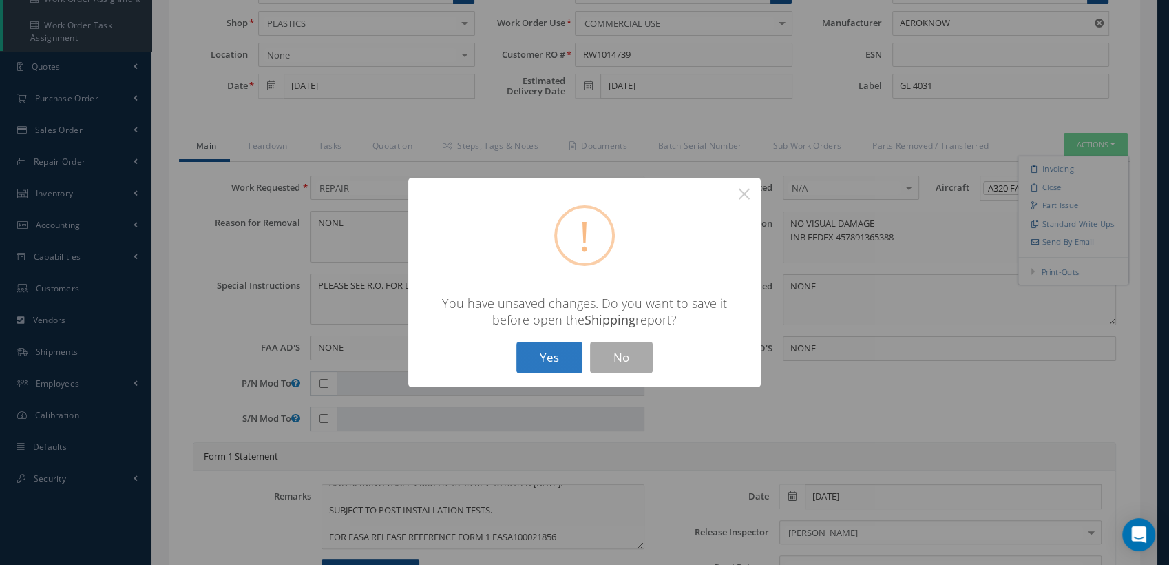
click at [561, 361] on button "Yes" at bounding box center [549, 358] width 66 height 32
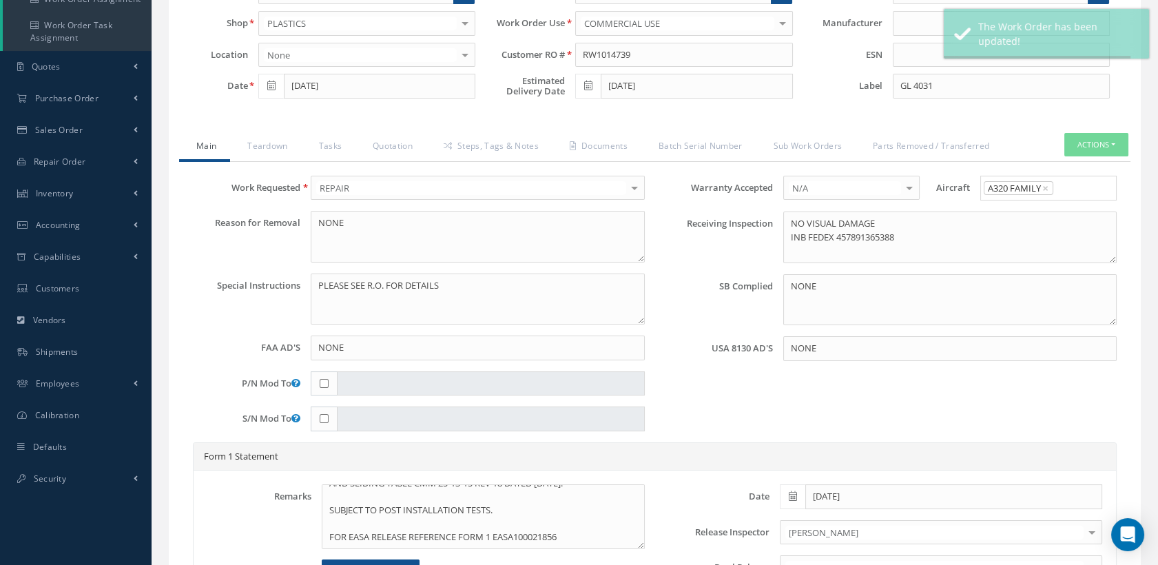
type input "AEROKNOW"
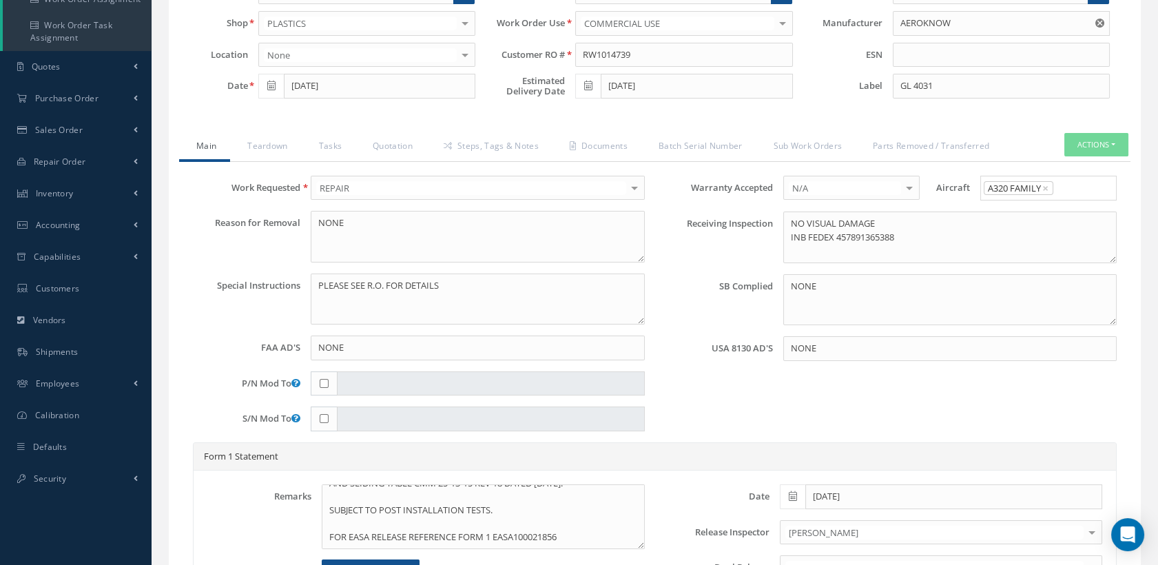
scroll to position [76, 0]
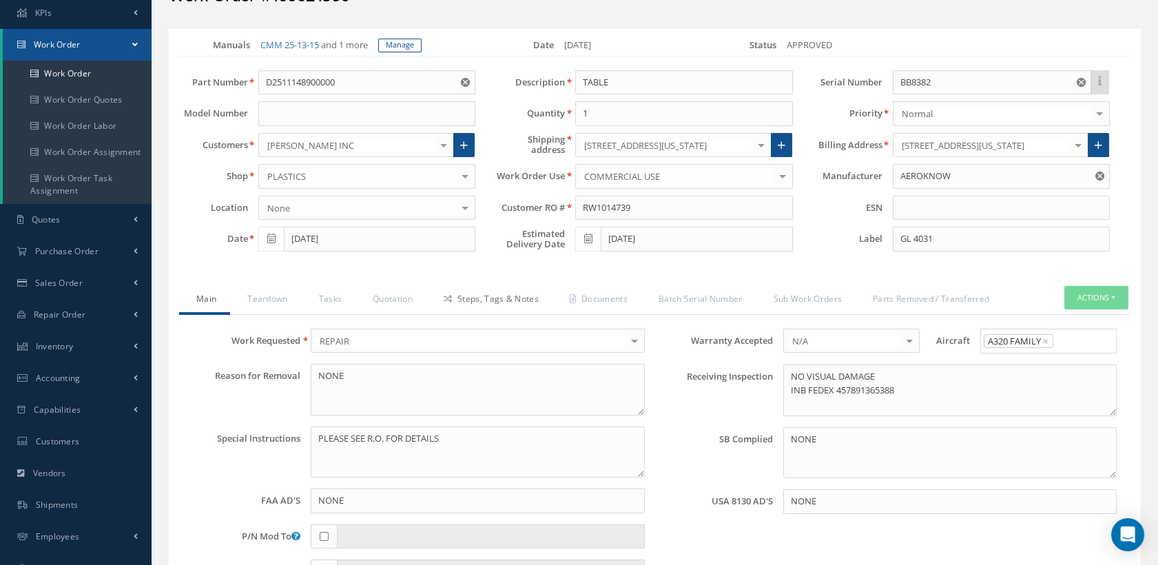
click at [492, 311] on link "Steps, Tags & Notes" at bounding box center [489, 300] width 126 height 29
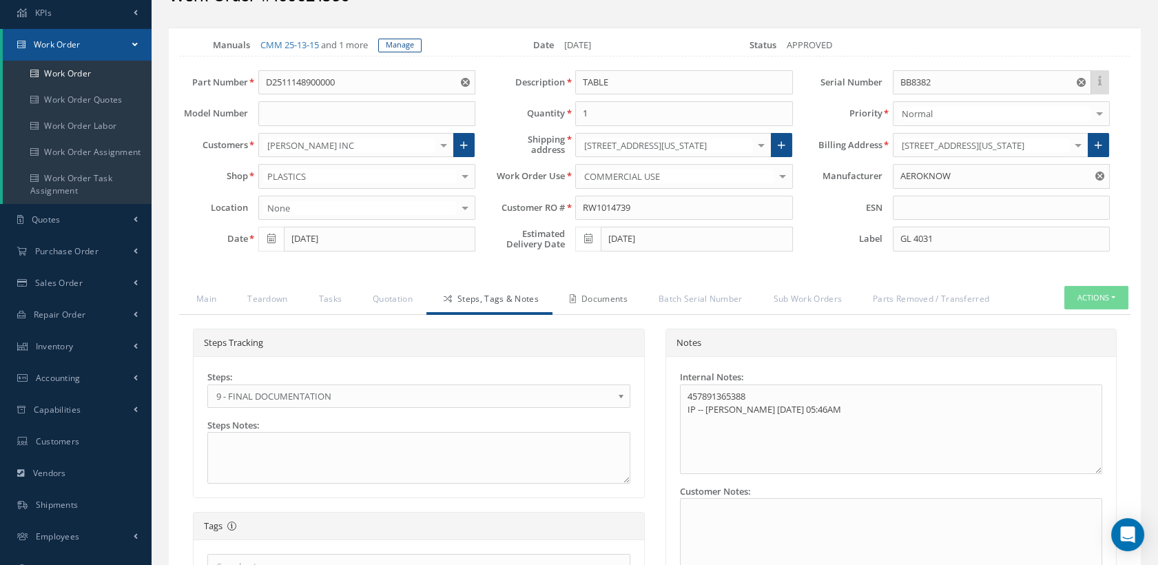
click at [587, 310] on link "Documents" at bounding box center [596, 300] width 89 height 29
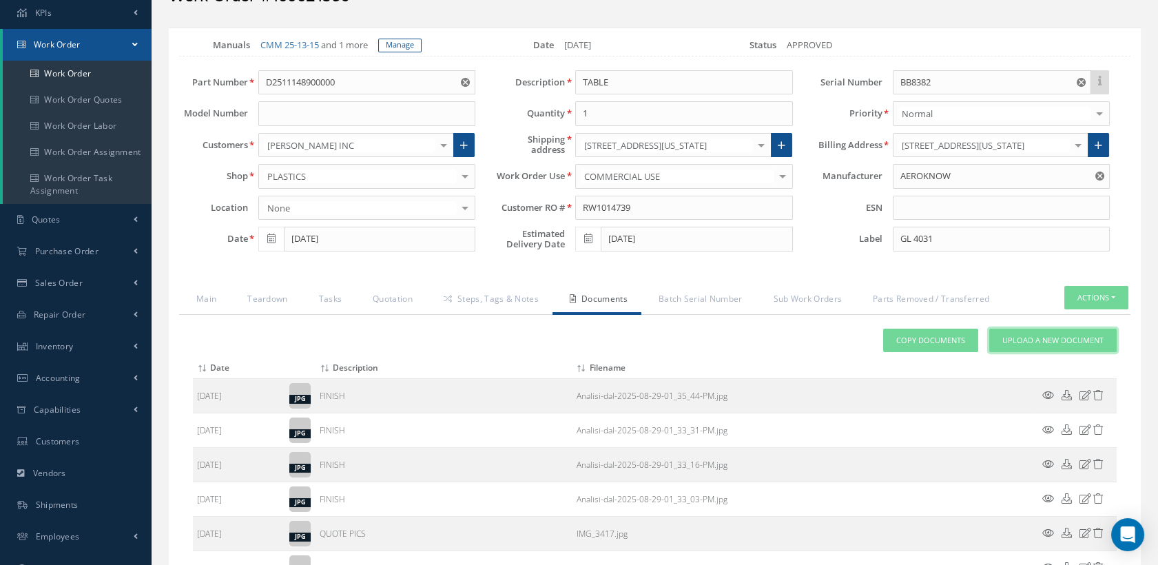
click at [1028, 346] on span "Upload a New Document" at bounding box center [1052, 341] width 101 height 12
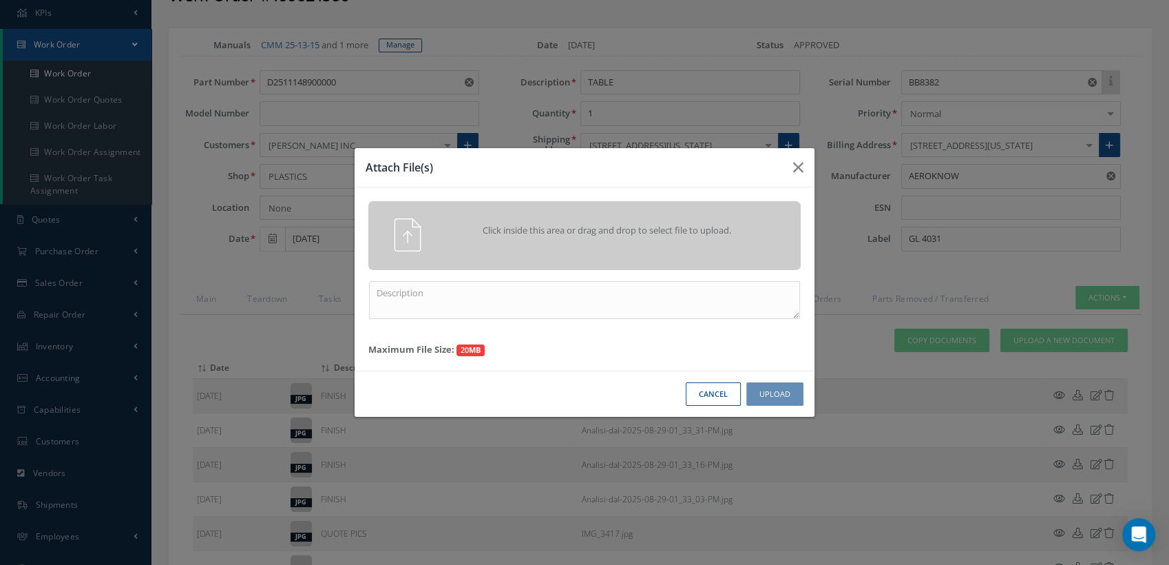
click at [722, 393] on button "Cancel" at bounding box center [713, 394] width 55 height 24
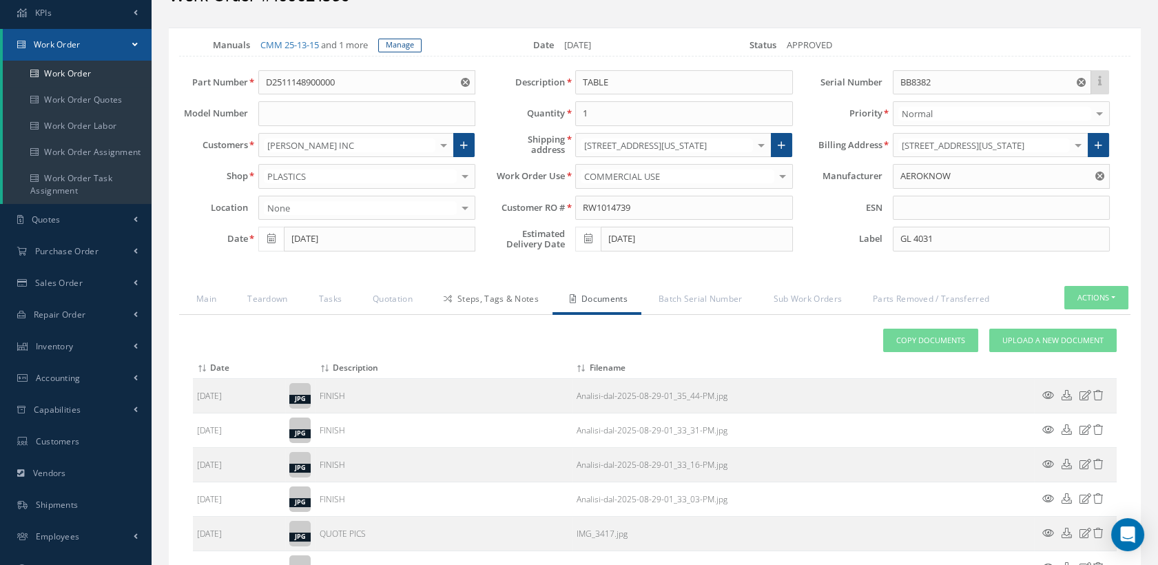
click at [486, 305] on link "Steps, Tags & Notes" at bounding box center [489, 300] width 126 height 29
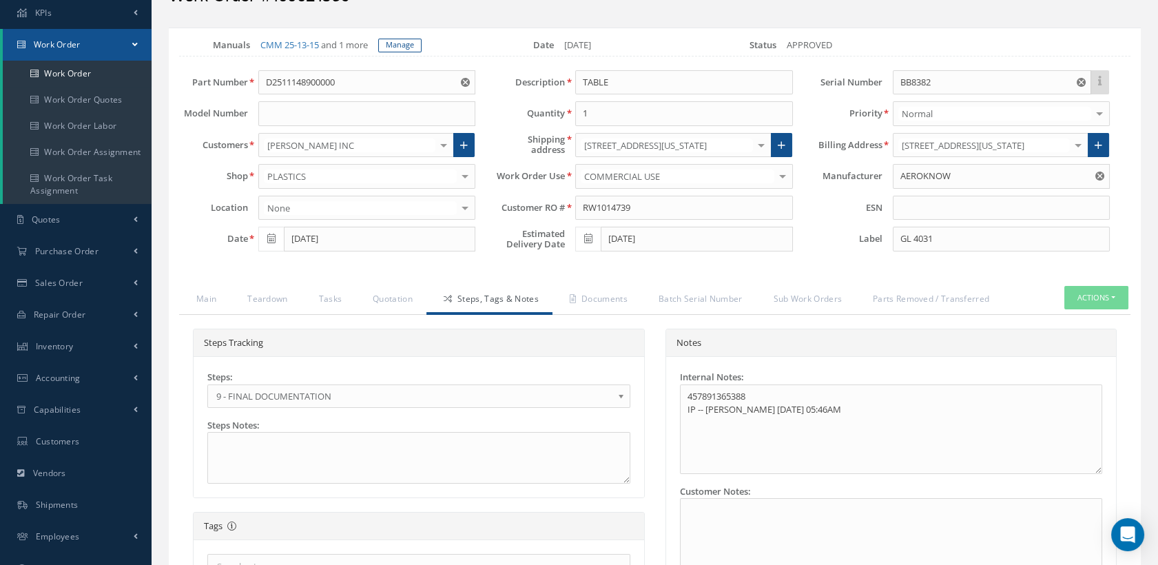
scroll to position [130, 0]
click at [275, 404] on span "9 - FINAL DOCUMENTATION" at bounding box center [414, 396] width 396 height 17
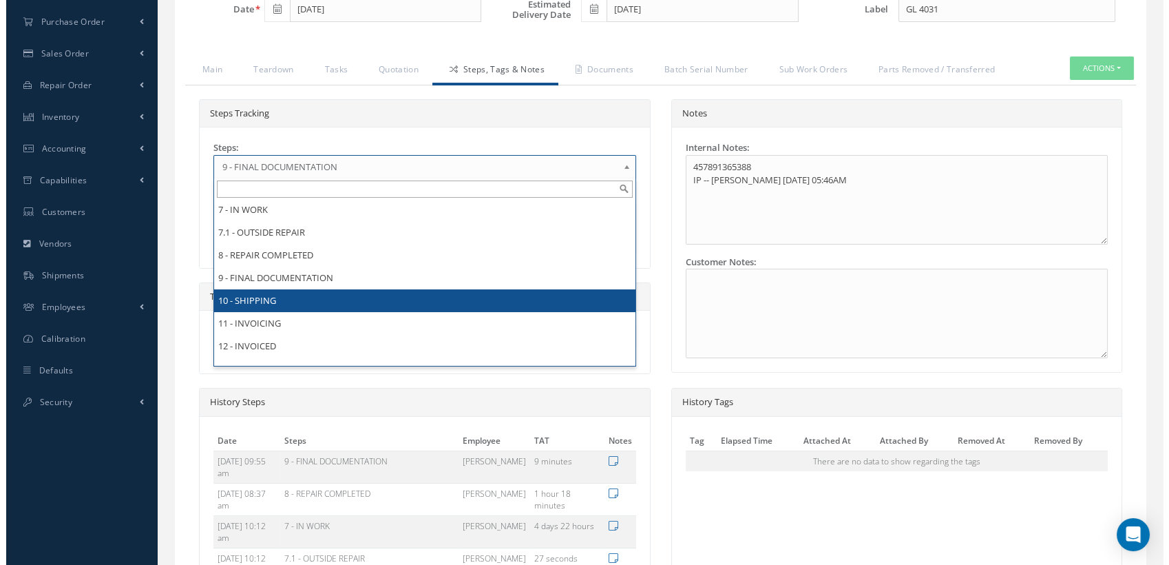
scroll to position [0, 0]
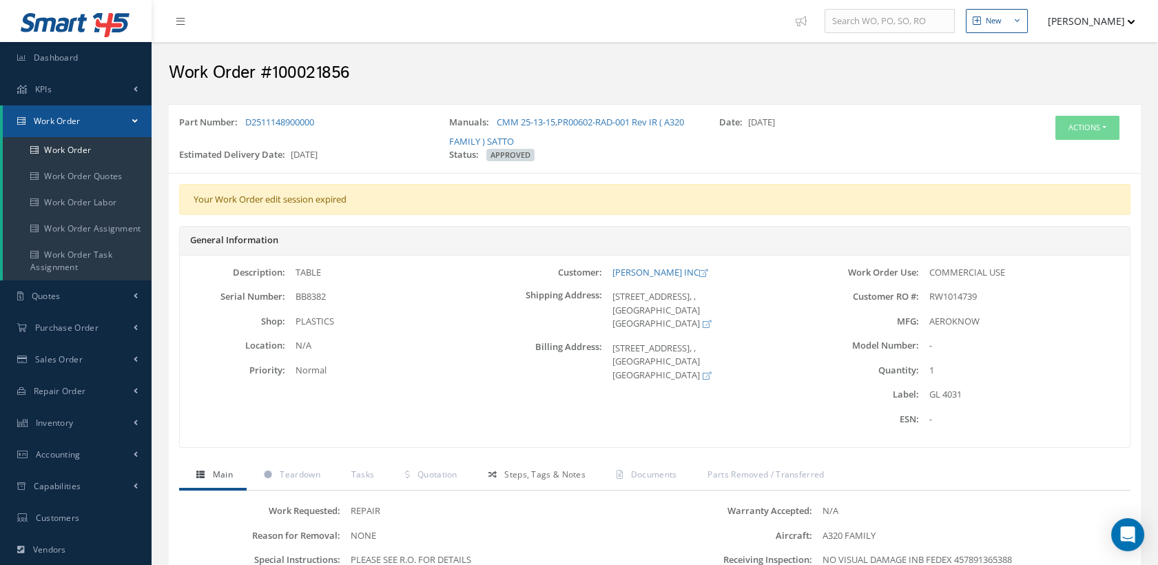
click at [549, 473] on span "Steps, Tags & Notes" at bounding box center [544, 474] width 81 height 12
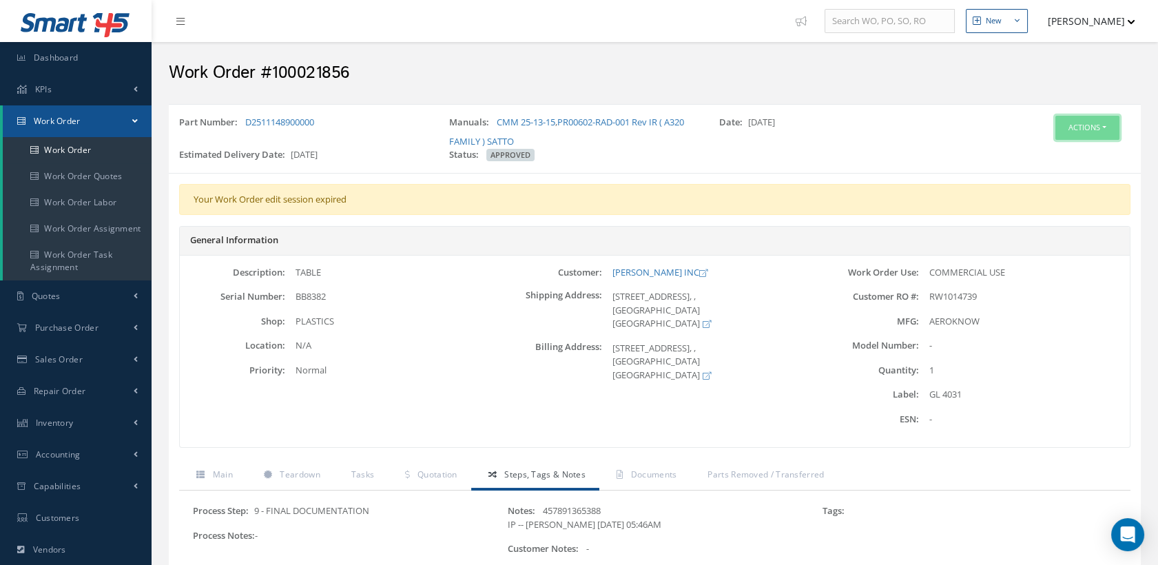
click at [1061, 135] on button "Actions" at bounding box center [1087, 128] width 64 height 24
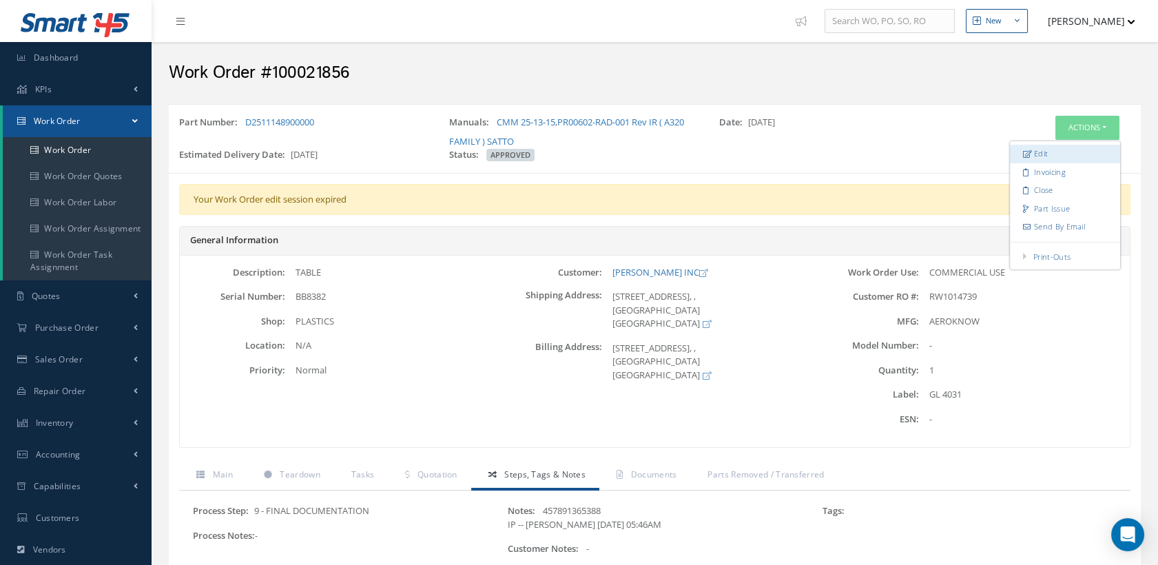
click at [1046, 156] on link "Edit" at bounding box center [1064, 154] width 110 height 19
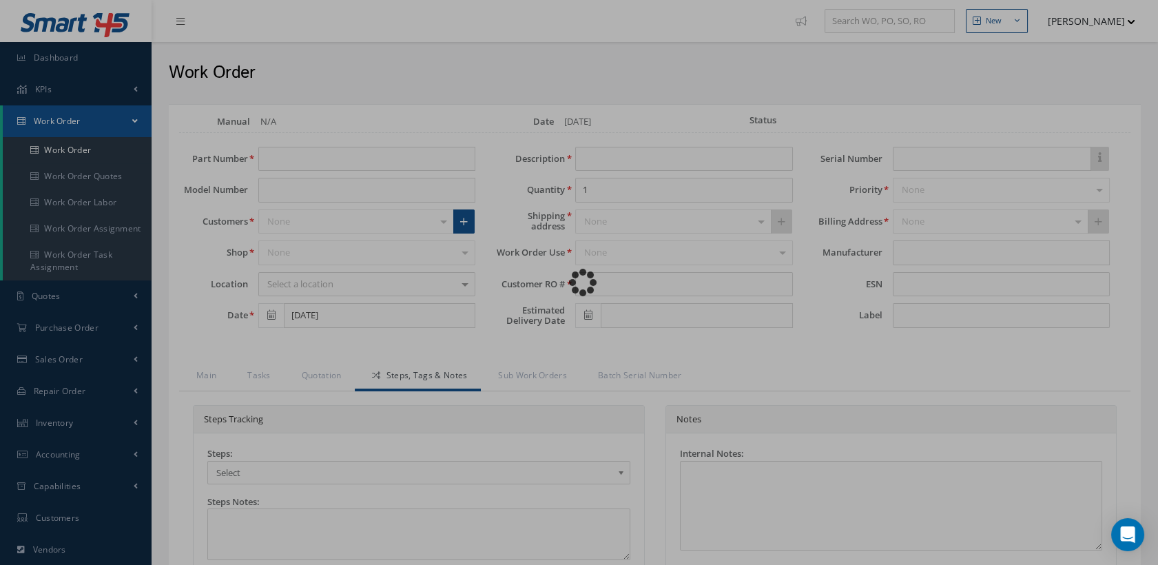
type input "D2511148900000"
type input "[DATE]"
type input "TABLE"
type input "RW1014739"
type input "[DATE]"
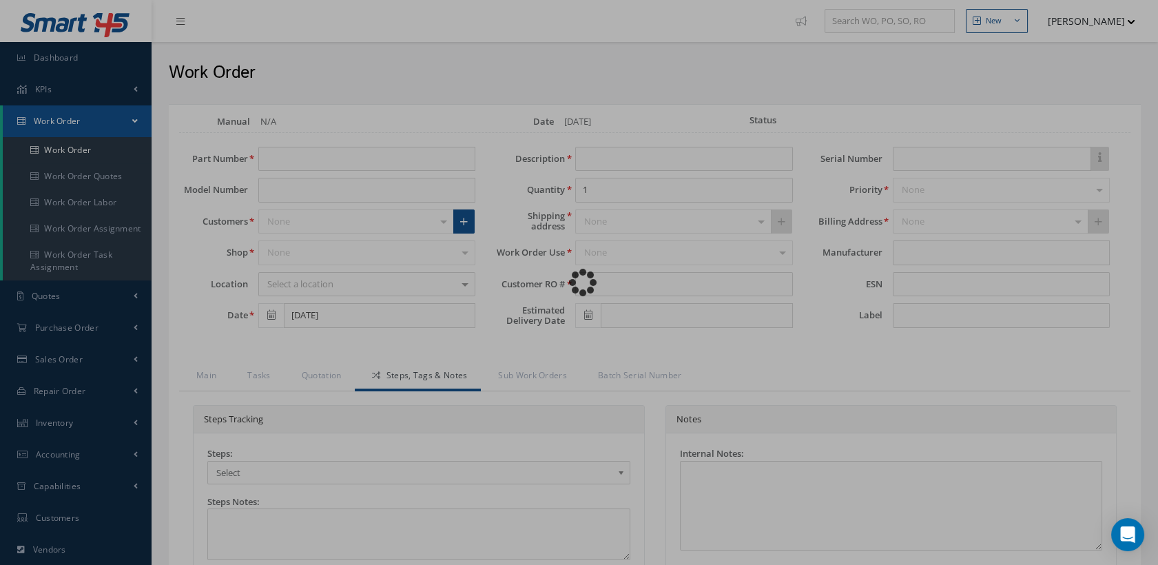
type input "BB8382"
type input "GL 4031"
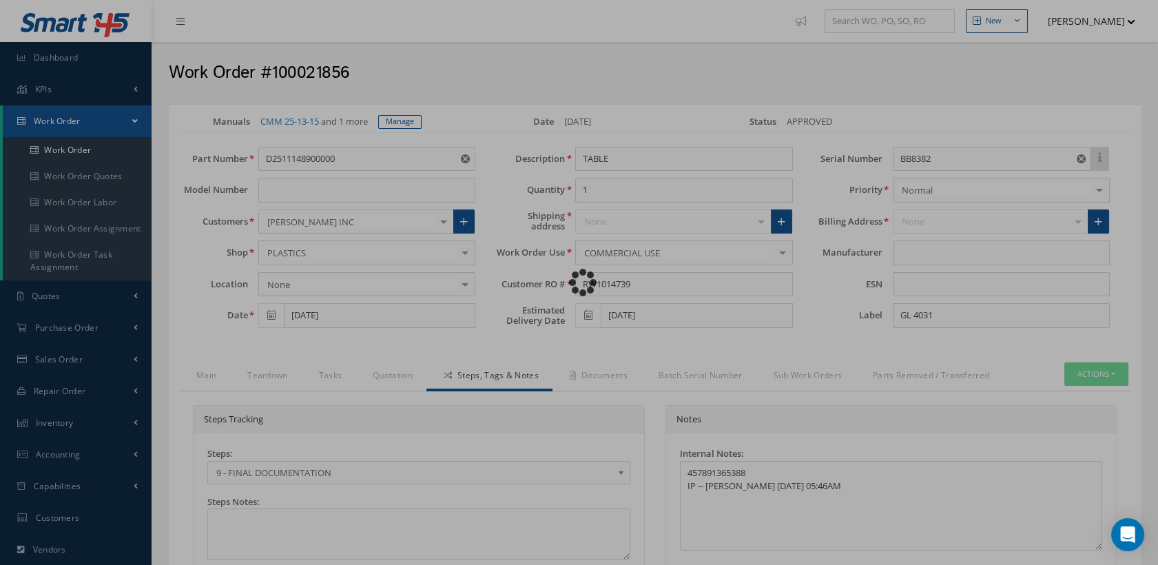
type input "AEROKNOW"
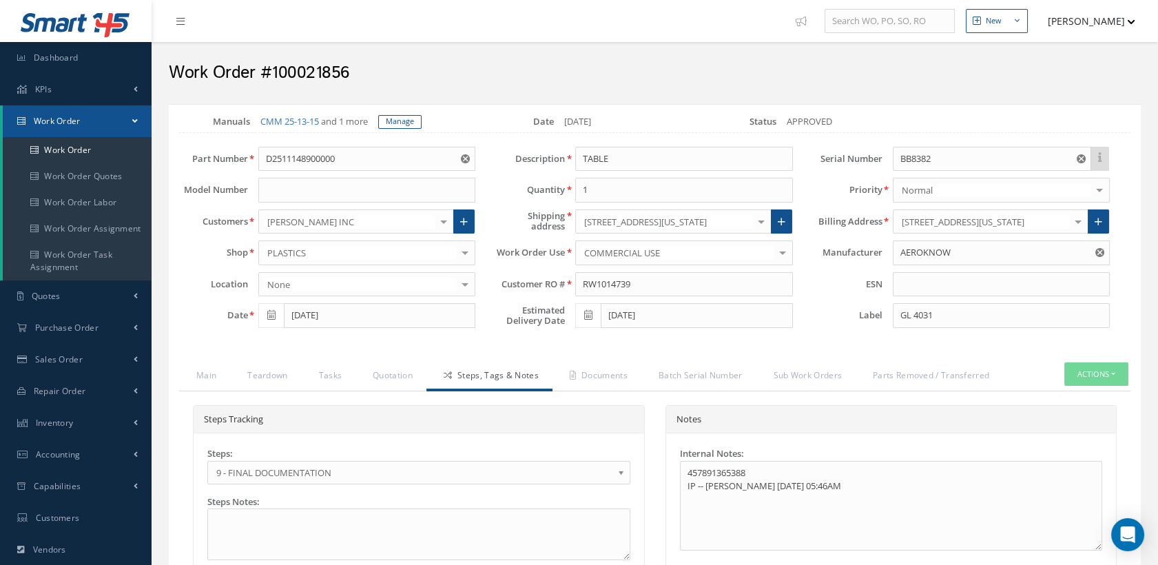
click at [355, 480] on span "9 - FINAL DOCUMENTATION" at bounding box center [414, 472] width 396 height 17
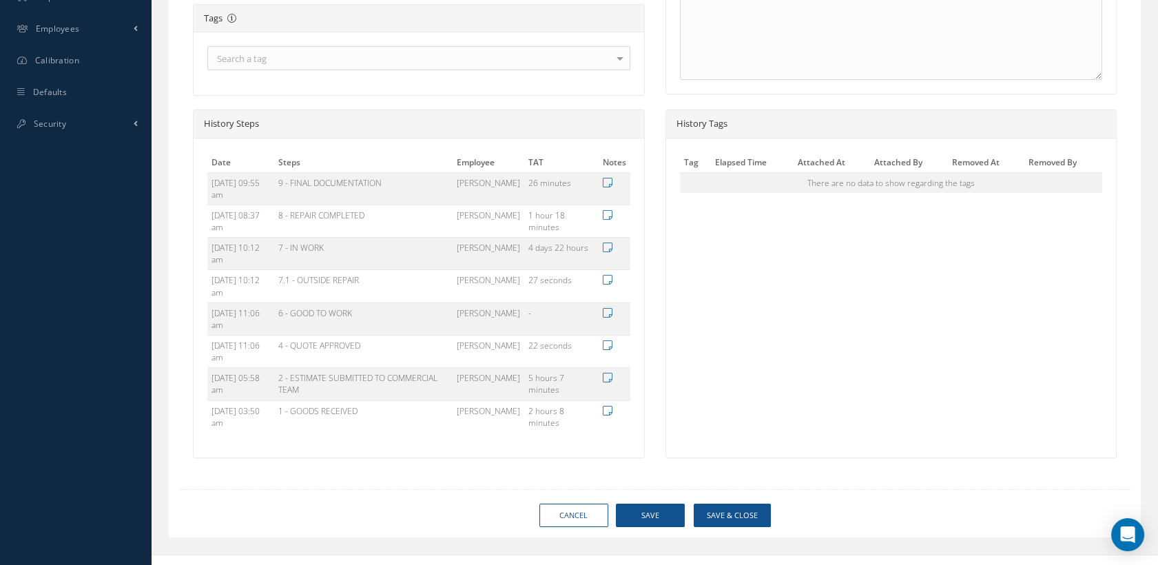
scroll to position [610, 0]
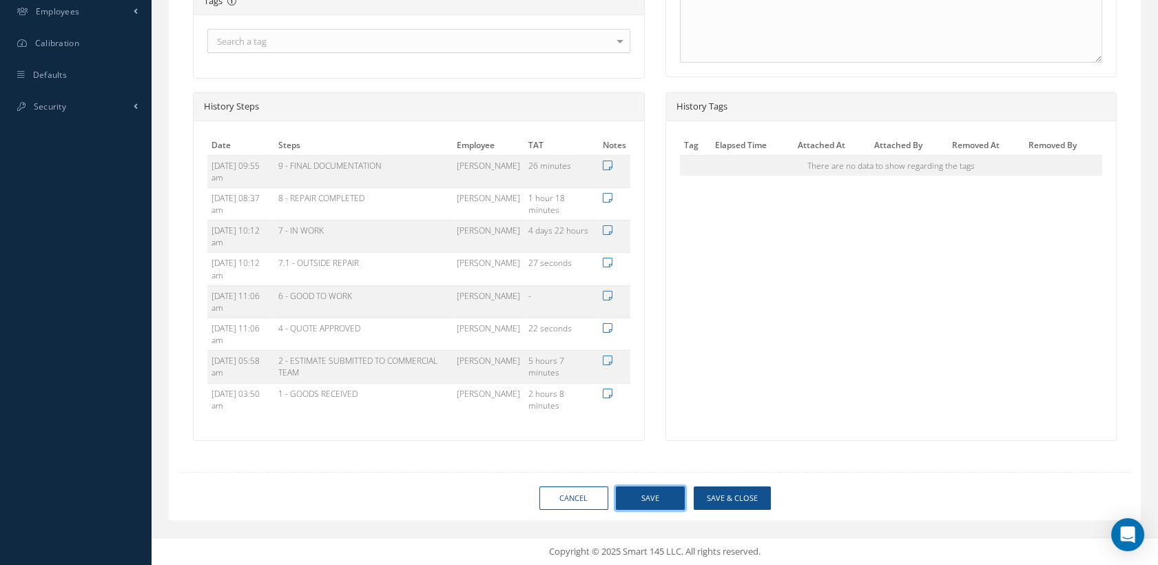
click at [637, 493] on button "Save" at bounding box center [650, 498] width 69 height 24
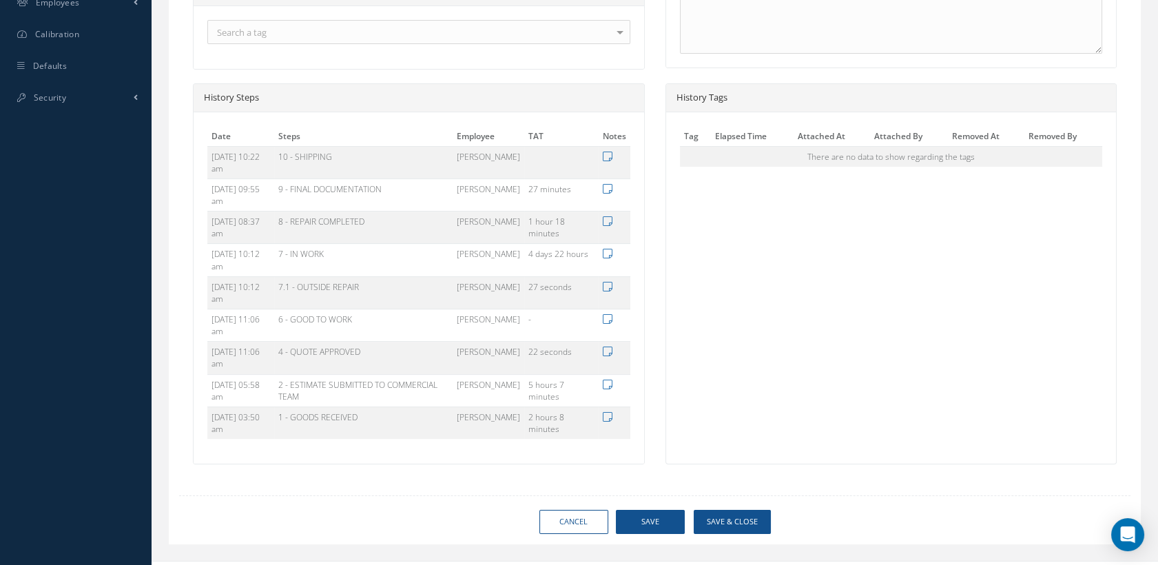
type input "AEROKNOW"
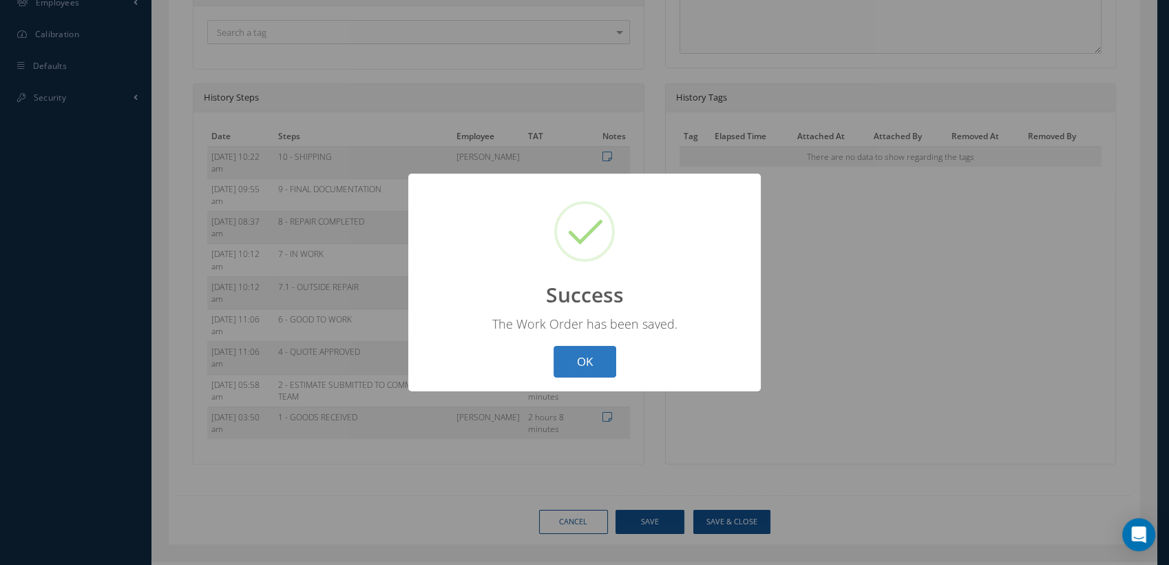
click at [597, 361] on button "OK" at bounding box center [585, 362] width 63 height 32
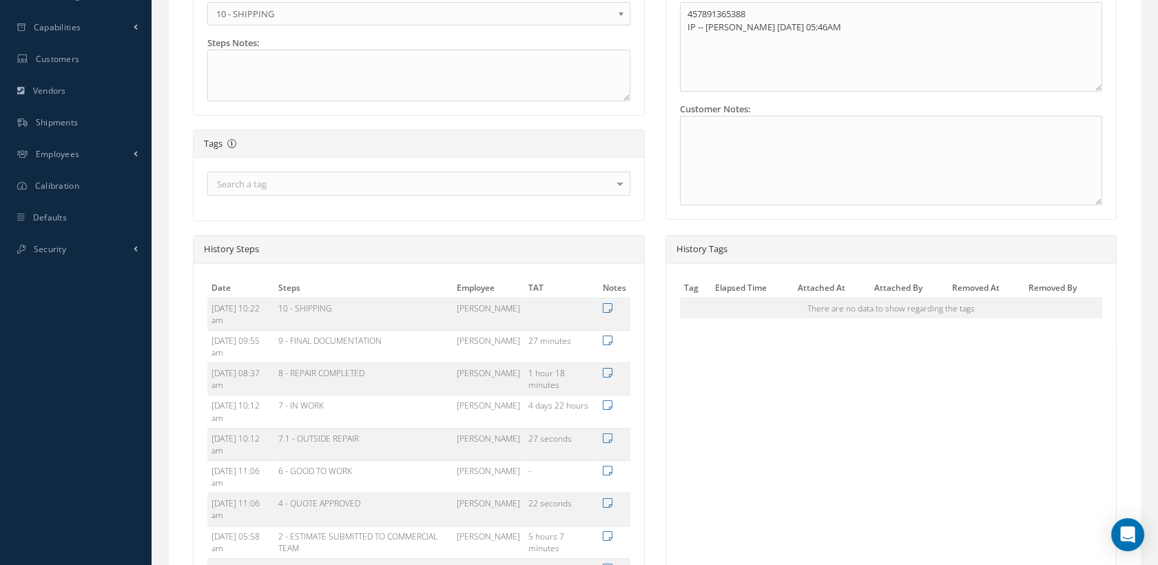
scroll to position [643, 0]
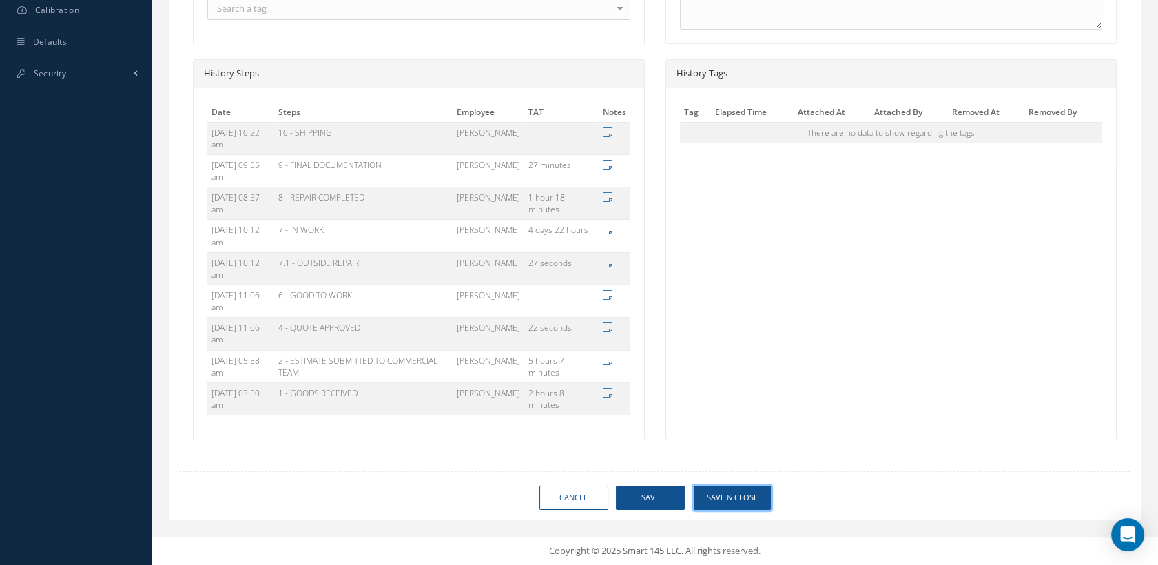
click at [727, 496] on button "Save & Close" at bounding box center [731, 497] width 77 height 24
type input "AEROKNOW"
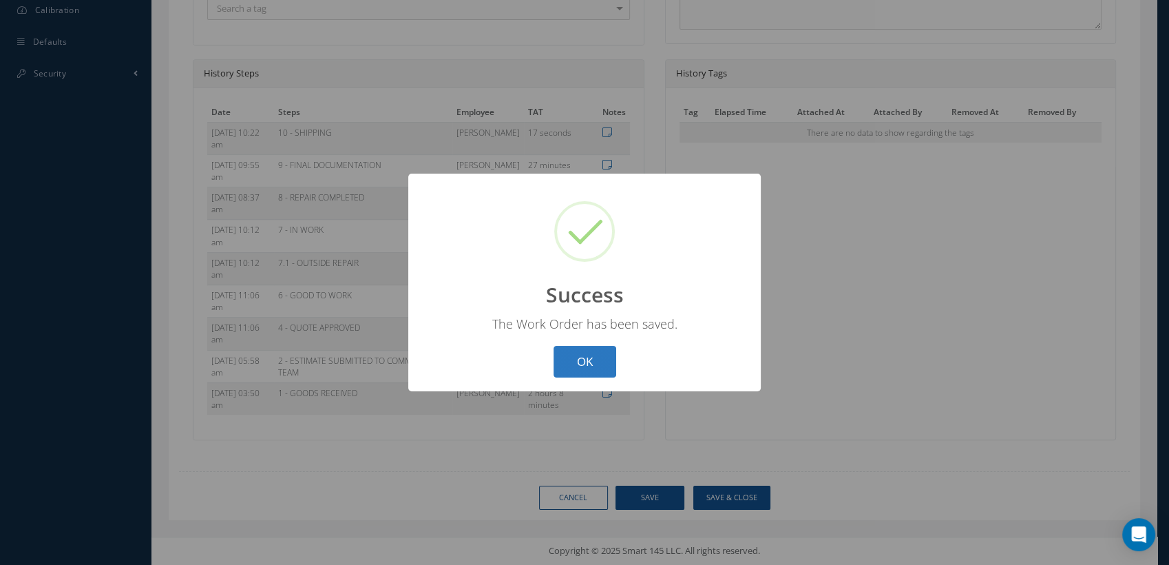
click at [580, 359] on button "OK" at bounding box center [585, 362] width 63 height 32
select select "25"
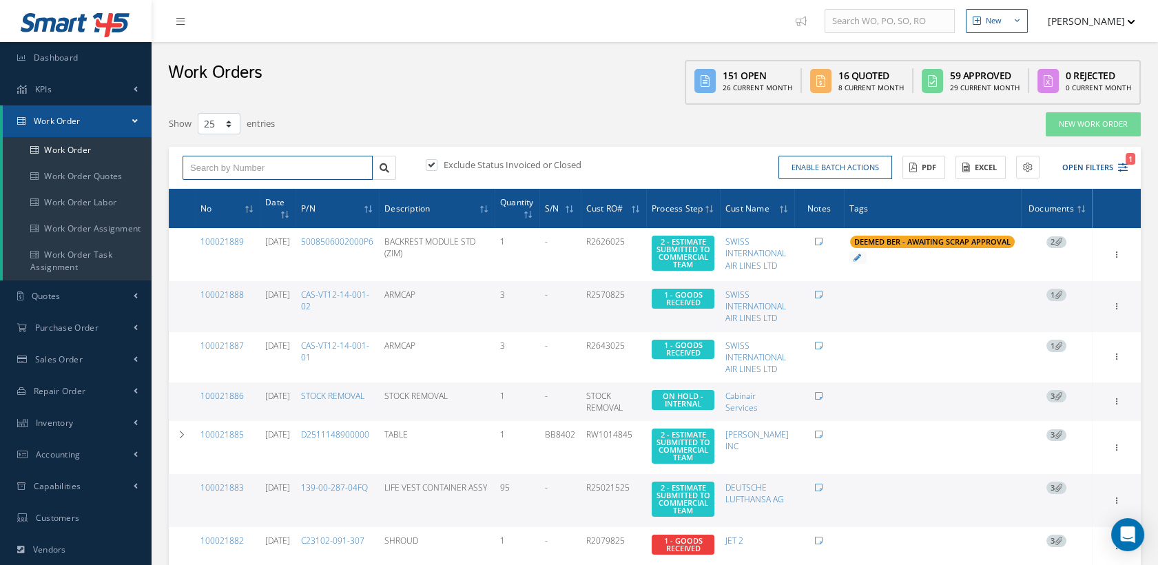
click at [292, 163] on input "text" at bounding box center [277, 168] width 190 height 25
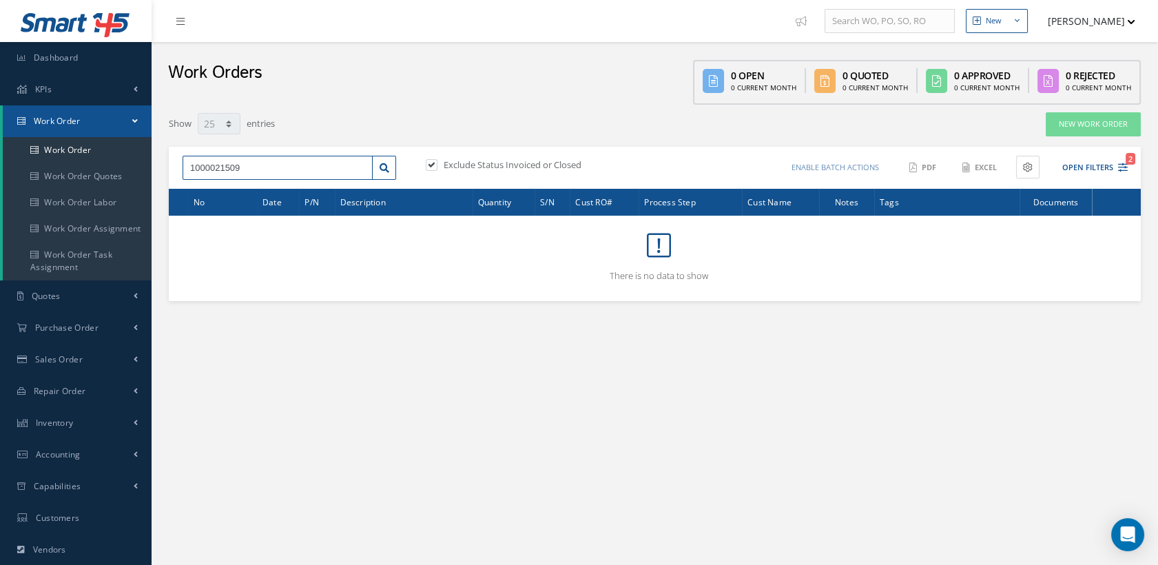
click at [215, 163] on input "1000021509" at bounding box center [277, 168] width 190 height 25
type input "100021509"
click at [386, 172] on link at bounding box center [384, 168] width 24 height 25
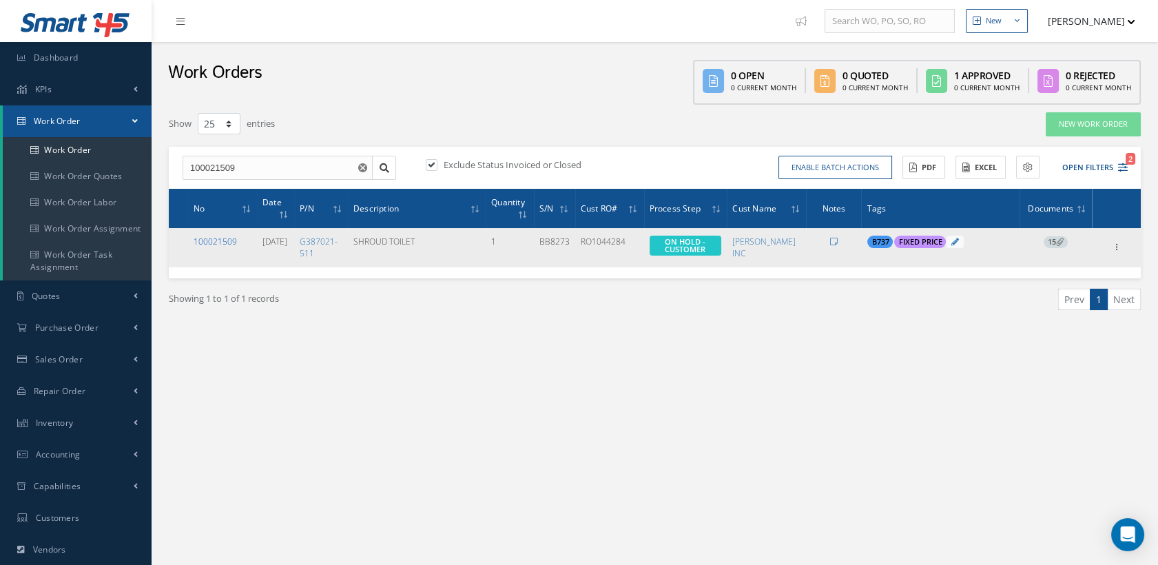
click at [221, 236] on link "100021509" at bounding box center [214, 242] width 43 height 12
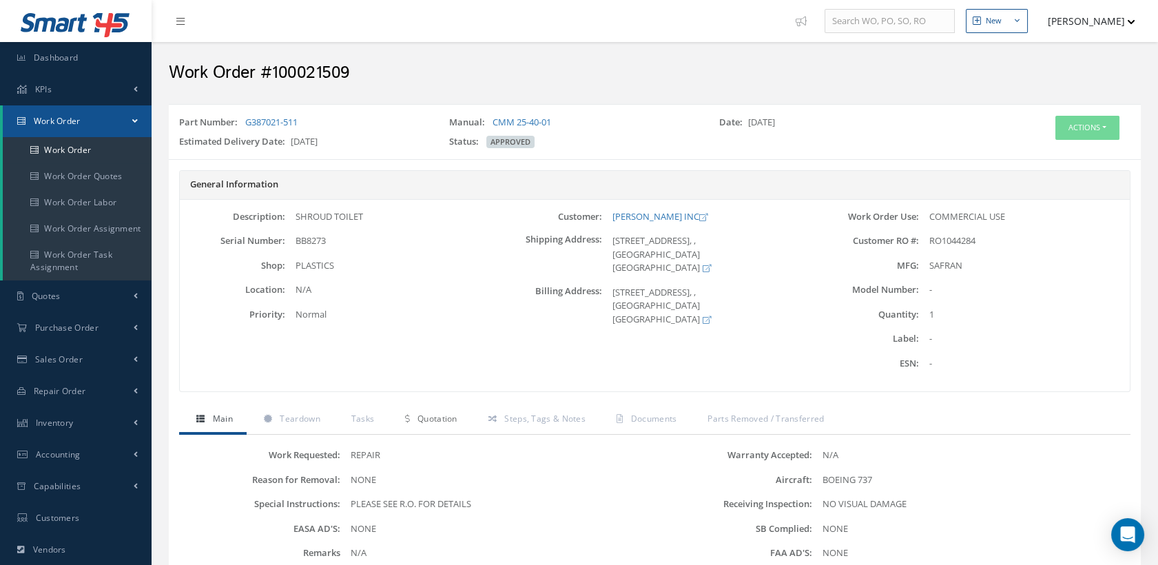
click at [446, 414] on span "Quotation" at bounding box center [437, 418] width 40 height 12
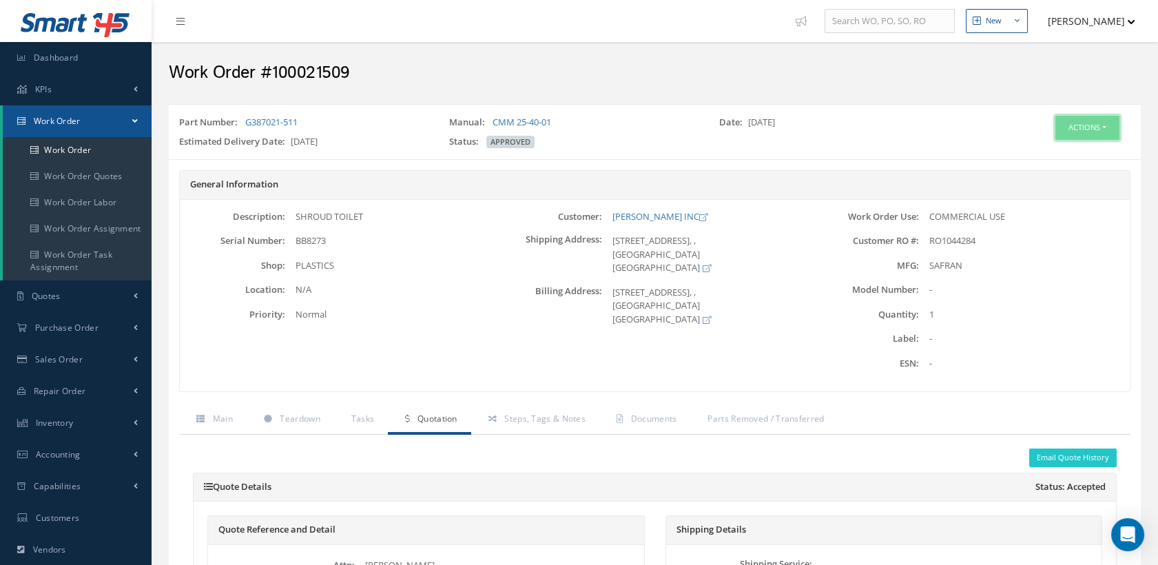
click at [1082, 127] on button "Actions" at bounding box center [1087, 128] width 64 height 24
click at [1034, 152] on link "Edit" at bounding box center [1064, 154] width 110 height 19
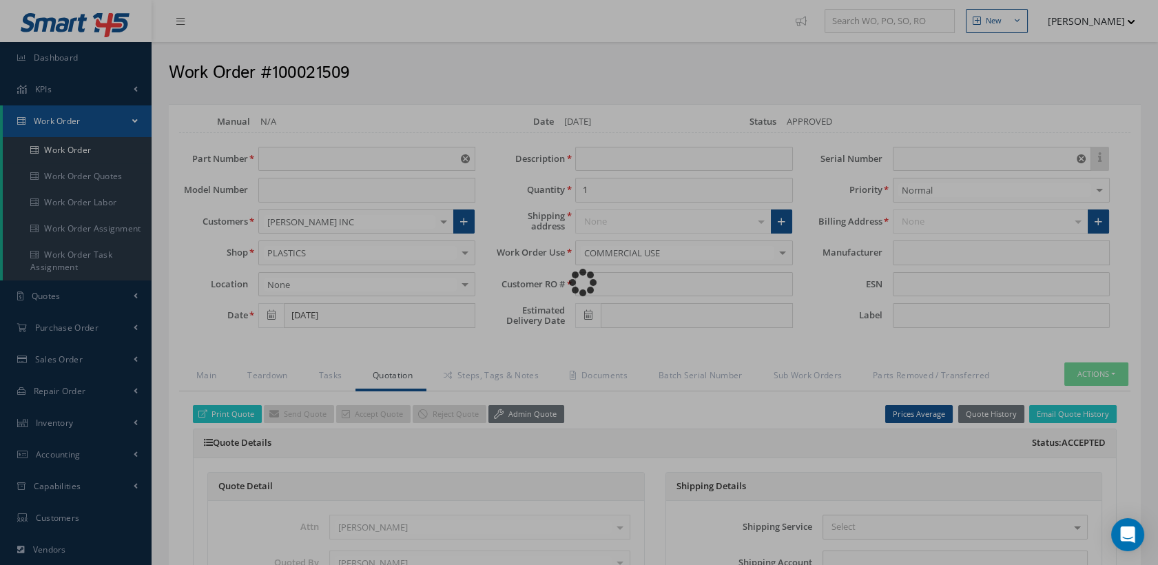
type input "G387021-511"
type input "[DATE]"
type input "SHROUD TOILET"
type input "RO1044284"
type input "[DATE]"
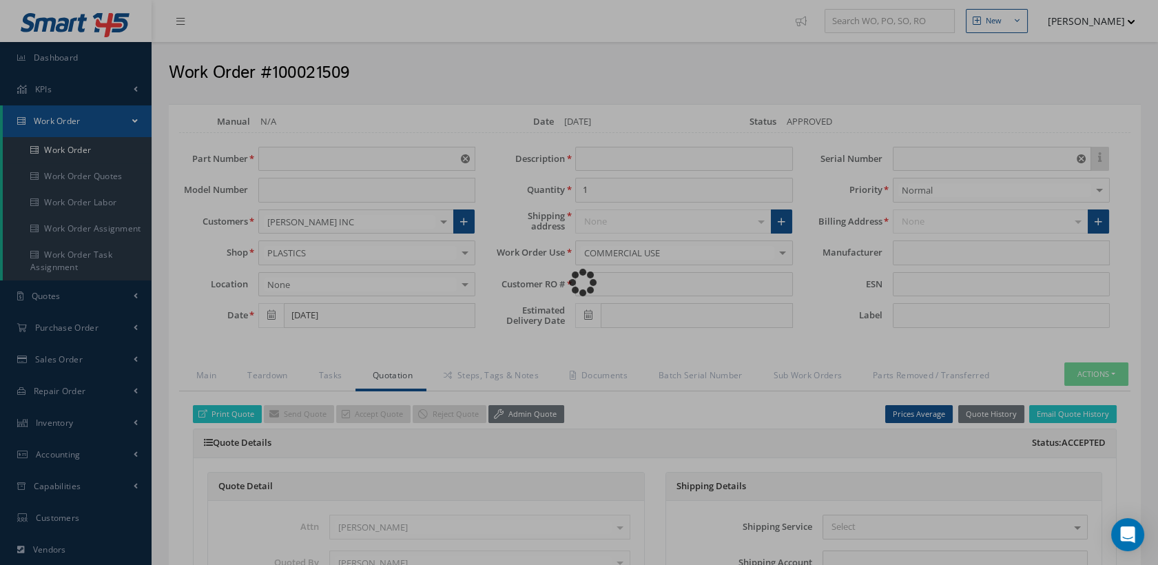
type input "BB8273"
type input "$2,350"
type input "SAFRAN"
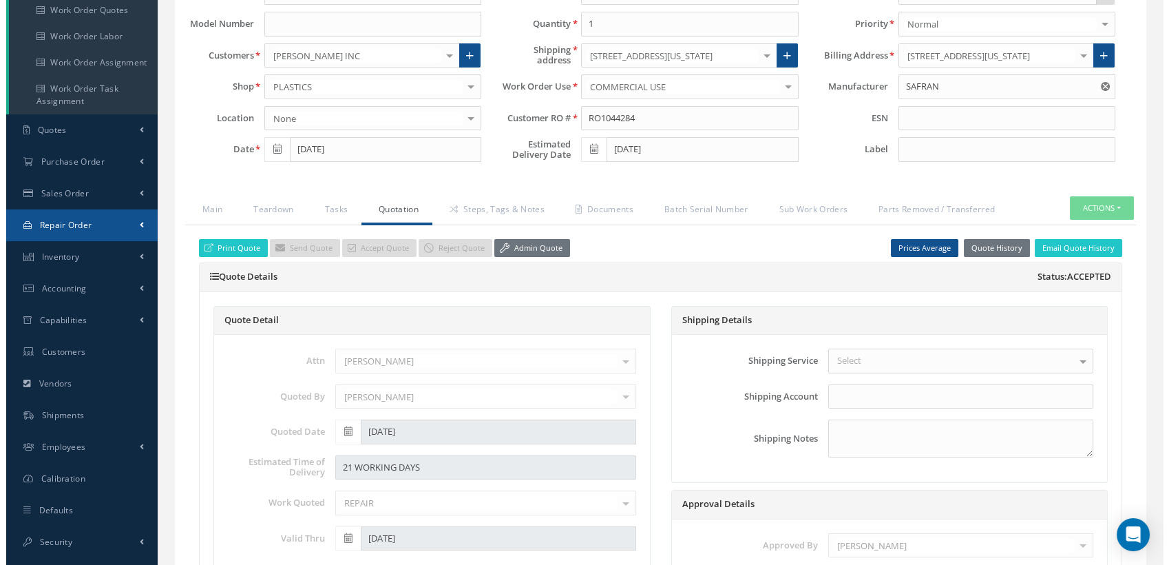
scroll to position [229, 0]
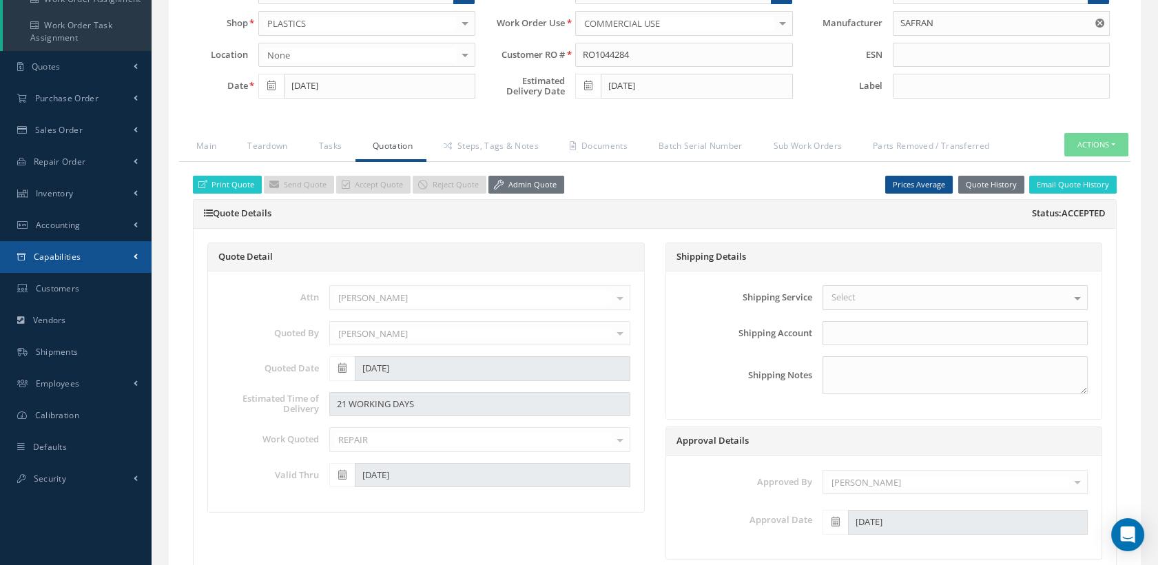
drag, startPoint x: 70, startPoint y: 262, endPoint x: 83, endPoint y: 255, distance: 14.2
click at [83, 255] on link "Capabilities" at bounding box center [75, 257] width 151 height 32
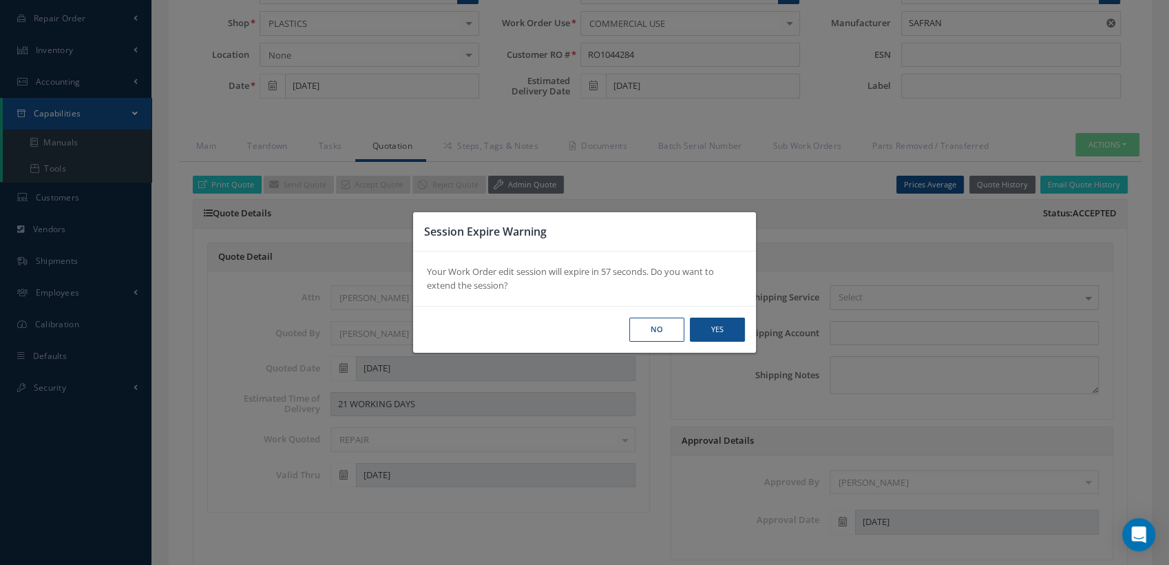
click at [0, 0] on button "No" at bounding box center [0, 0] width 0 height 0
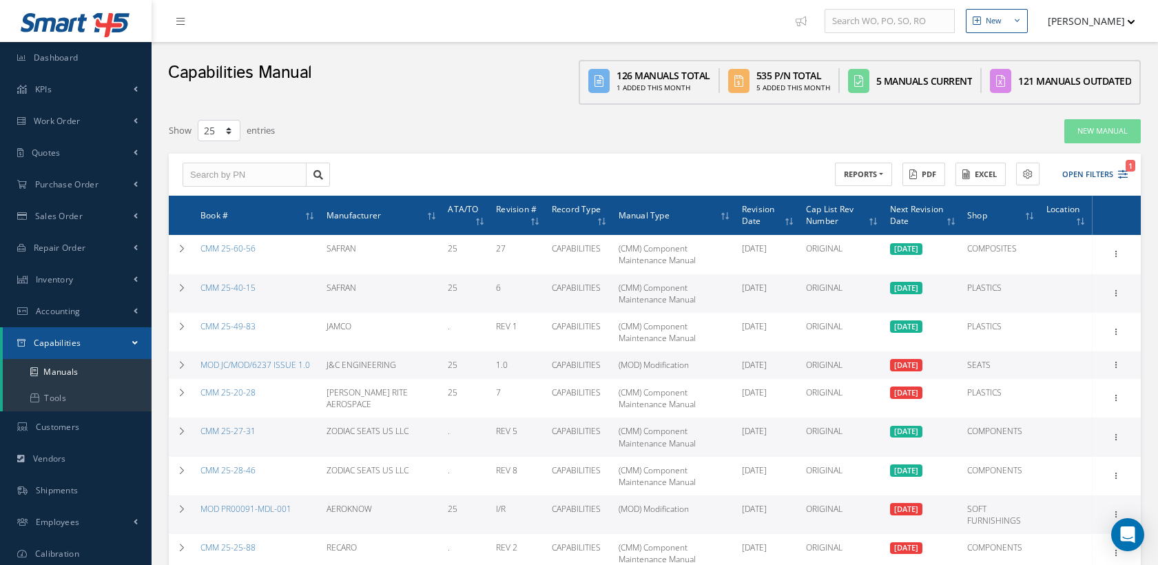
select select "25"
click at [1119, 174] on icon "1" at bounding box center [1123, 174] width 10 height 10
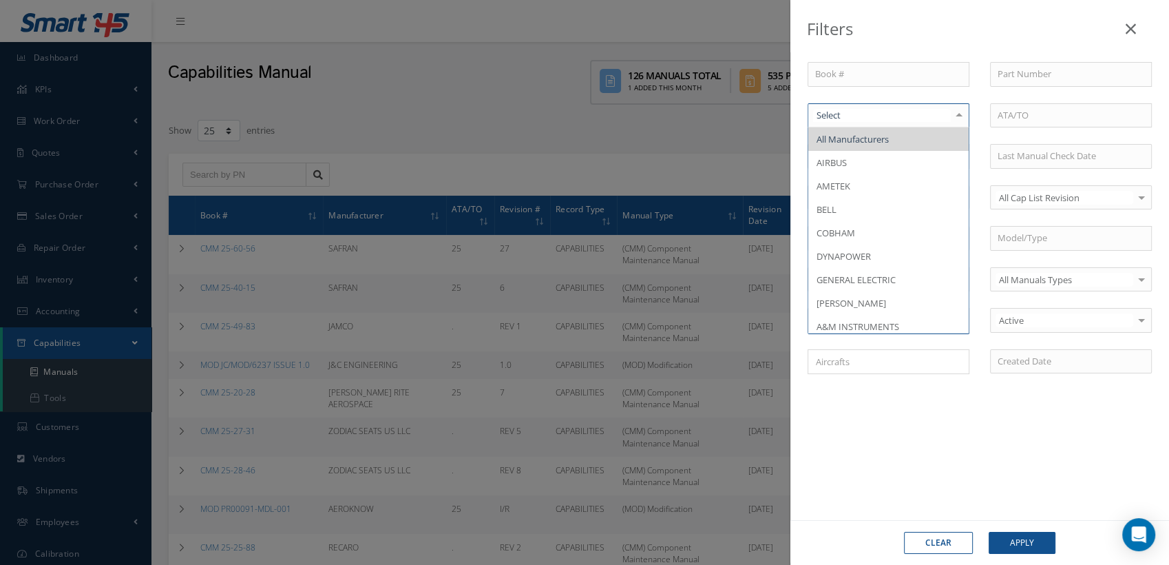
type input "f"
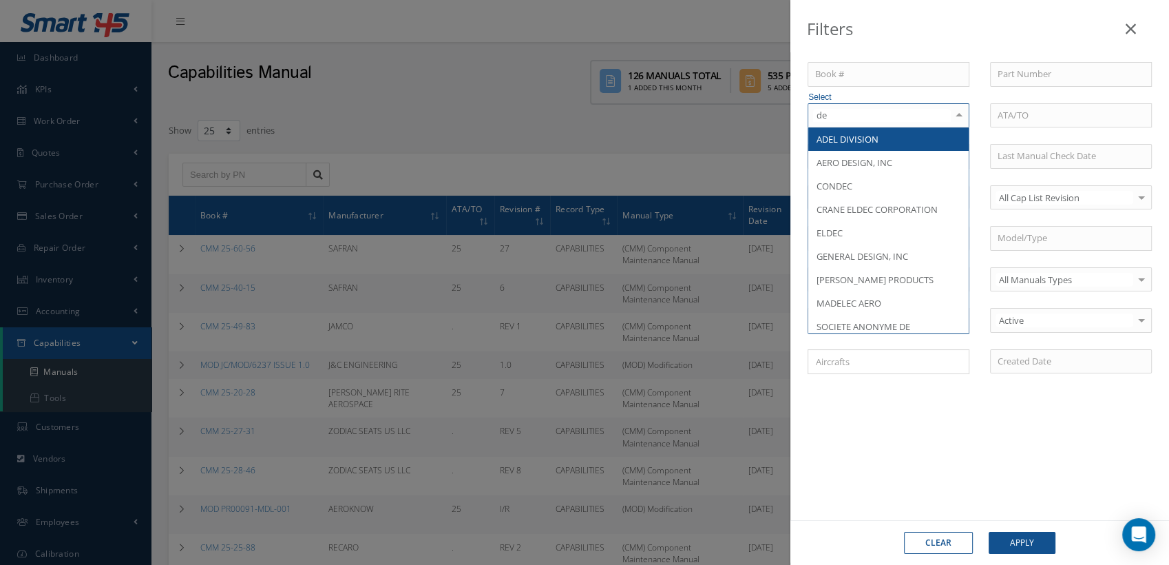
type input "d"
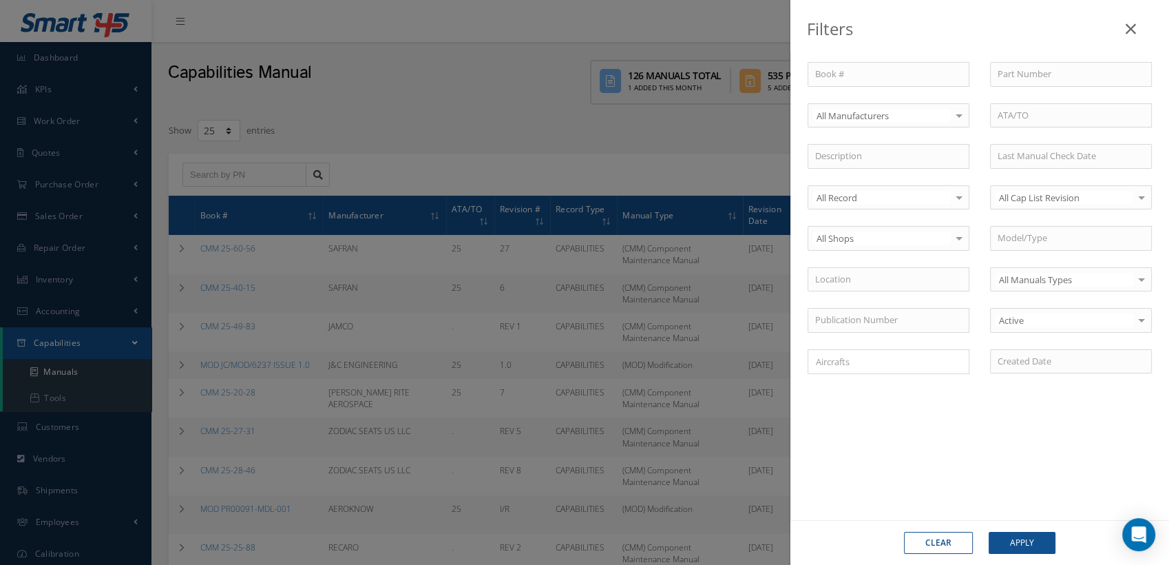
drag, startPoint x: 936, startPoint y: 537, endPoint x: 933, endPoint y: 522, distance: 15.5
click at [936, 537] on button "Clear" at bounding box center [938, 543] width 69 height 22
click at [1126, 30] on icon at bounding box center [1131, 29] width 10 height 17
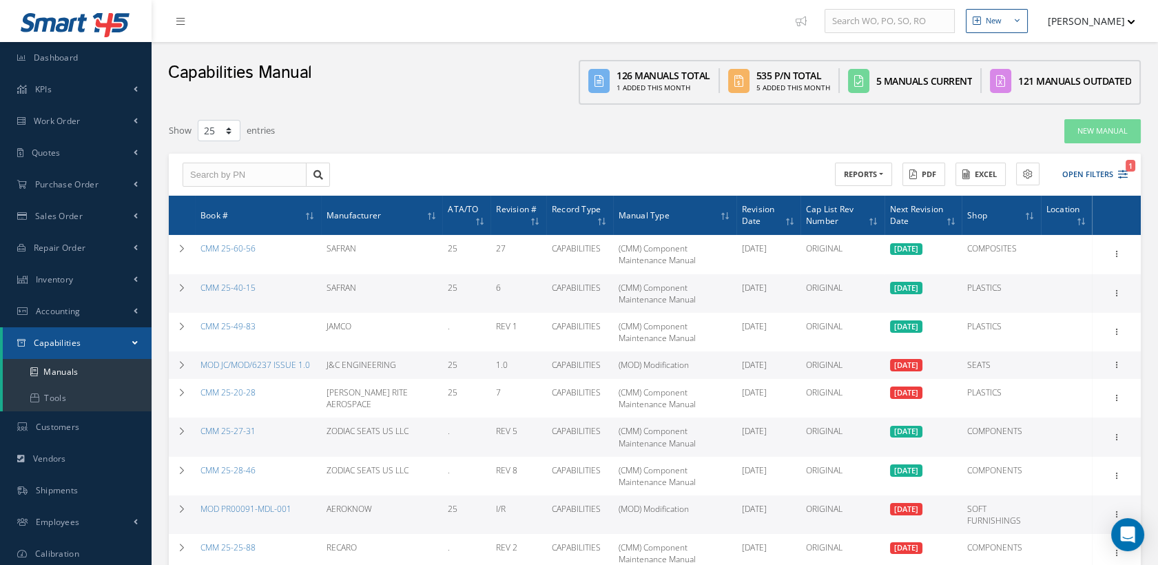
click at [1105, 20] on button "[PERSON_NAME]" at bounding box center [1084, 21] width 101 height 27
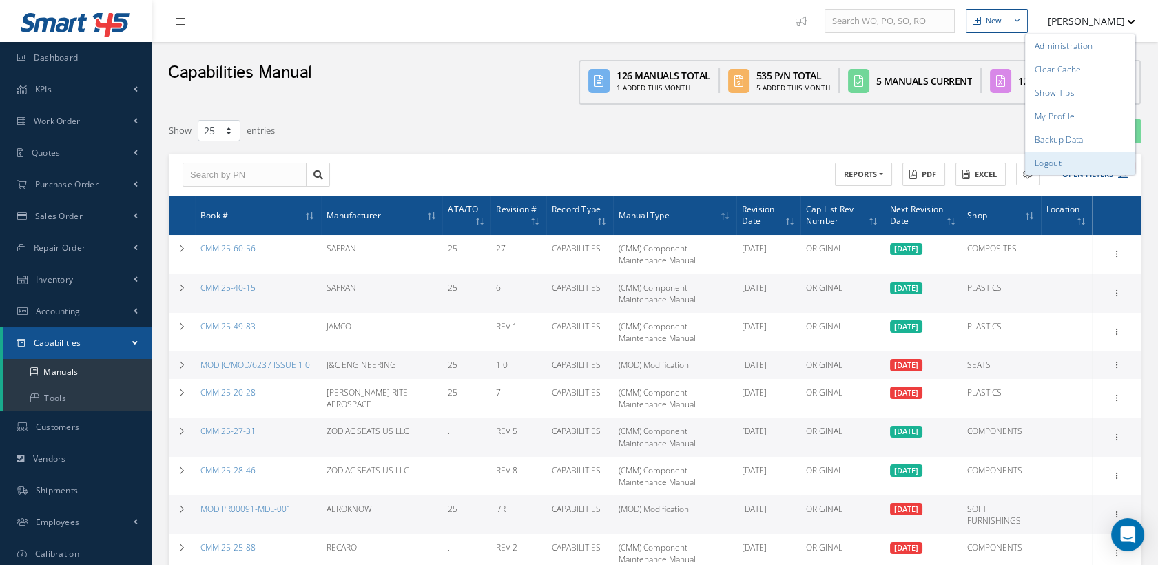
drag, startPoint x: 1050, startPoint y: 163, endPoint x: 271, endPoint y: 160, distance: 778.8
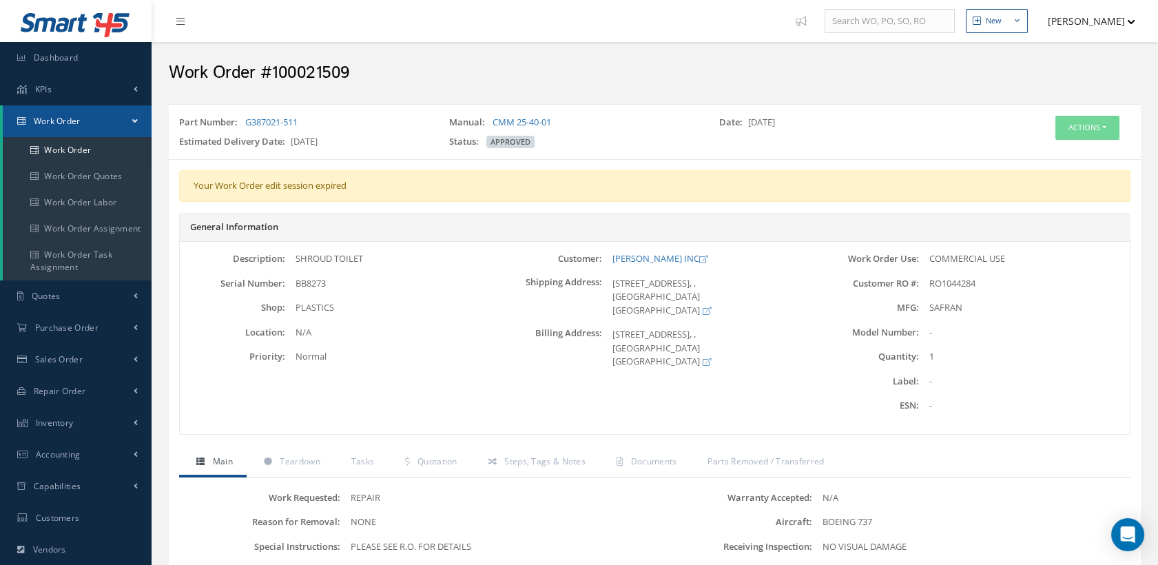
click at [1105, 25] on button "[PERSON_NAME]" at bounding box center [1084, 21] width 101 height 27
click at [1058, 163] on link "Logout" at bounding box center [1080, 162] width 110 height 23
